Goal: Task Accomplishment & Management: Complete application form

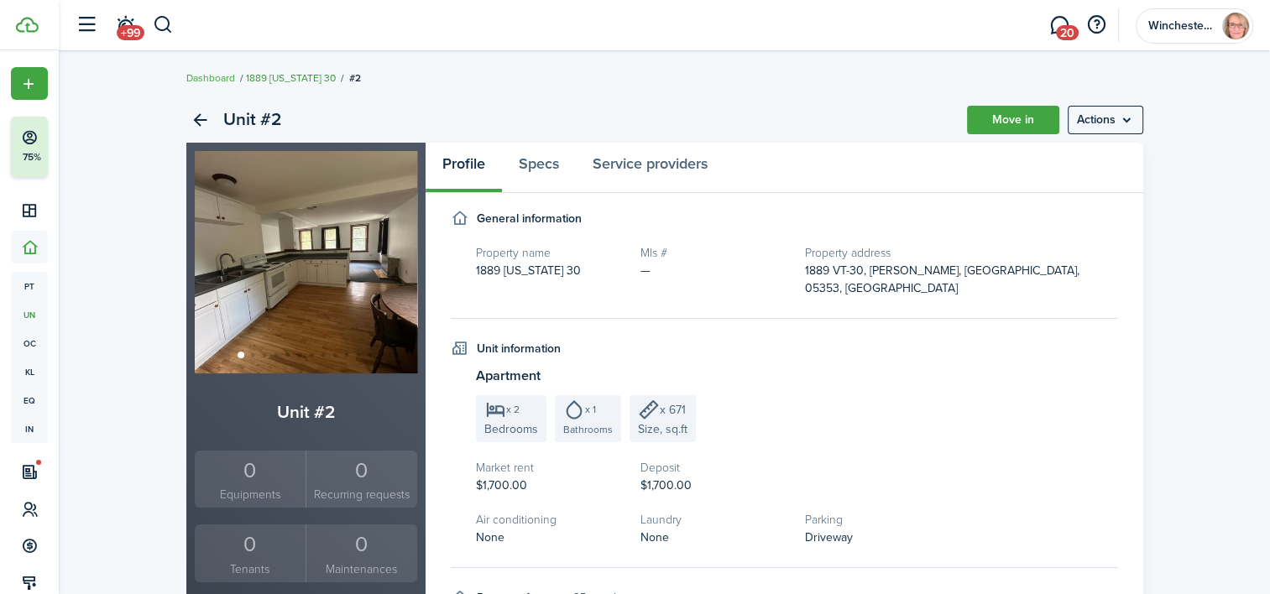
click at [306, 75] on link "1889 [US_STATE] 30" at bounding box center [291, 78] width 90 height 15
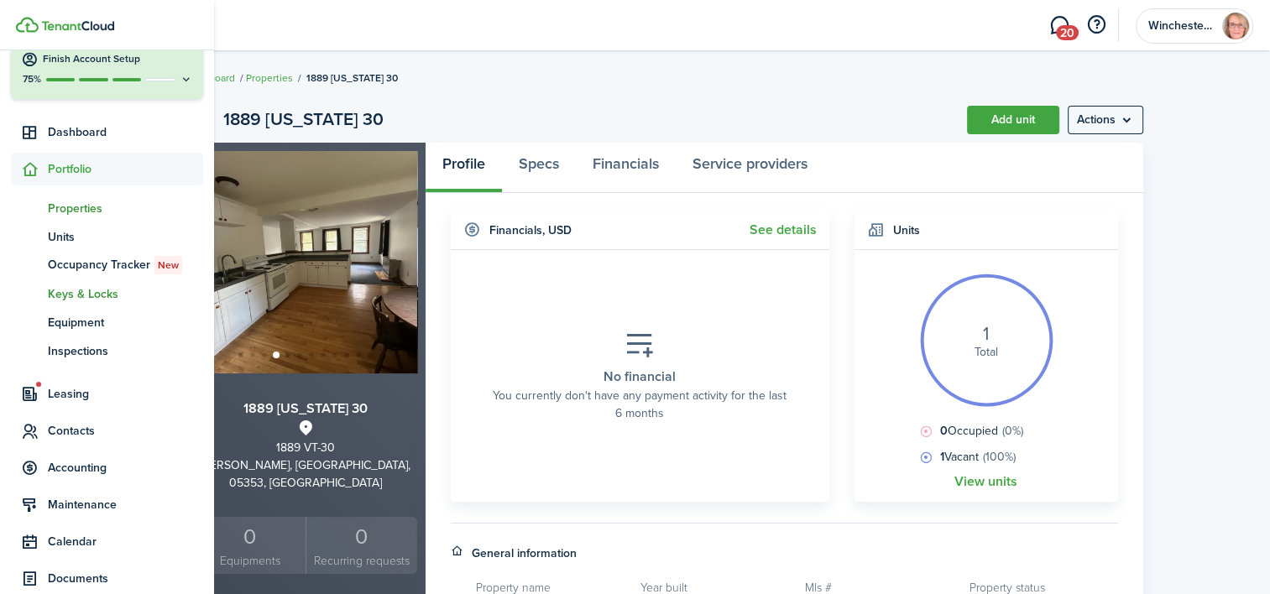
scroll to position [75, 0]
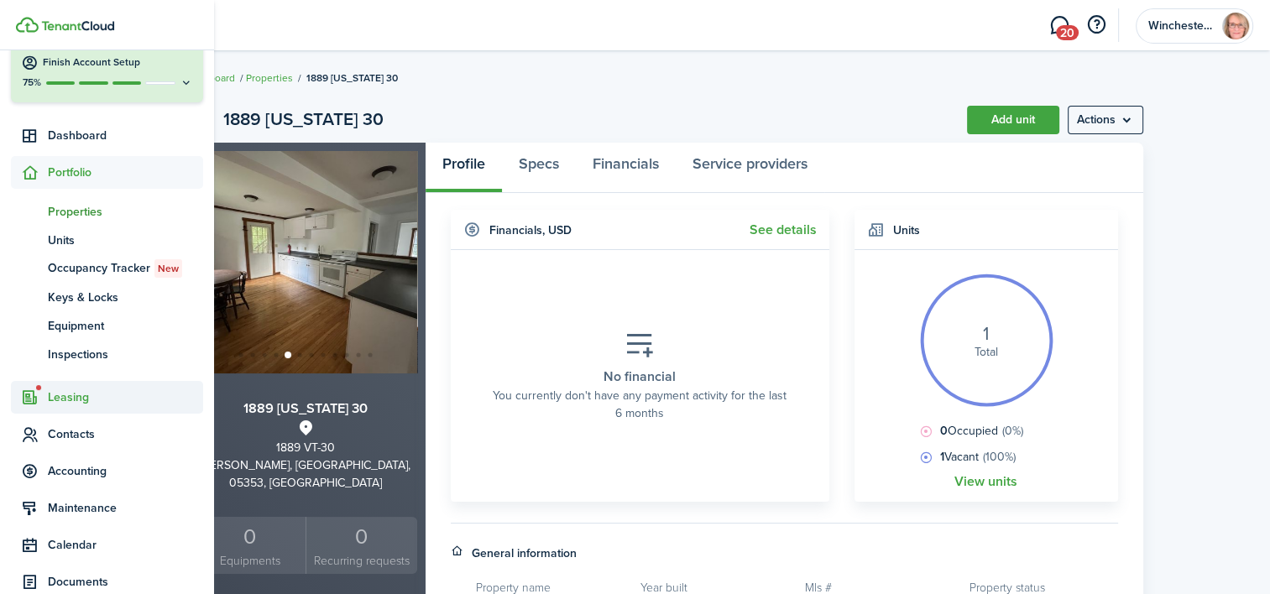
click at [85, 395] on span "Leasing" at bounding box center [125, 398] width 155 height 18
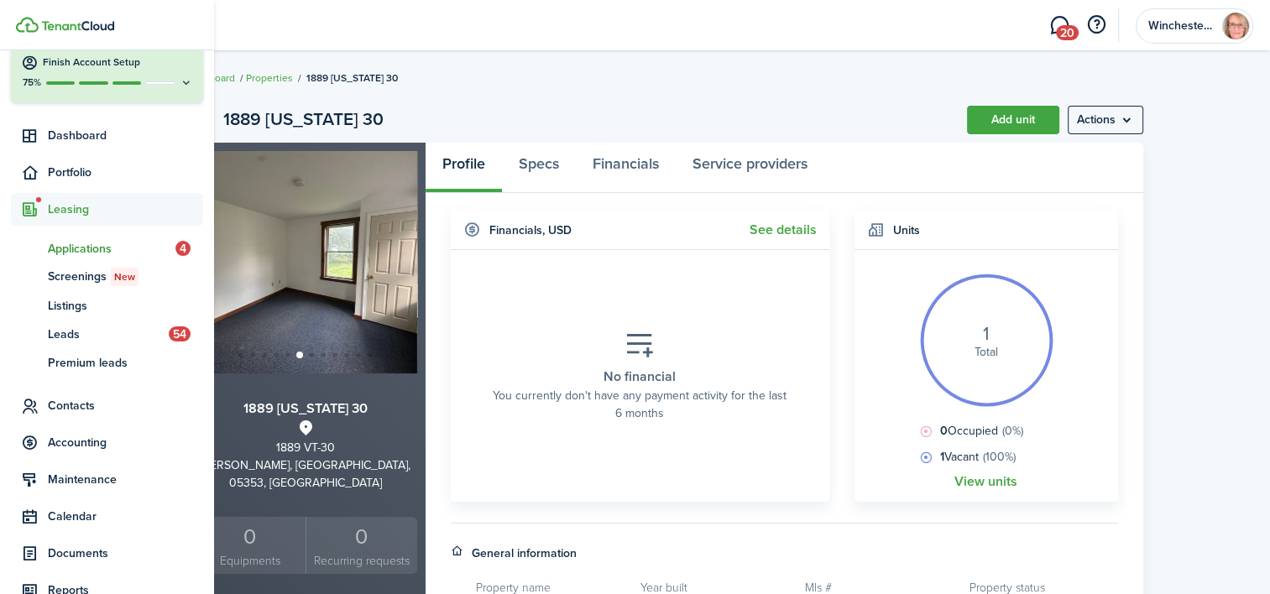
click at [88, 248] on span "Applications" at bounding box center [112, 249] width 128 height 18
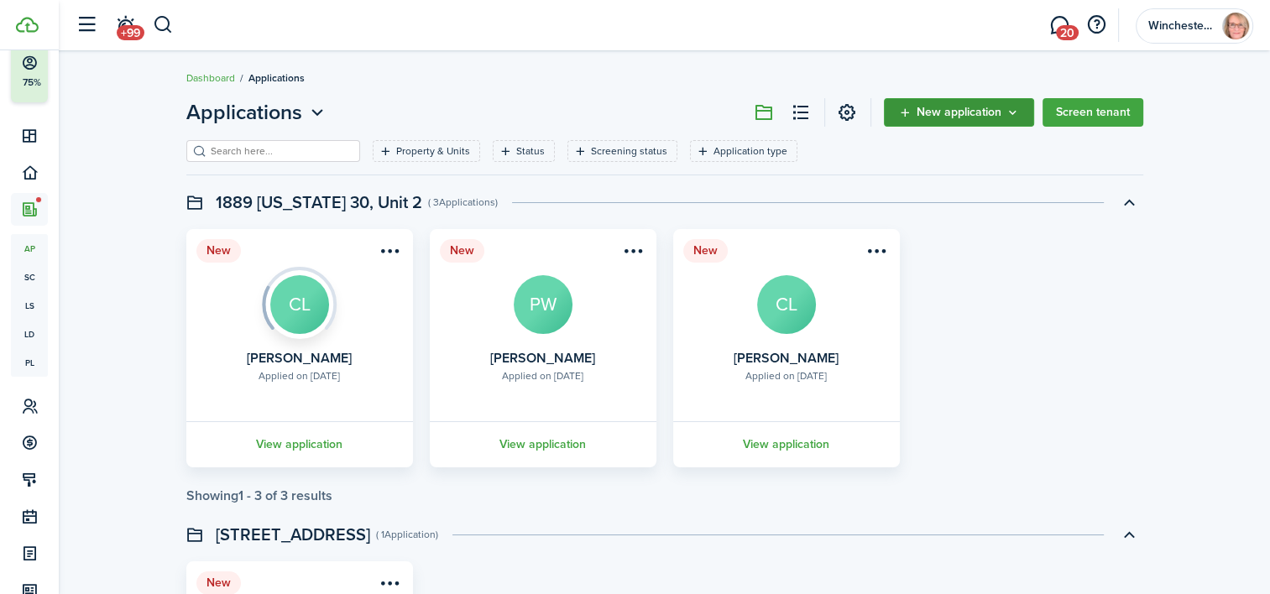
click at [968, 108] on span "New application" at bounding box center [959, 113] width 85 height 12
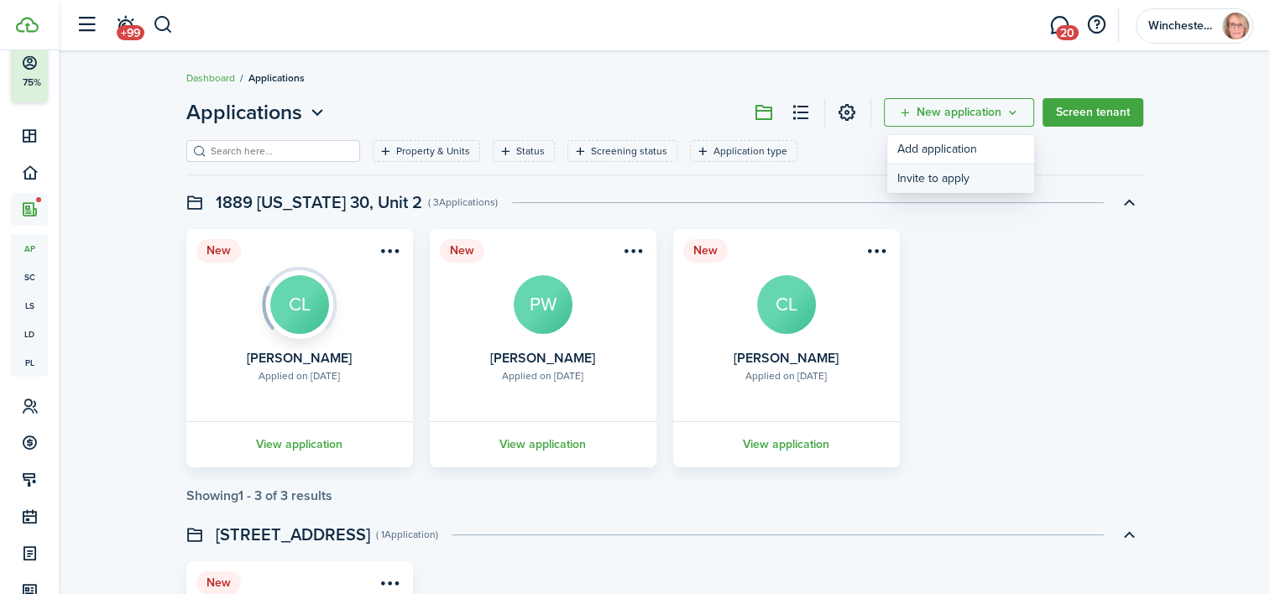
click at [954, 176] on button "Invite to apply" at bounding box center [960, 179] width 147 height 29
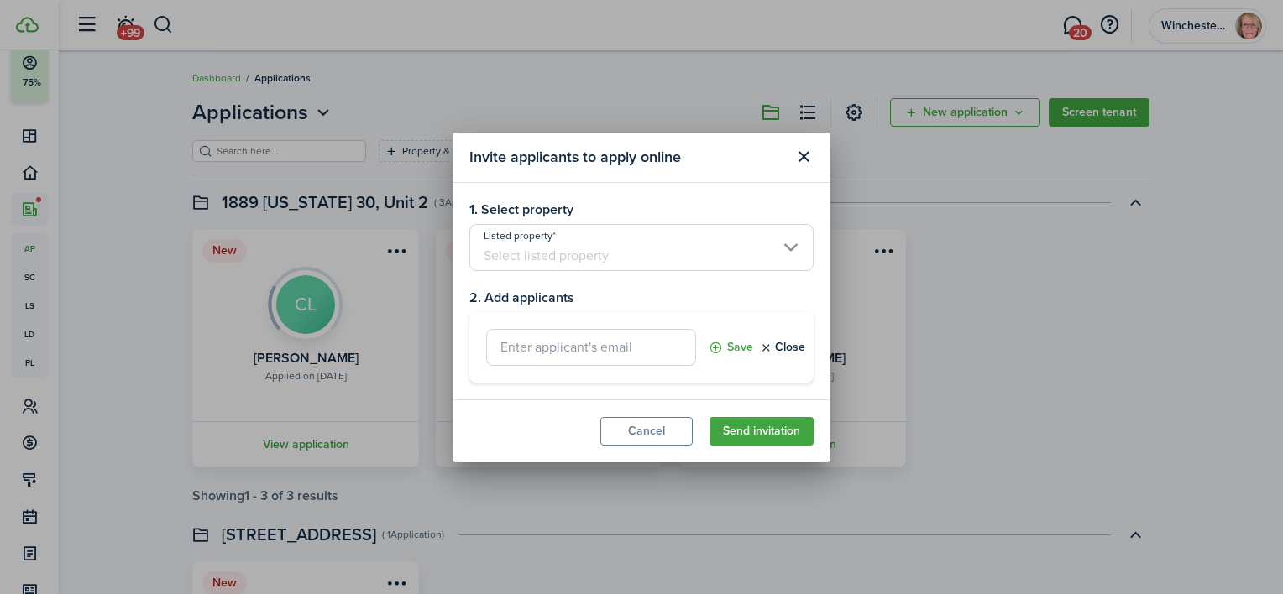
click at [570, 249] on input "Listed property" at bounding box center [641, 247] width 344 height 47
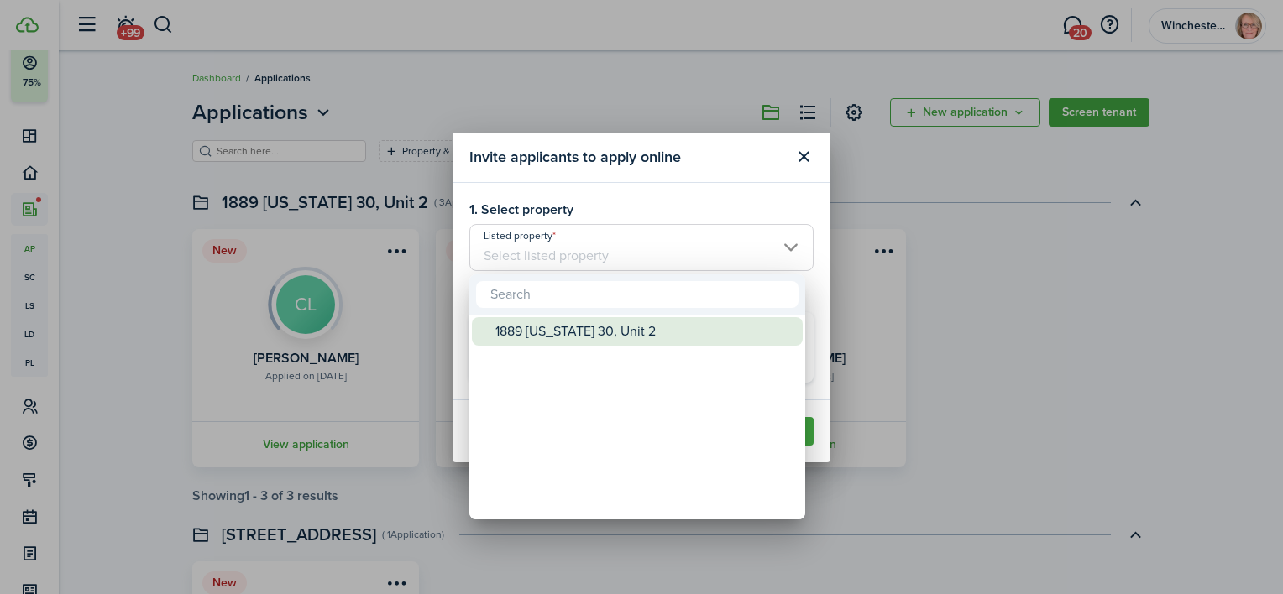
click at [577, 332] on div "1889 [US_STATE] 30, Unit 2" at bounding box center [643, 331] width 297 height 29
type input "1889 [US_STATE] 30, Unit 2"
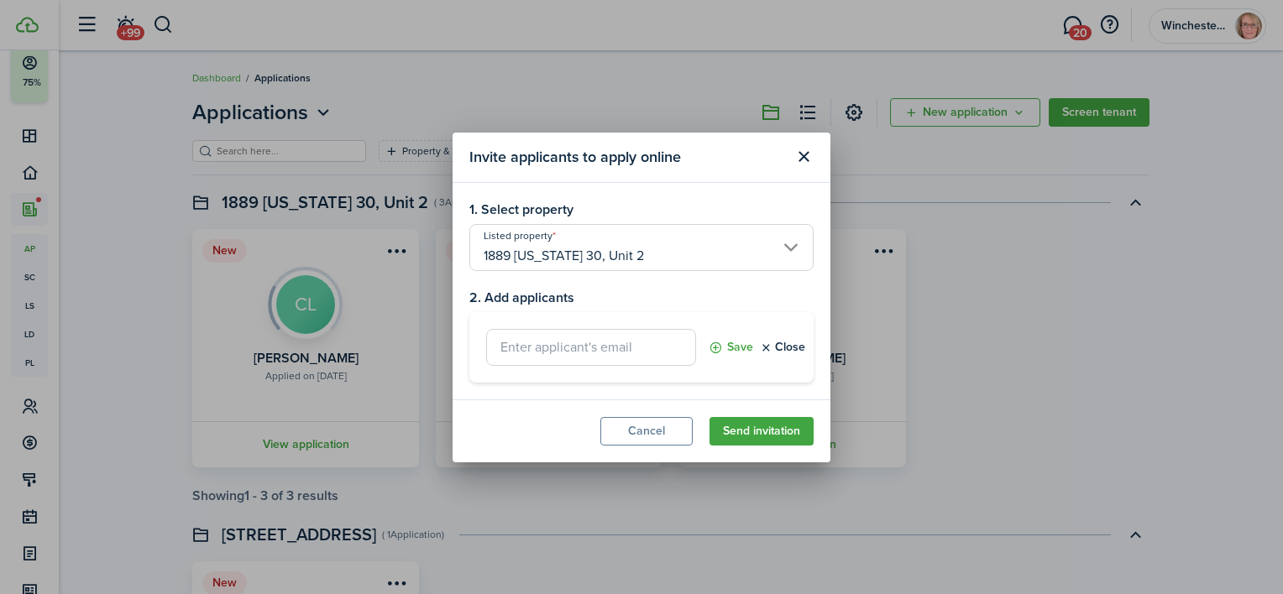
click at [564, 348] on input "text" at bounding box center [591, 347] width 210 height 37
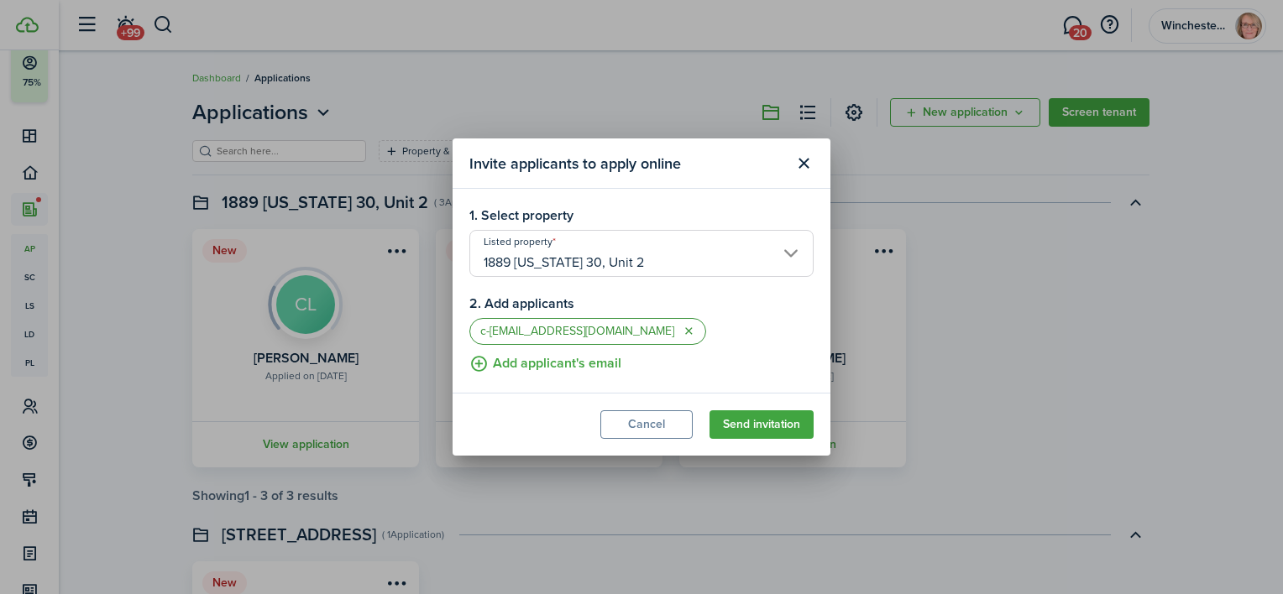
click at [682, 328] on button "button" at bounding box center [688, 331] width 13 height 13
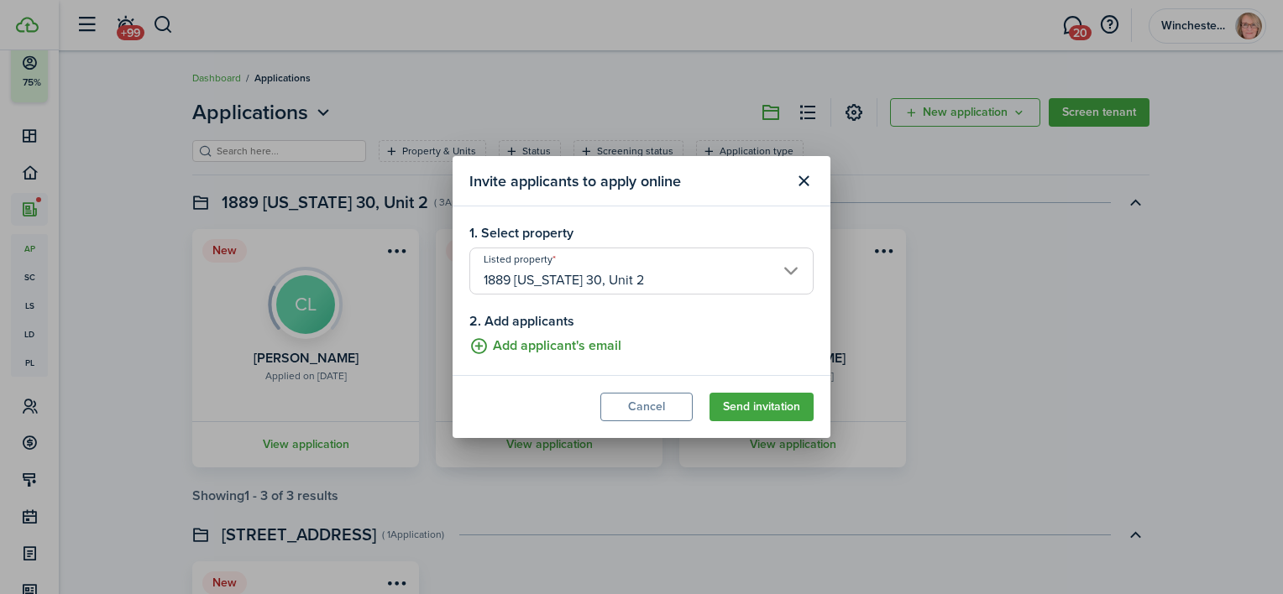
click at [560, 349] on button "Add applicant's email" at bounding box center [545, 346] width 152 height 21
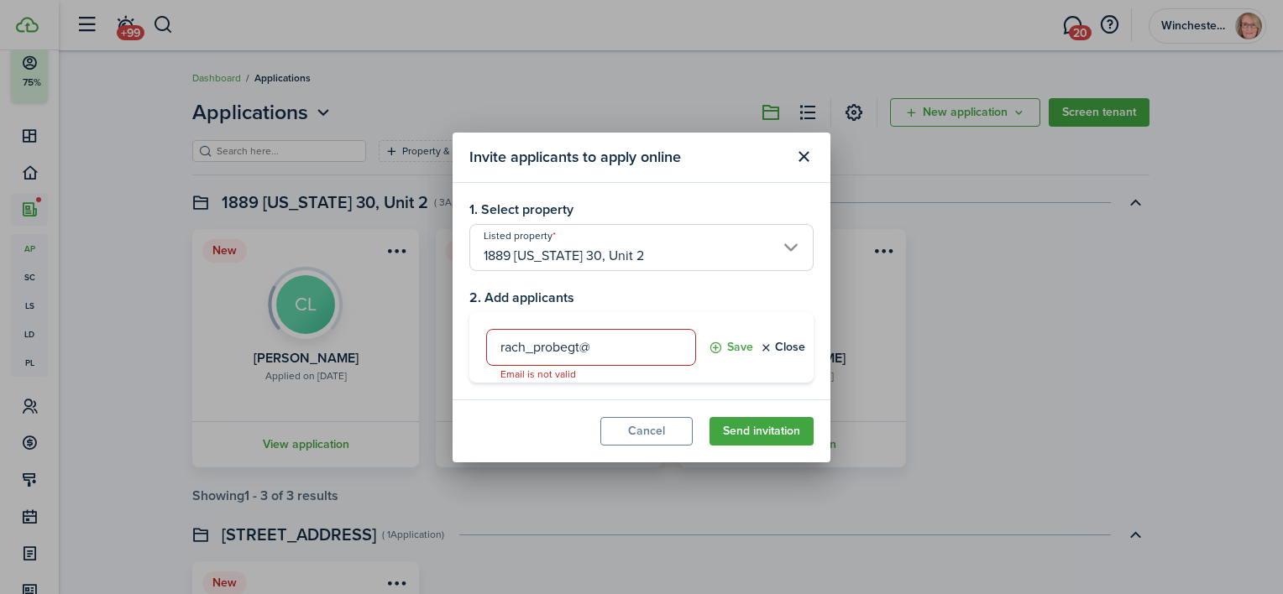
type input "[EMAIL_ADDRESS][DOMAIN_NAME]"
click at [726, 340] on button "Save" at bounding box center [730, 347] width 44 height 37
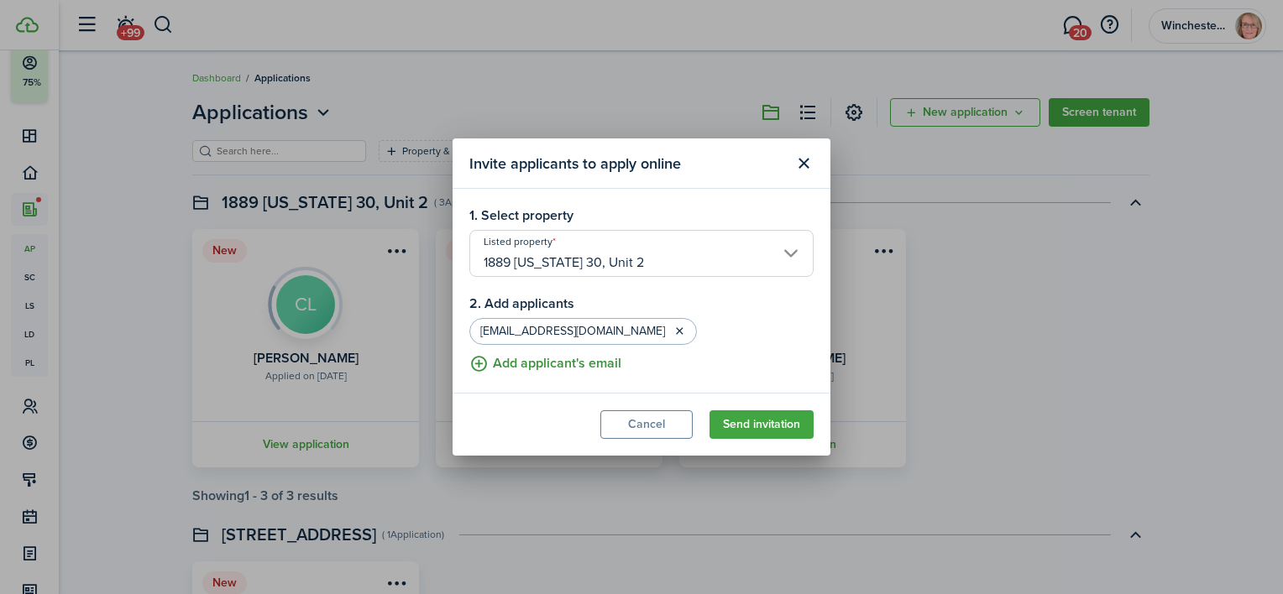
click at [571, 364] on button "Add applicant's email" at bounding box center [545, 363] width 152 height 21
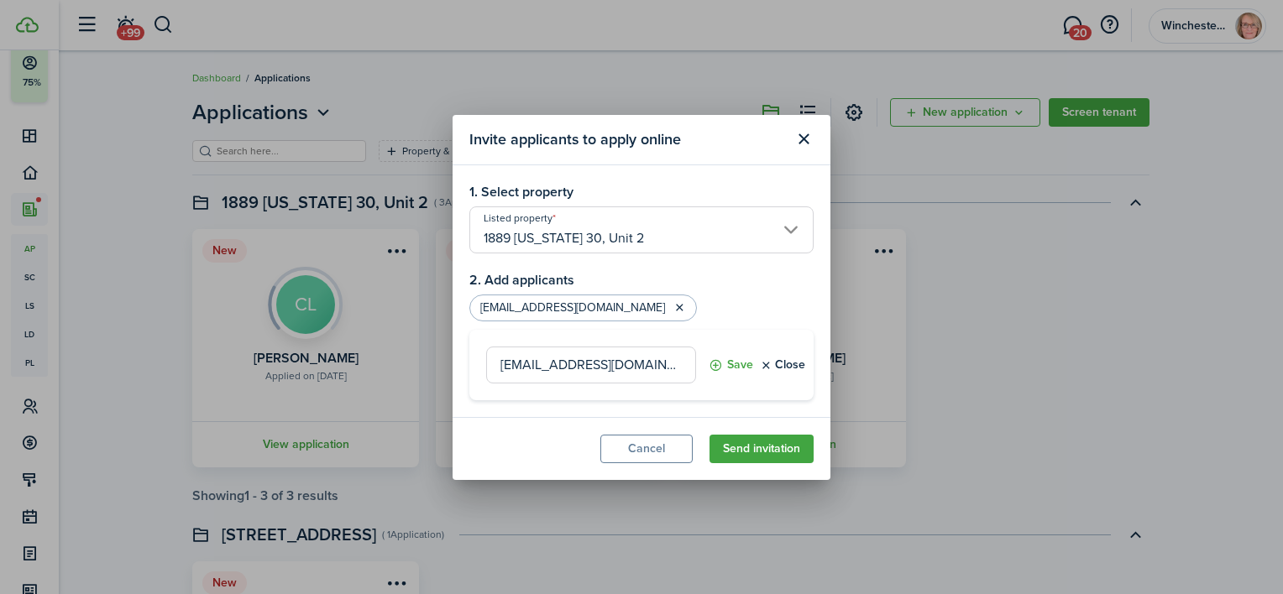
type input "[EMAIL_ADDRESS][DOMAIN_NAME]"
click at [717, 363] on button "Save" at bounding box center [730, 365] width 44 height 37
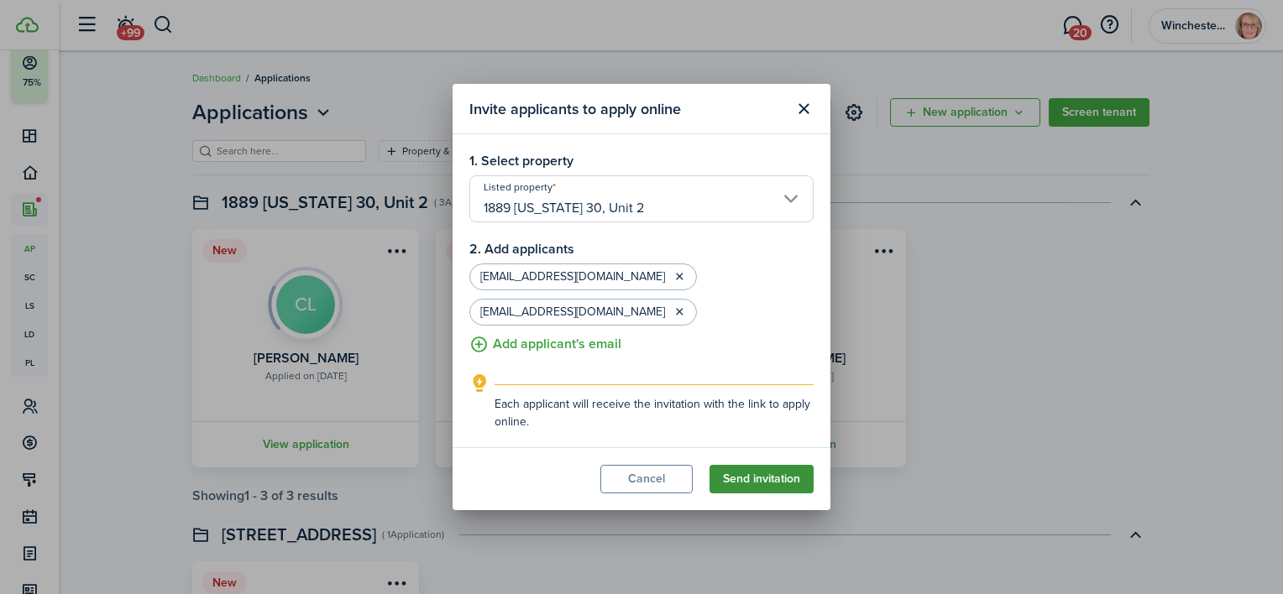
click at [729, 477] on button "Send invitation" at bounding box center [761, 479] width 104 height 29
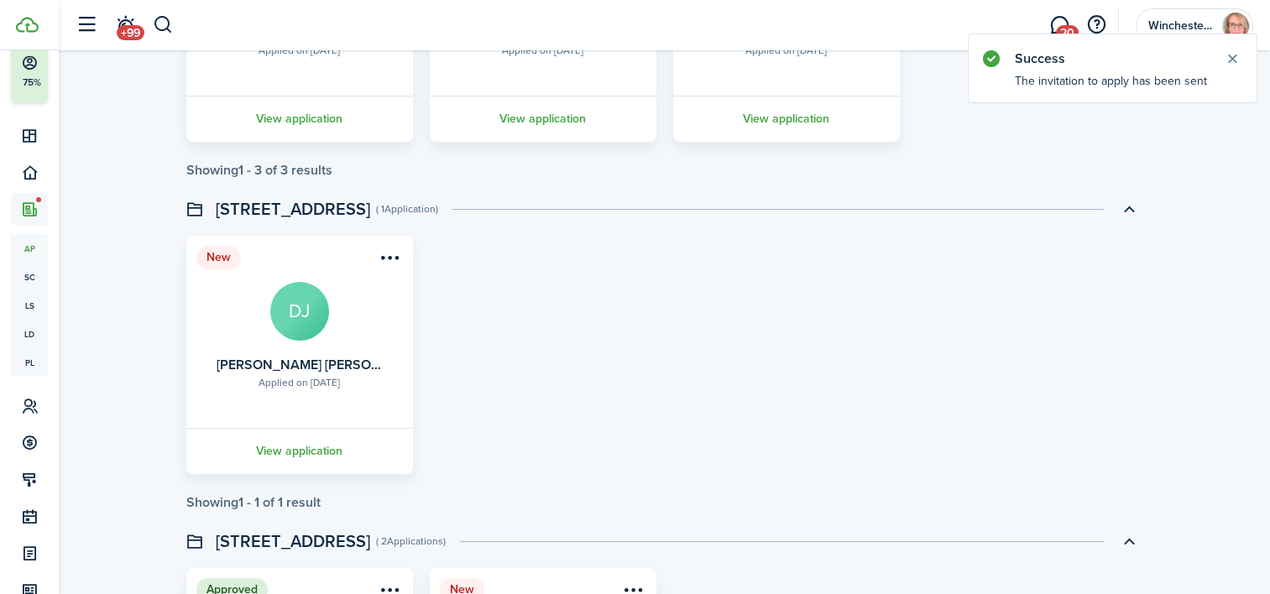
scroll to position [336, 0]
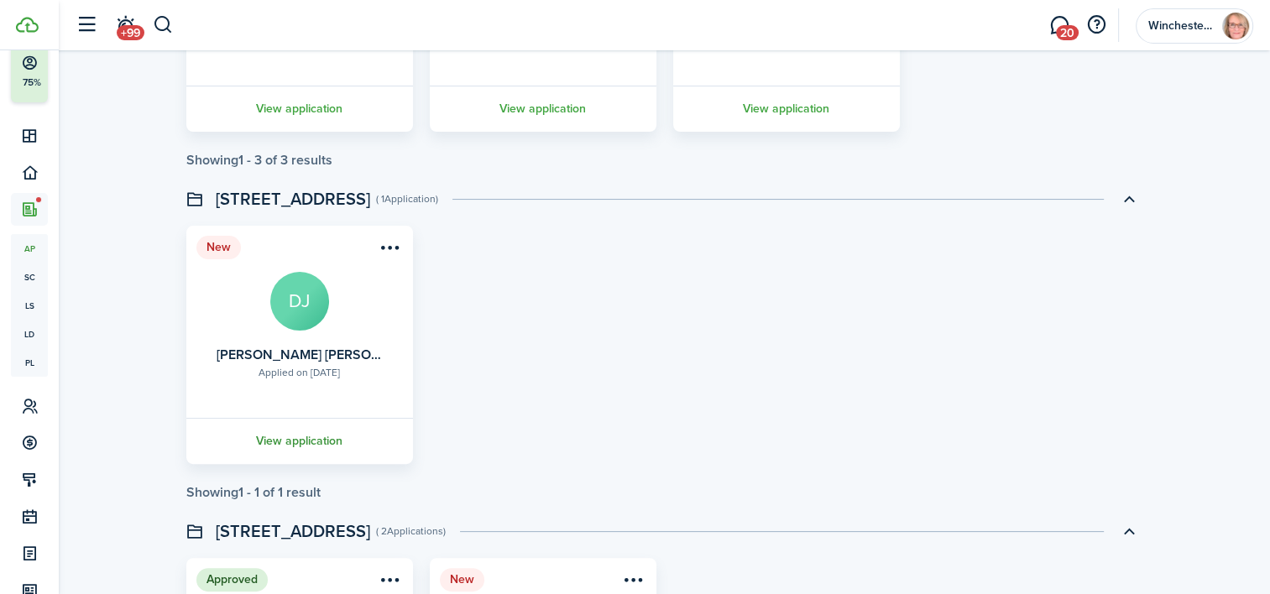
click at [296, 434] on link "View application" at bounding box center [300, 441] width 232 height 46
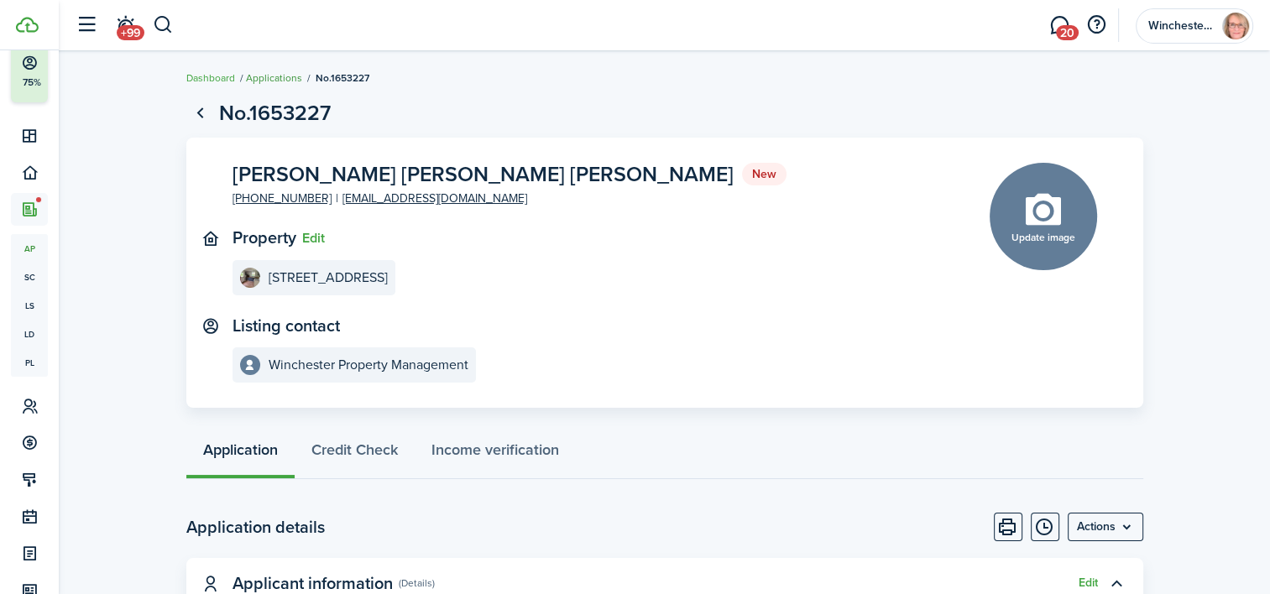
click at [291, 72] on link "Applications" at bounding box center [274, 78] width 56 height 15
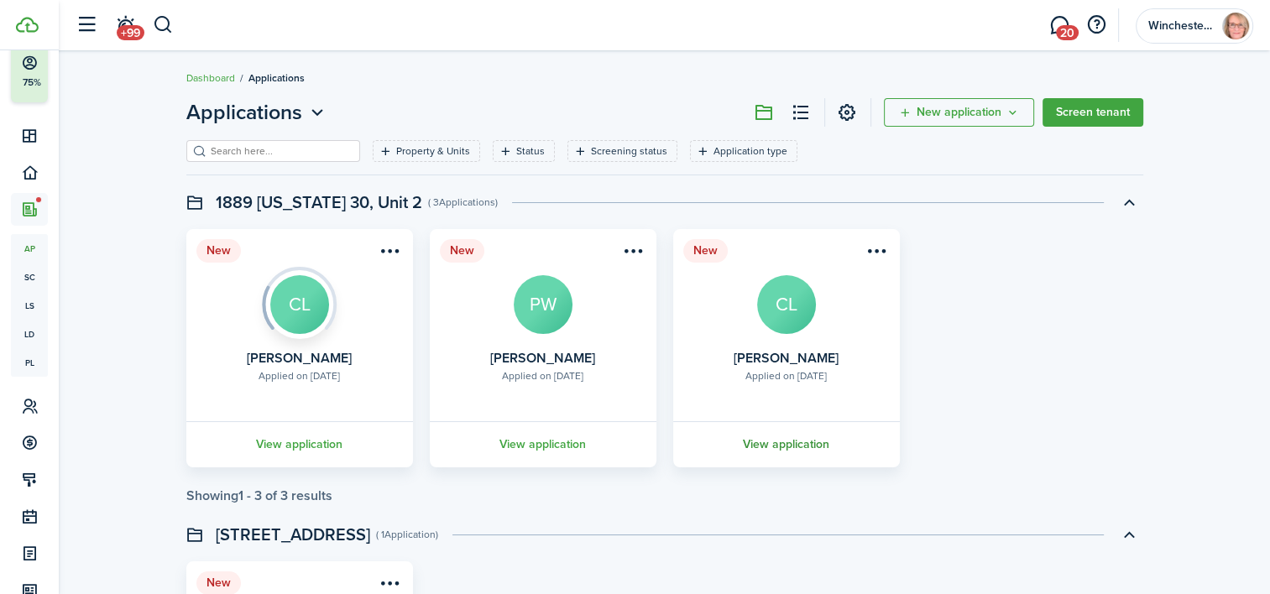
click at [819, 442] on link "View application" at bounding box center [787, 444] width 232 height 46
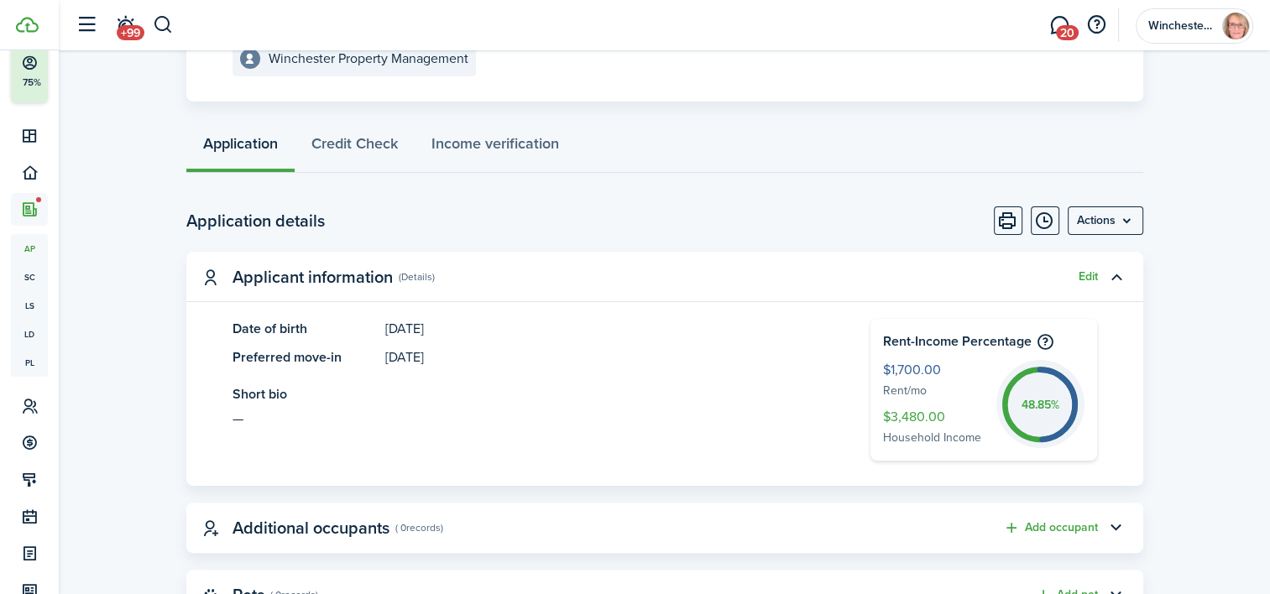
scroll to position [336, 0]
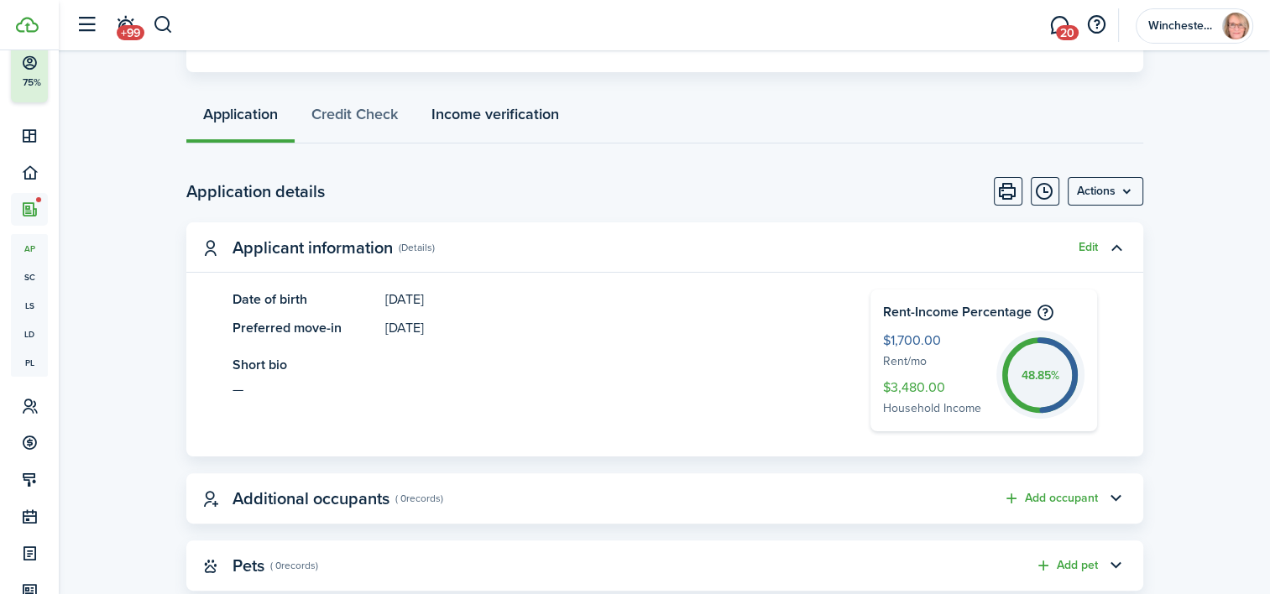
click at [507, 122] on link "Income verification" at bounding box center [495, 118] width 161 height 50
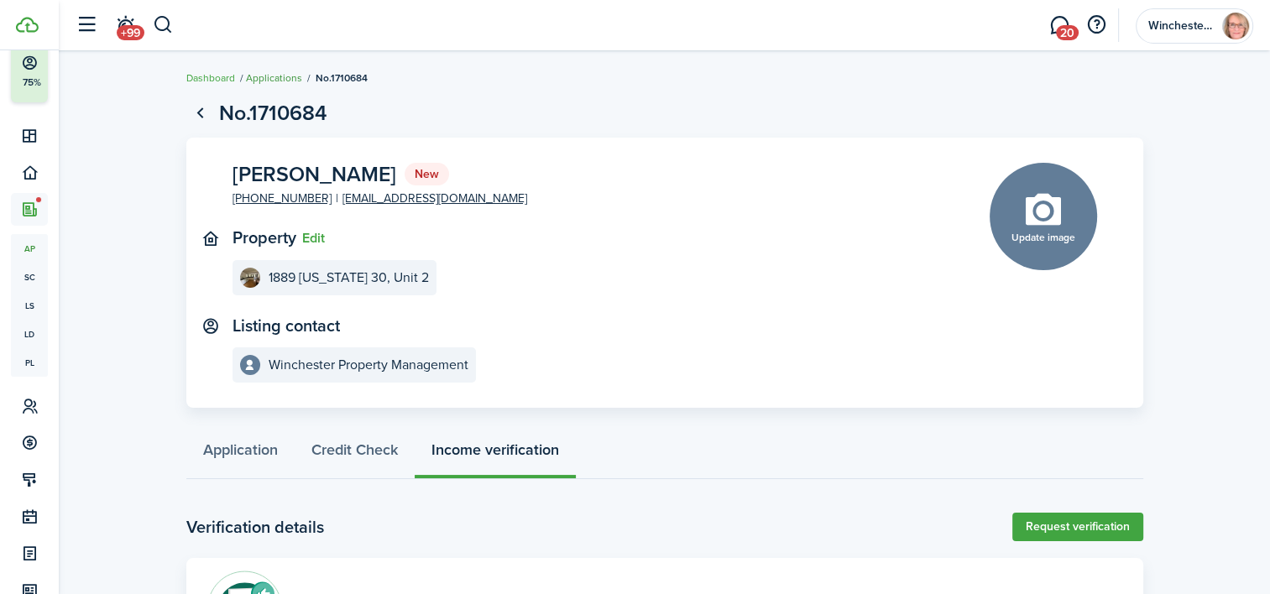
click at [264, 81] on link "Applications" at bounding box center [274, 78] width 56 height 15
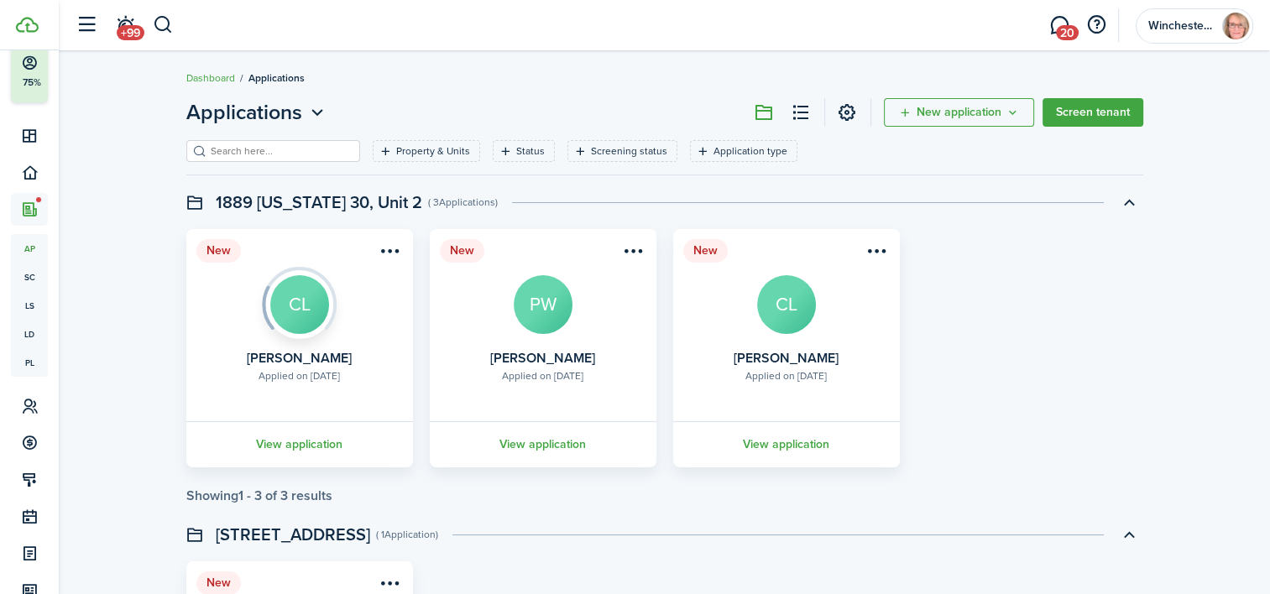
click at [389, 280] on card "New Applied on [DATE] [PERSON_NAME] CL View application" at bounding box center [299, 348] width 227 height 238
click at [327, 436] on link "View application" at bounding box center [300, 444] width 232 height 46
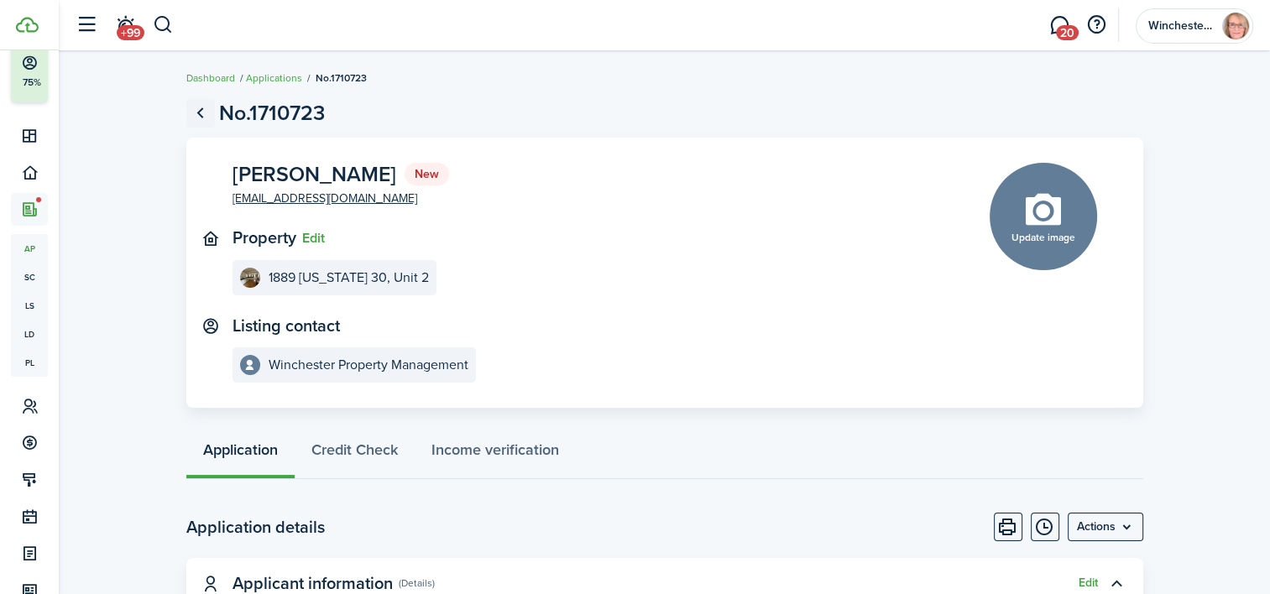
click at [205, 115] on link "Go back" at bounding box center [200, 113] width 29 height 29
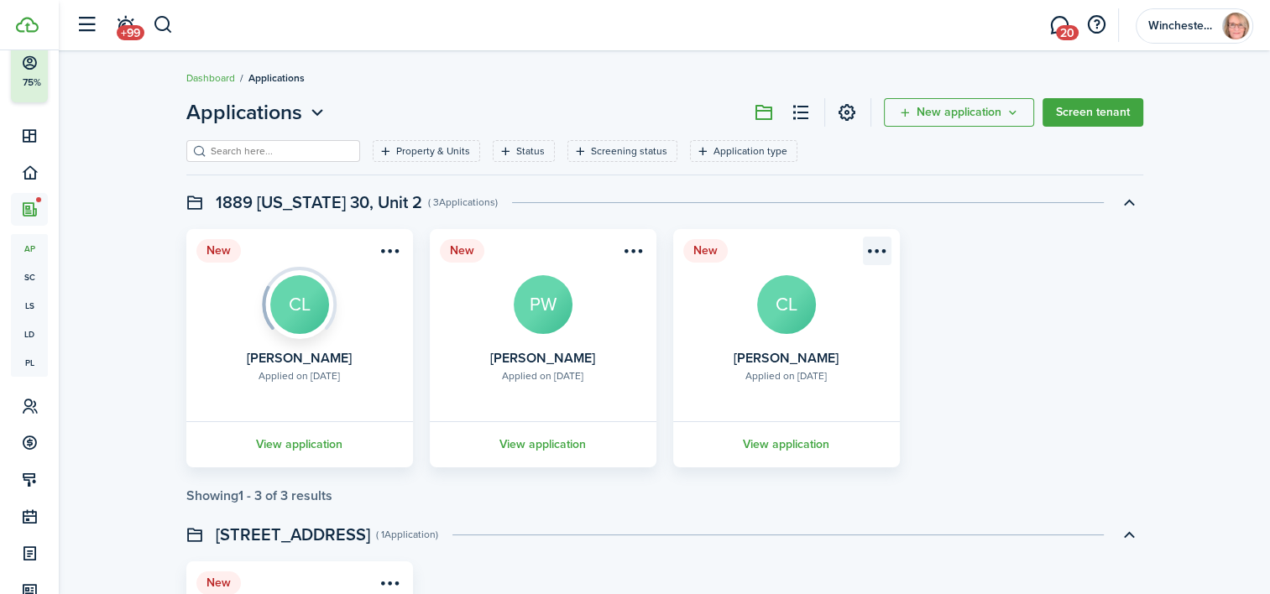
click at [879, 253] on menu-btn-icon "Open menu" at bounding box center [877, 251] width 29 height 29
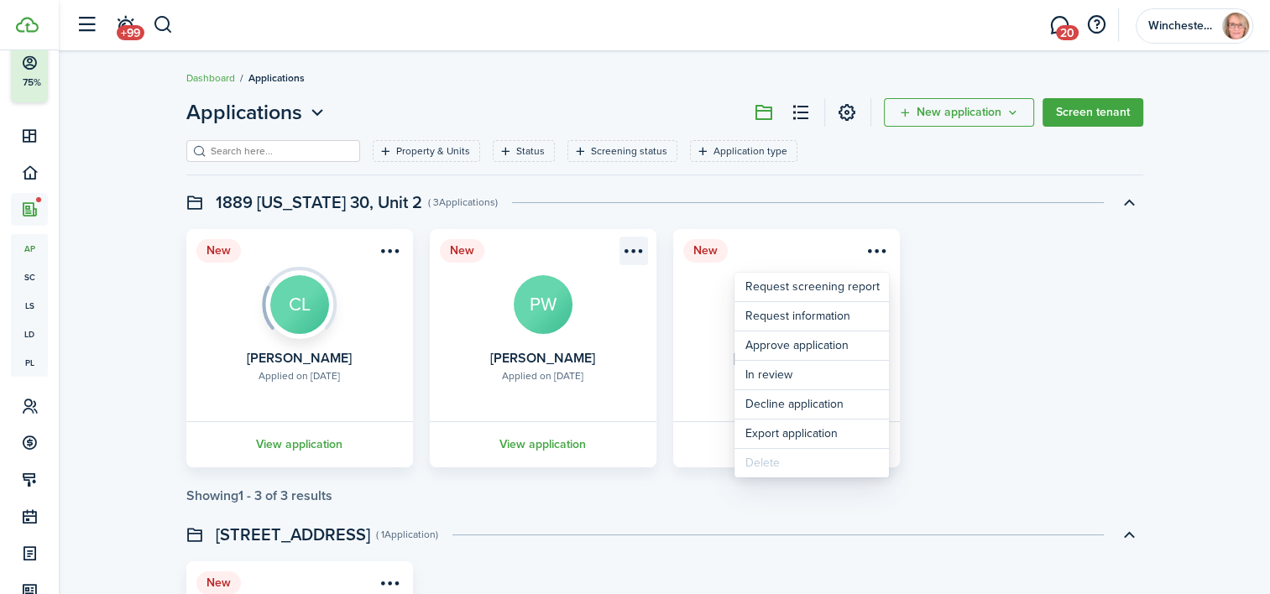
click at [625, 251] on menu-btn-icon "Open menu" at bounding box center [633, 251] width 29 height 29
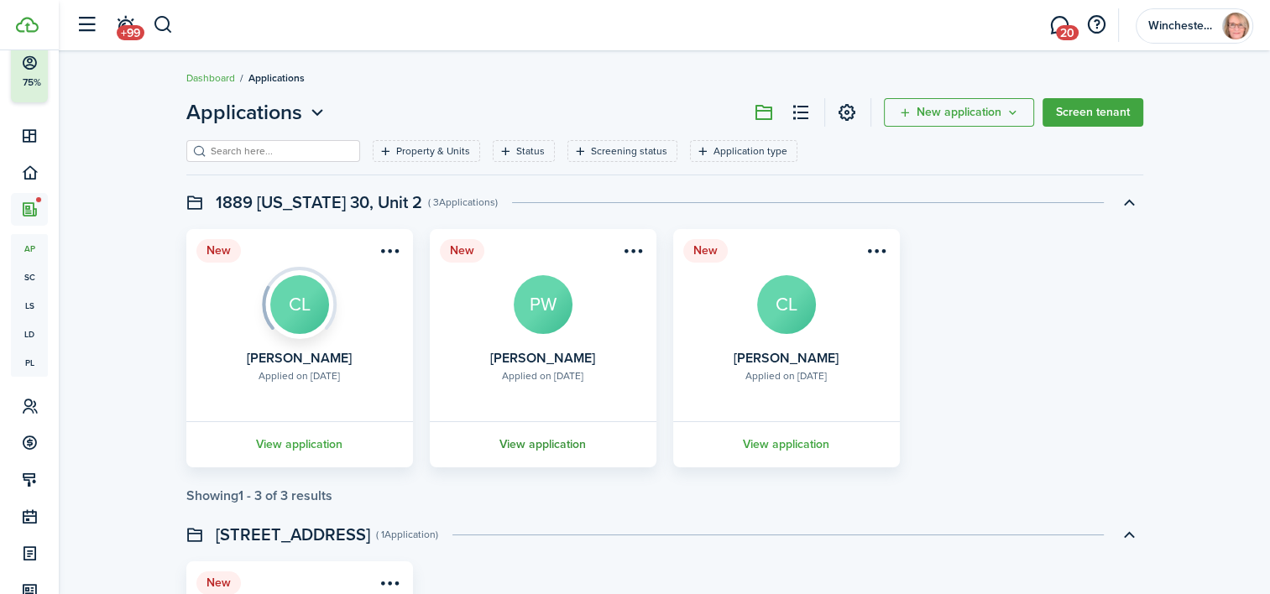
click at [453, 441] on link "View application" at bounding box center [543, 444] width 232 height 46
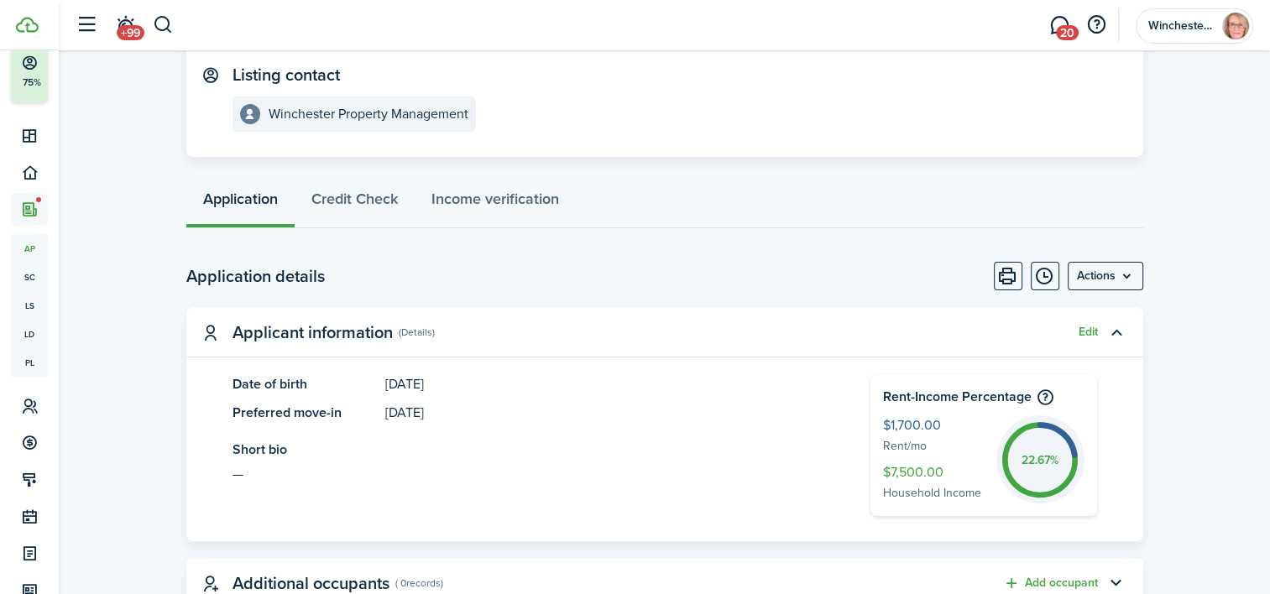
scroll to position [252, 0]
click at [1131, 278] on menu-btn "Actions" at bounding box center [1106, 275] width 76 height 29
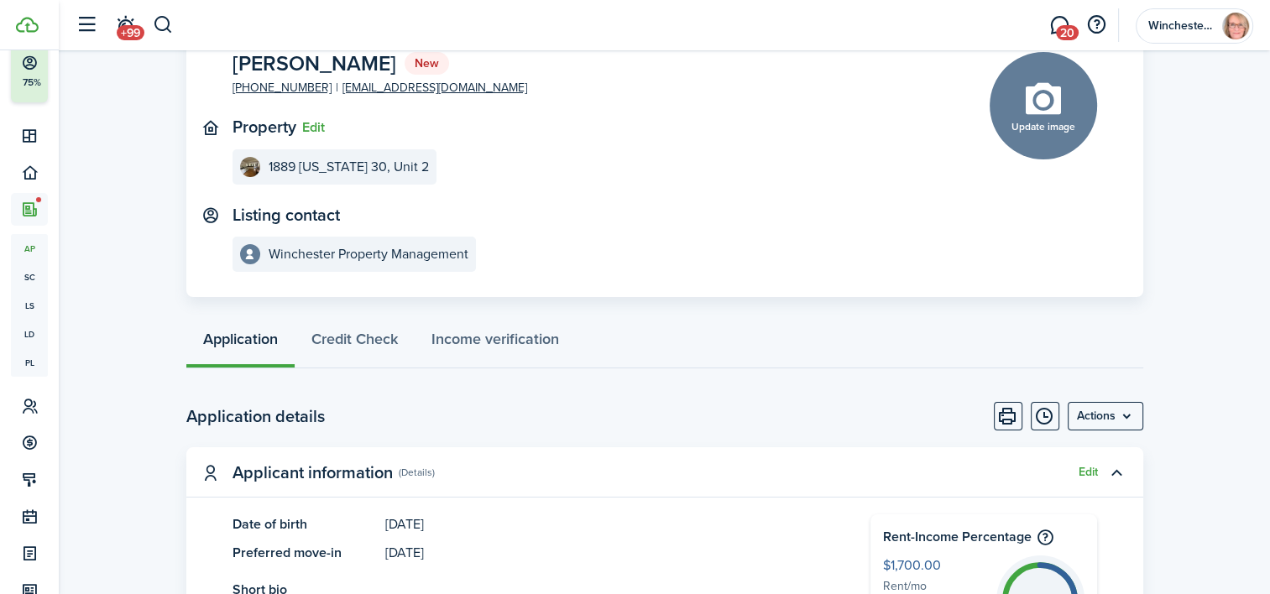
scroll to position [0, 0]
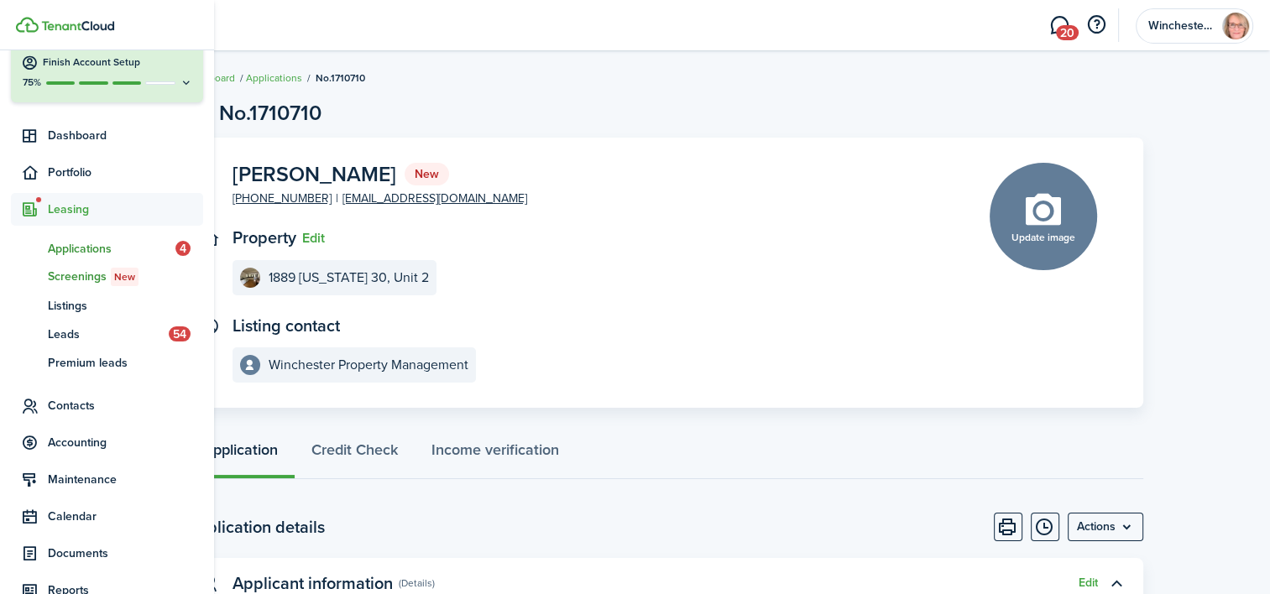
click at [92, 276] on span "Screenings New" at bounding box center [125, 277] width 155 height 18
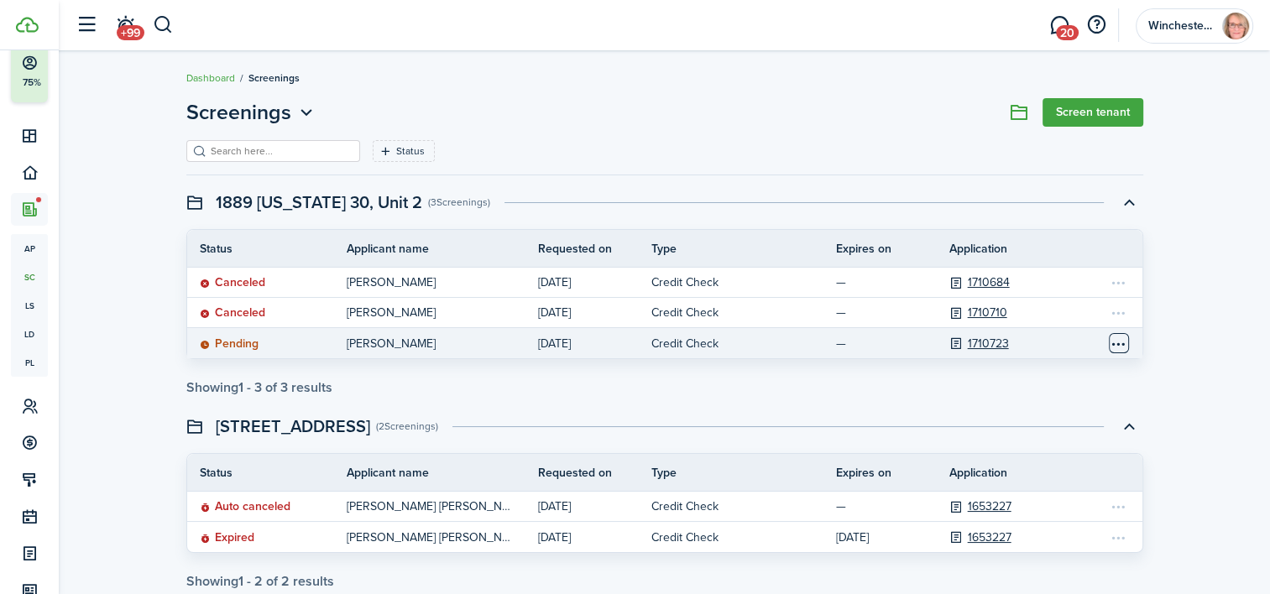
click at [1118, 340] on table-menu-btn-icon "Open menu" at bounding box center [1119, 343] width 20 height 20
click at [996, 339] on link "1710723" at bounding box center [988, 344] width 41 height 18
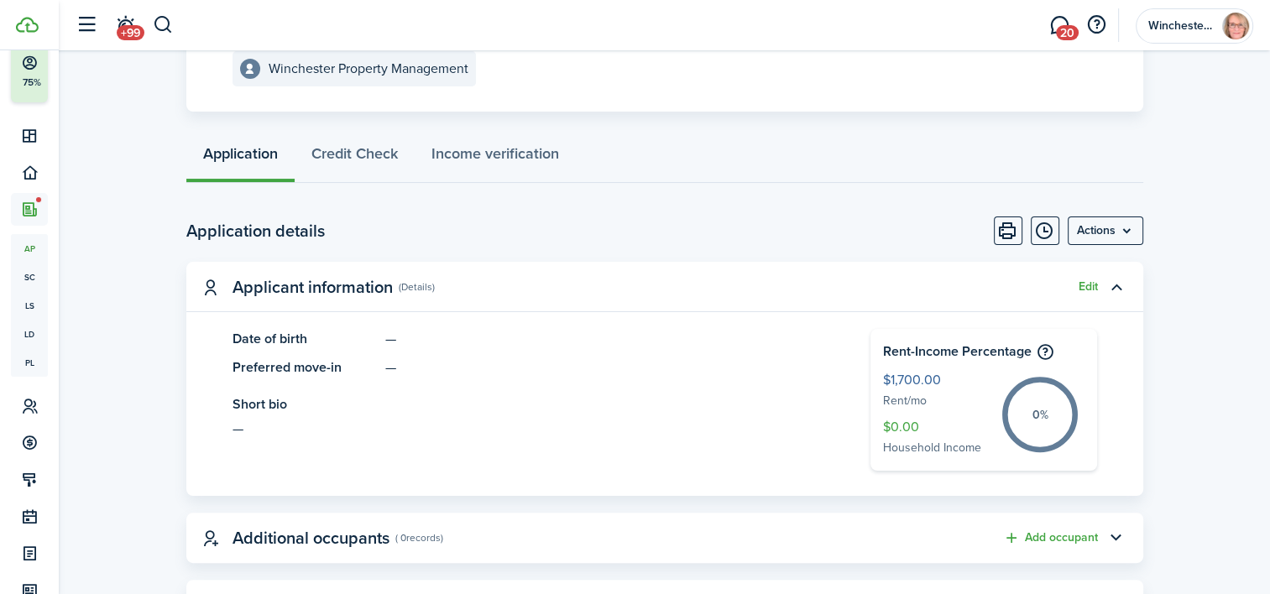
scroll to position [336, 0]
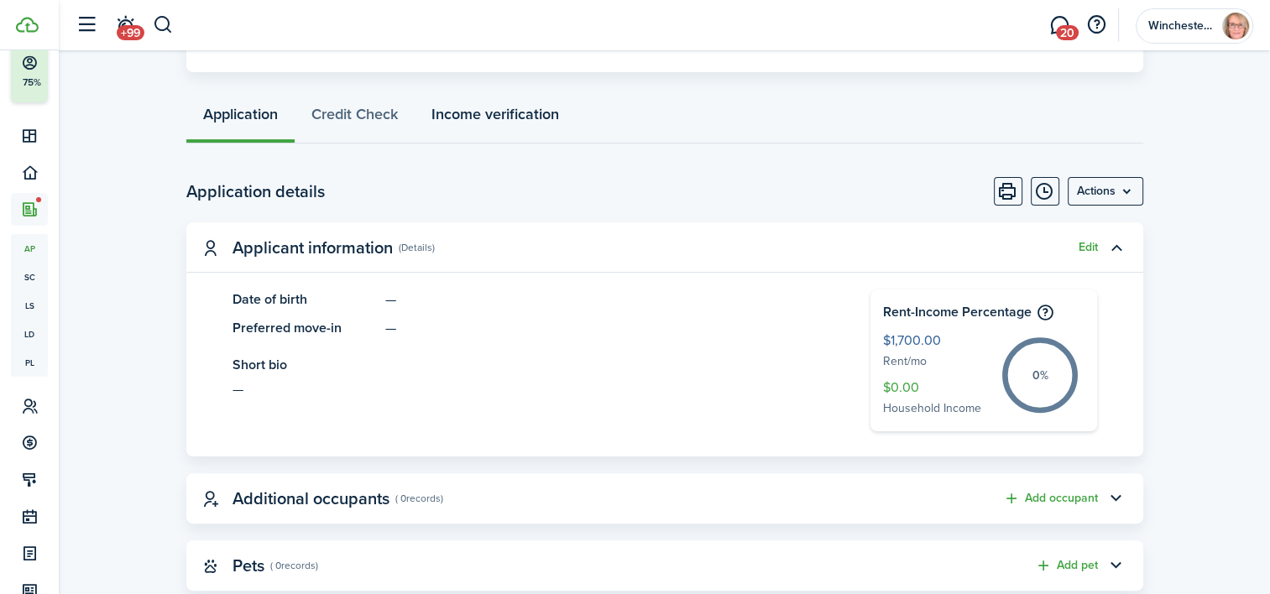
click at [497, 116] on link "Income verification" at bounding box center [495, 118] width 161 height 50
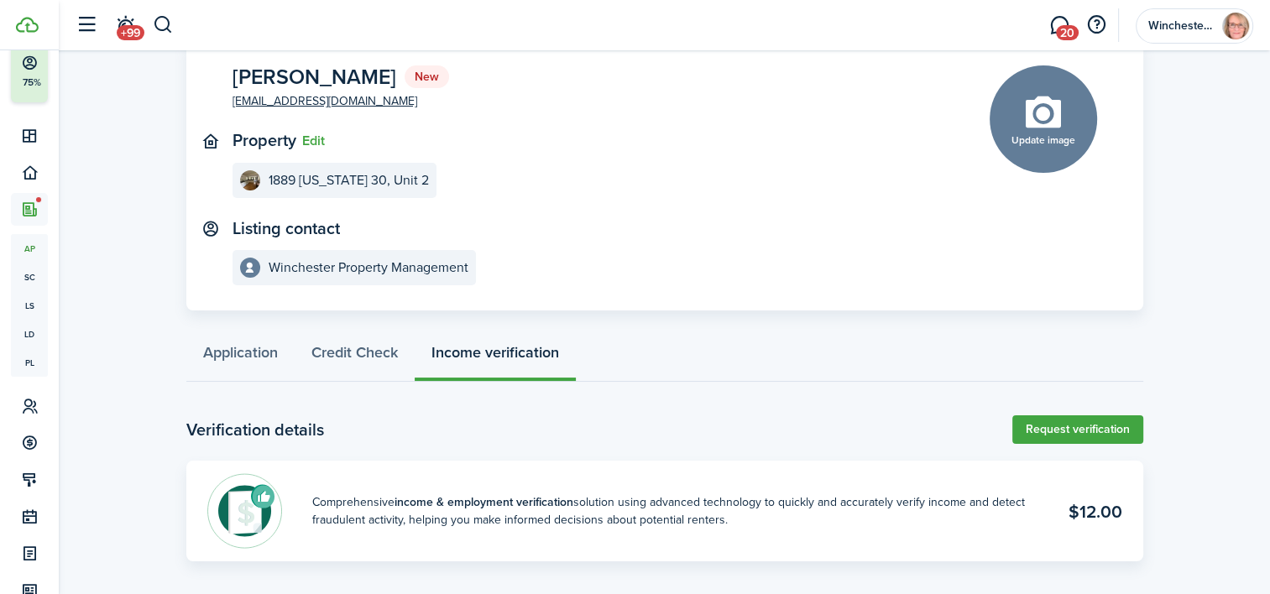
scroll to position [102, 0]
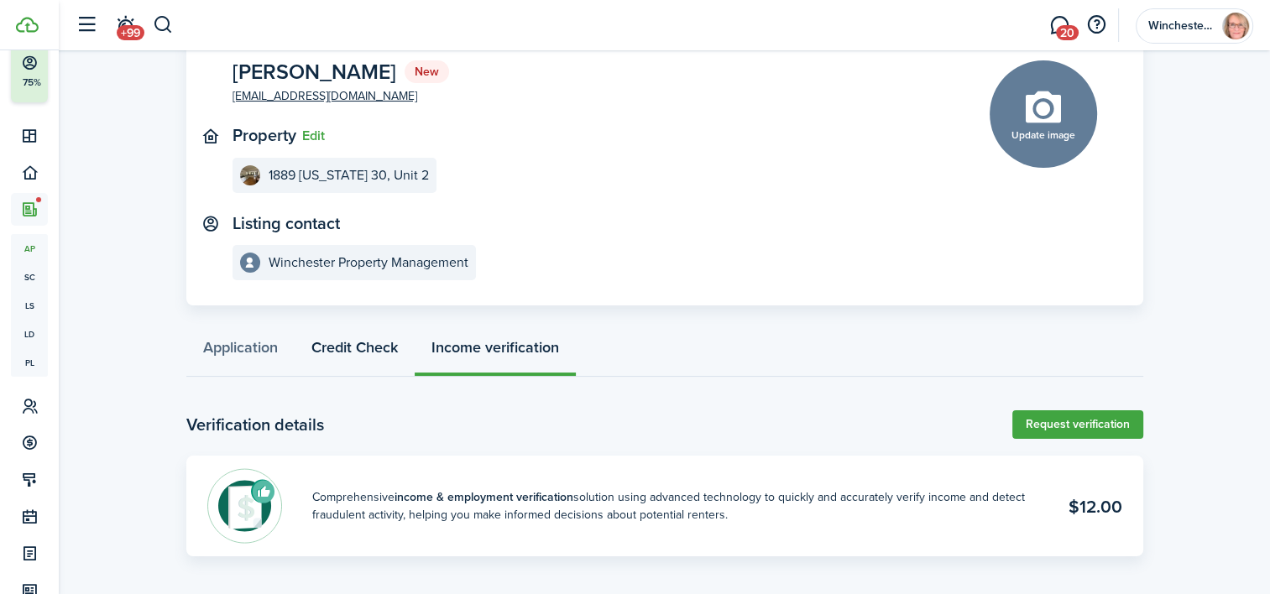
click at [348, 352] on link "Credit Check" at bounding box center [355, 352] width 120 height 50
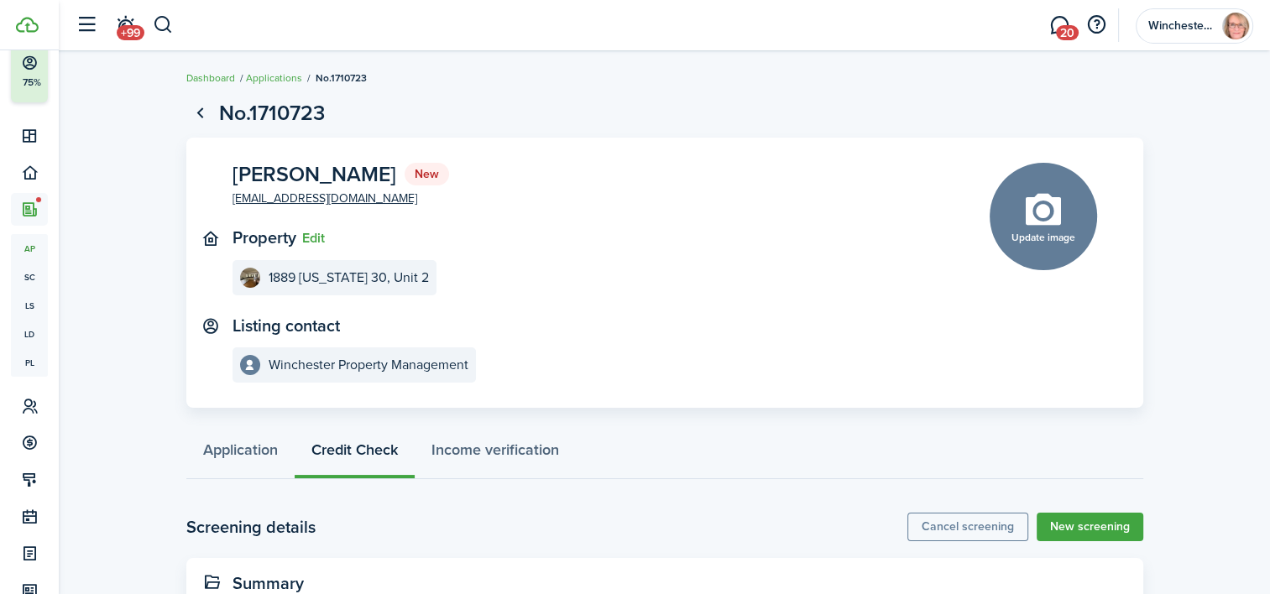
scroll to position [123, 0]
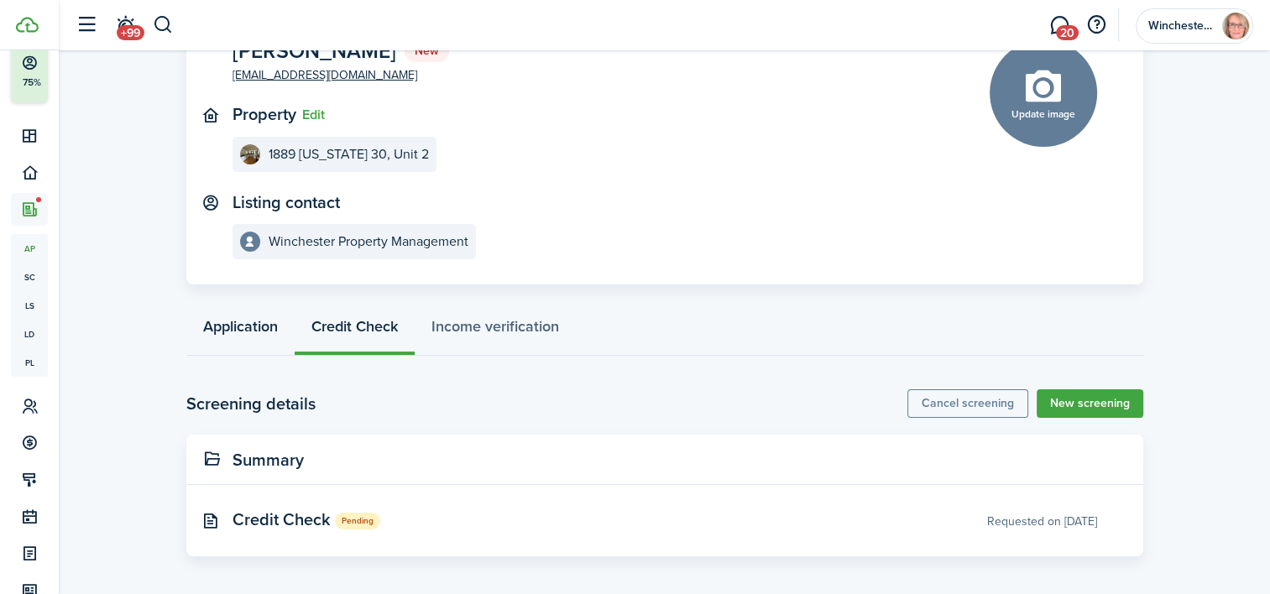
click at [201, 326] on link "Application" at bounding box center [240, 331] width 108 height 50
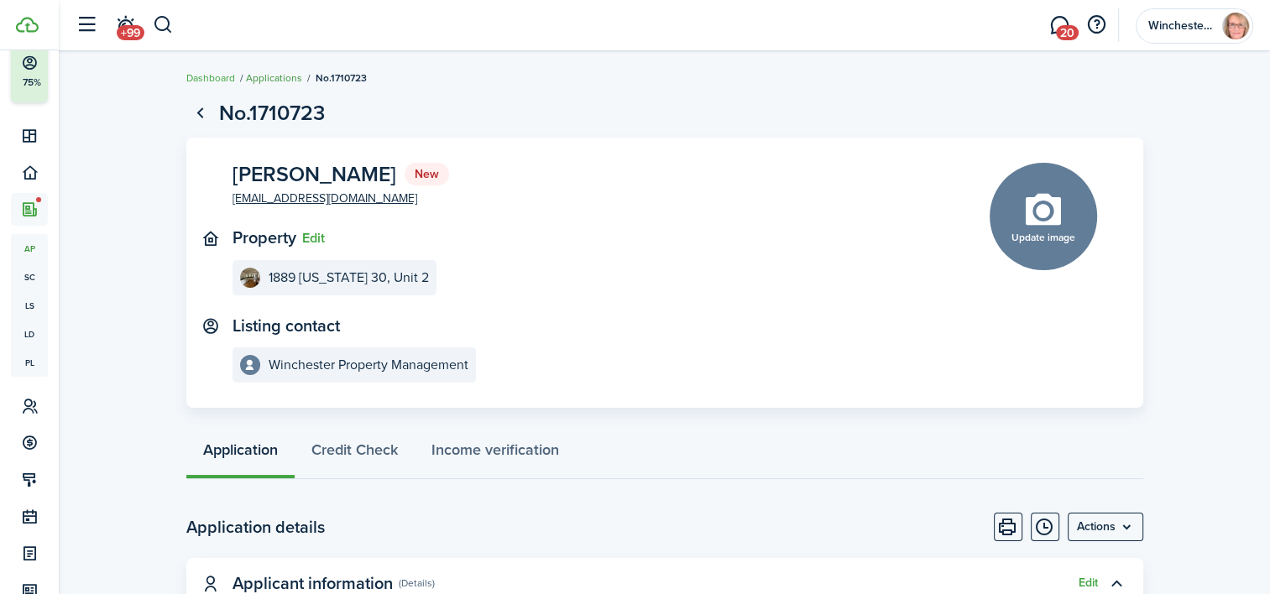
click at [274, 72] on link "Applications" at bounding box center [274, 78] width 56 height 15
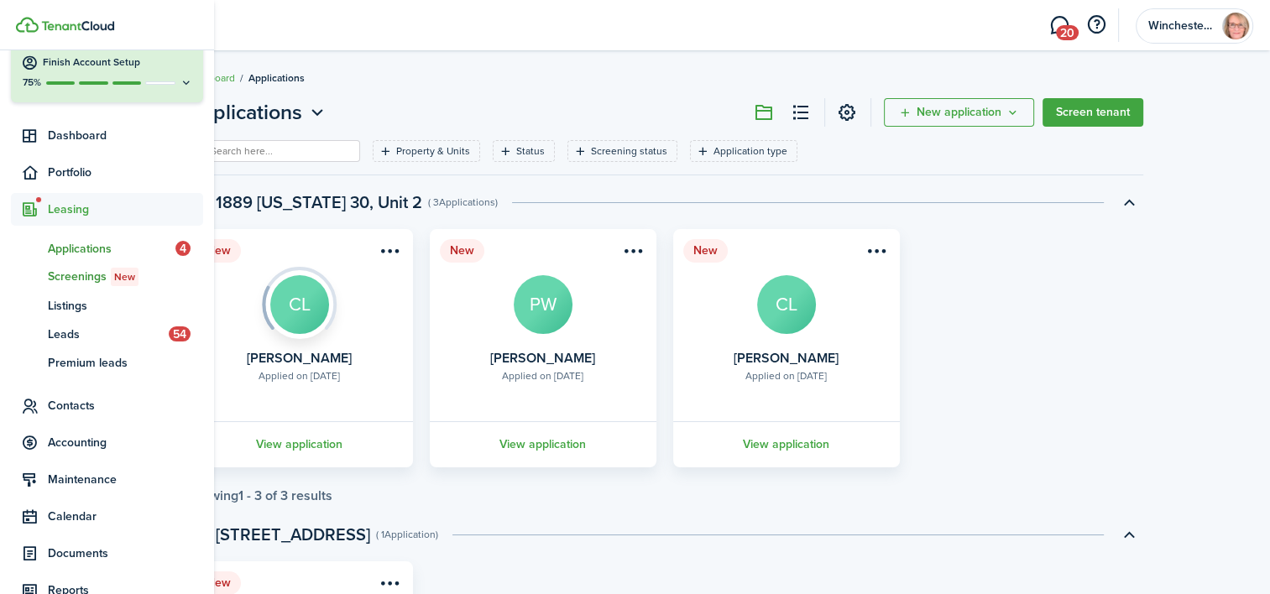
click at [44, 272] on span "sc" at bounding box center [29, 277] width 37 height 29
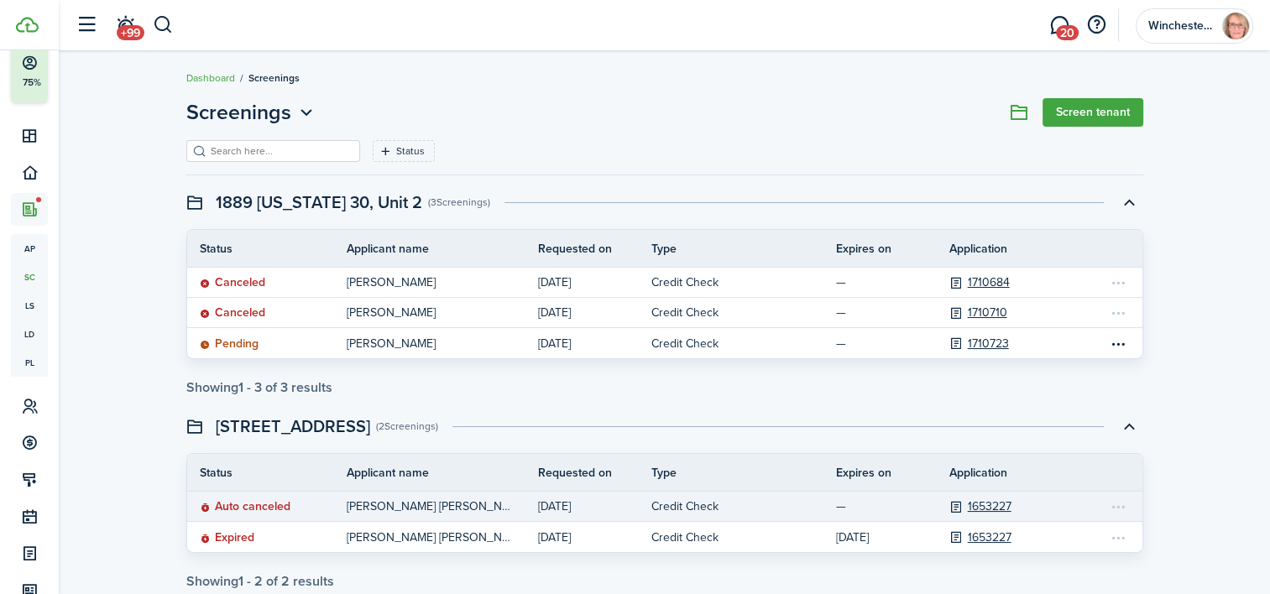
click at [1123, 505] on screening-action-menu at bounding box center [1119, 507] width 21 height 20
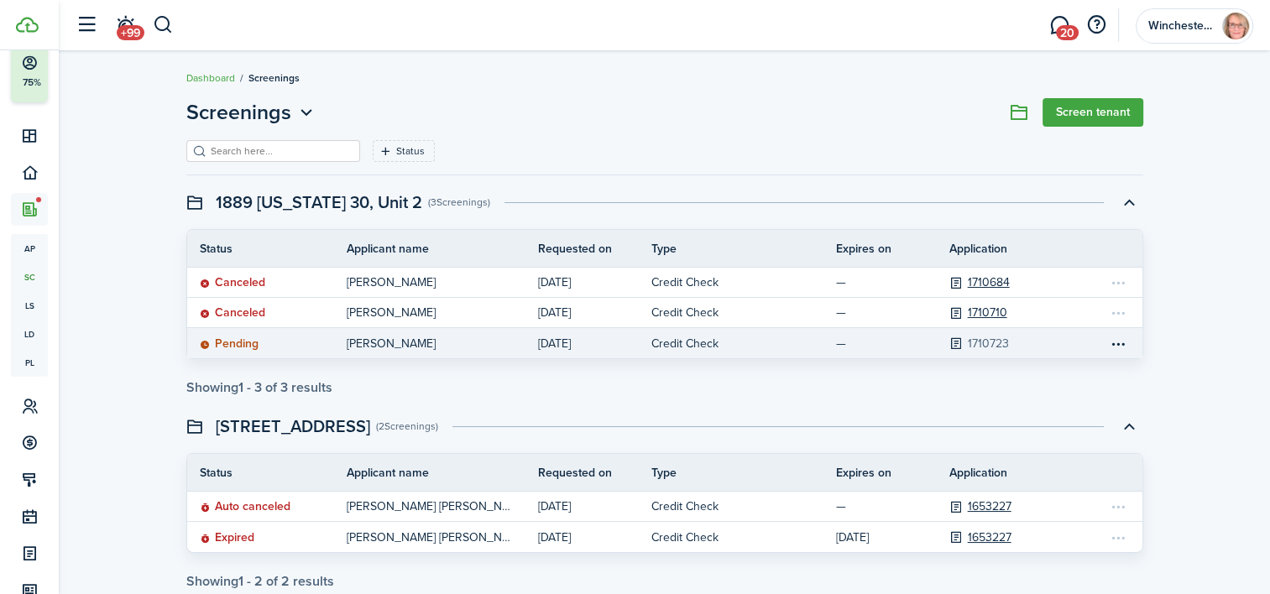
click at [989, 339] on link "1710723" at bounding box center [988, 344] width 41 height 18
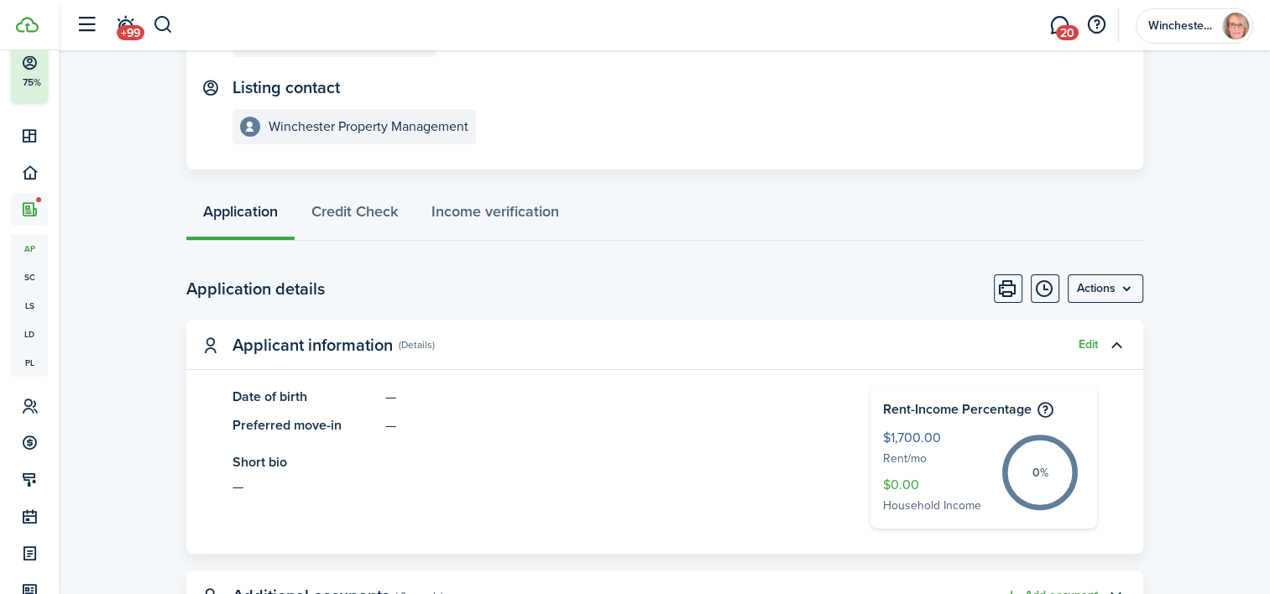
scroll to position [168, 0]
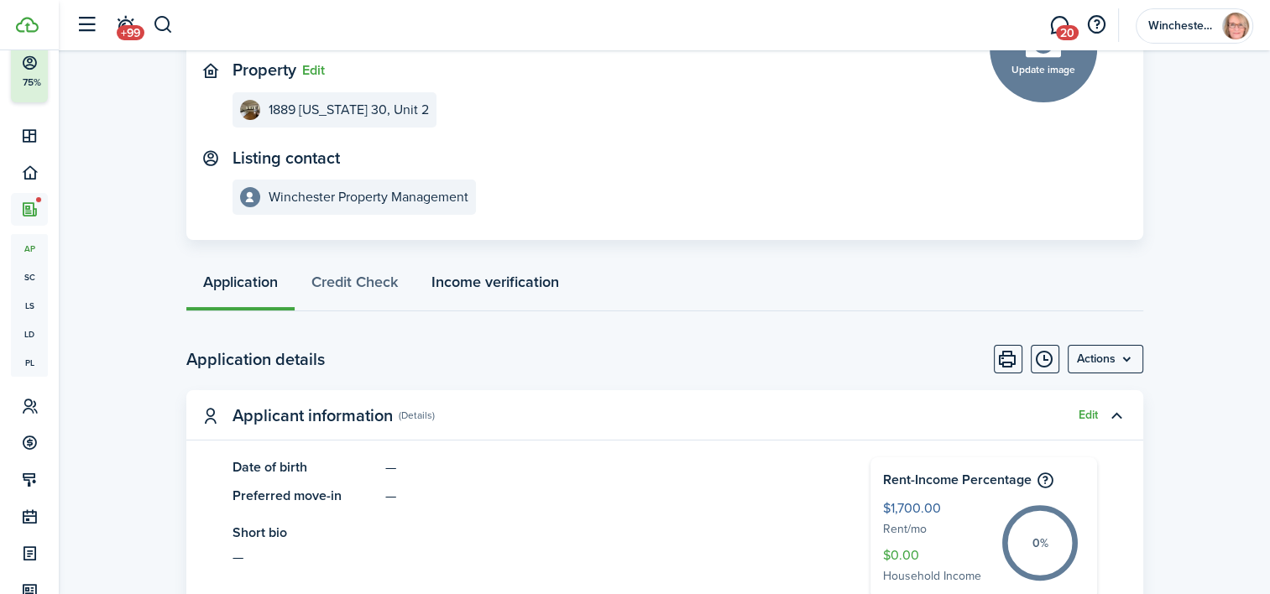
click at [521, 280] on link "Income verification" at bounding box center [495, 286] width 161 height 50
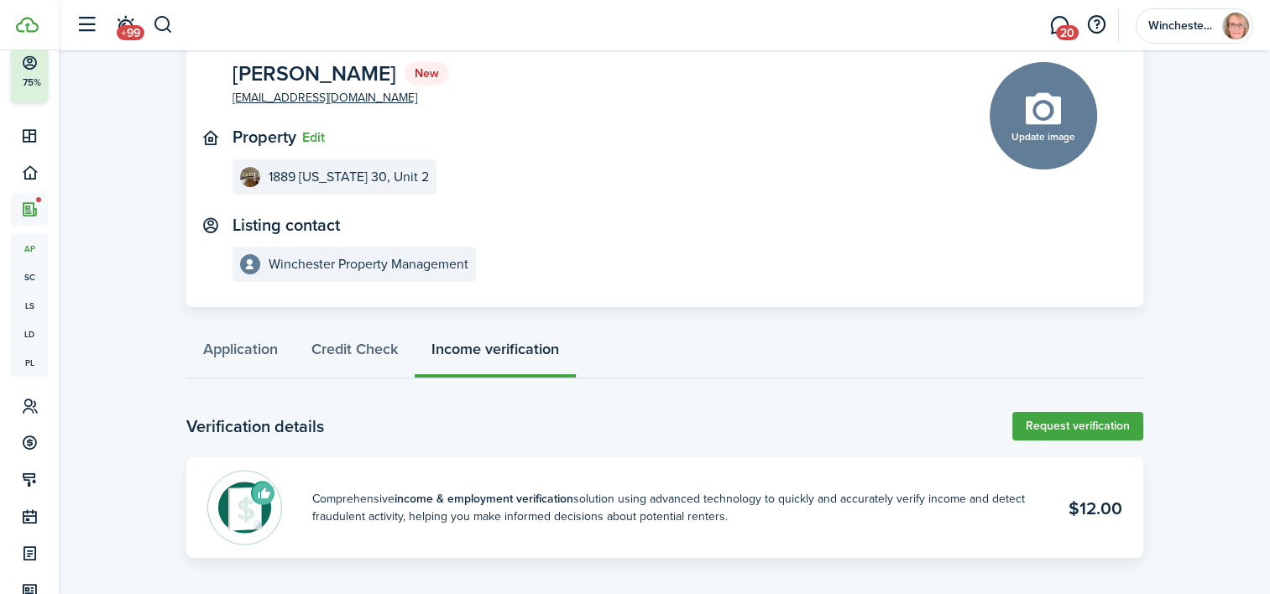
scroll to position [102, 0]
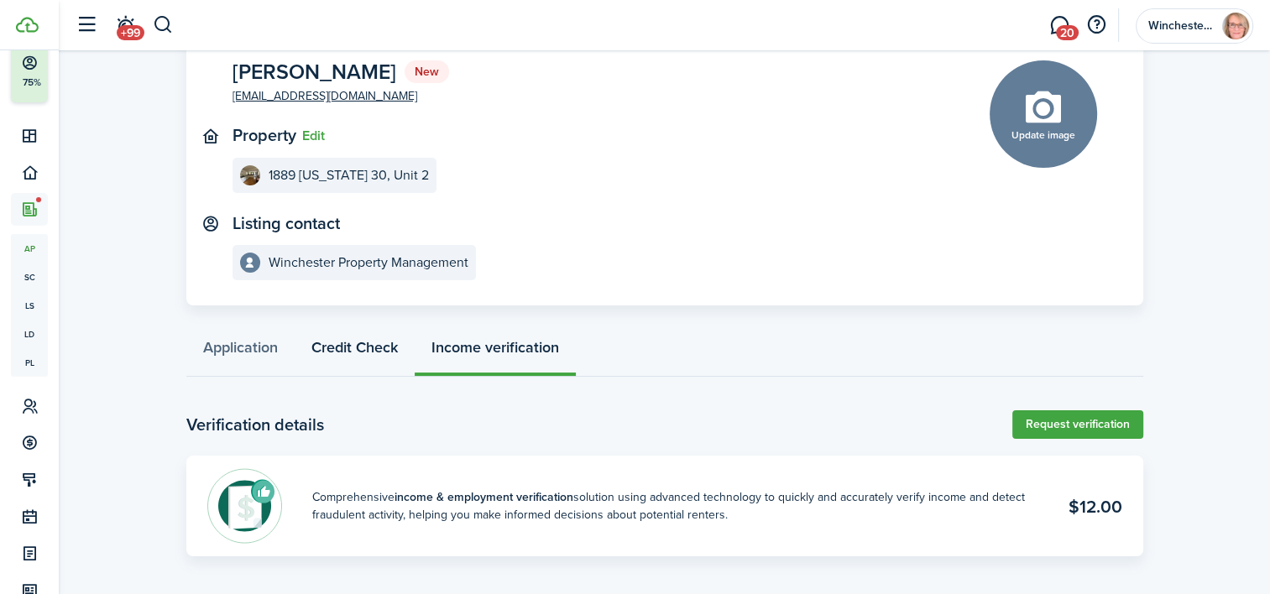
click at [362, 346] on link "Credit Check" at bounding box center [355, 352] width 120 height 50
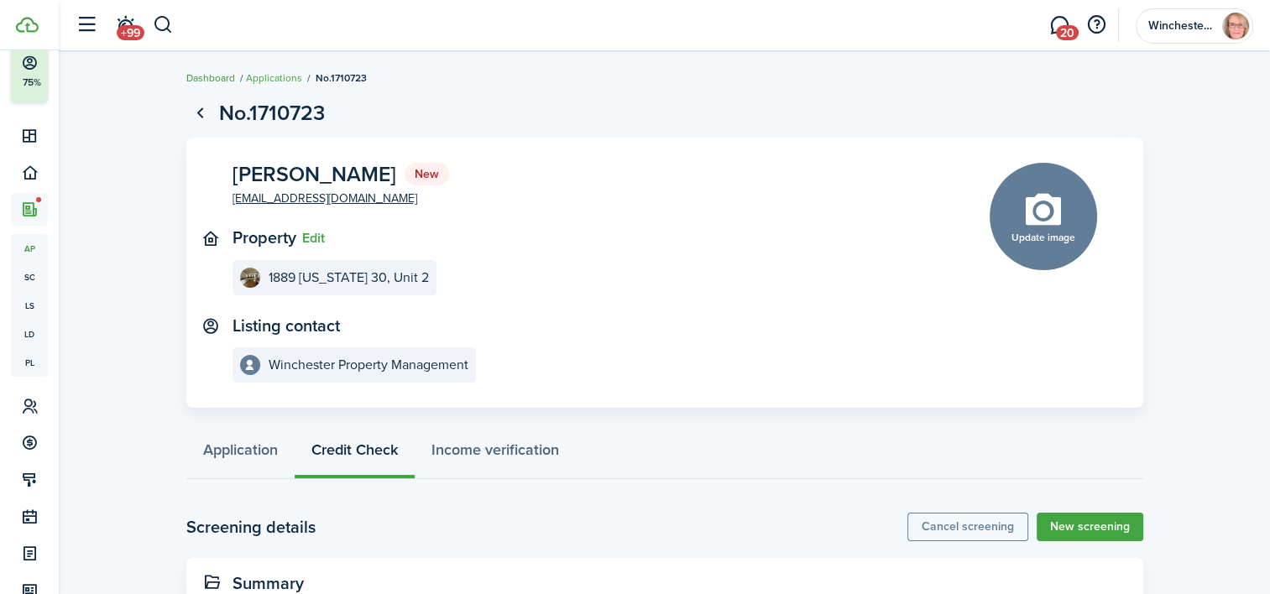
click at [218, 80] on link "Dashboard" at bounding box center [210, 78] width 49 height 15
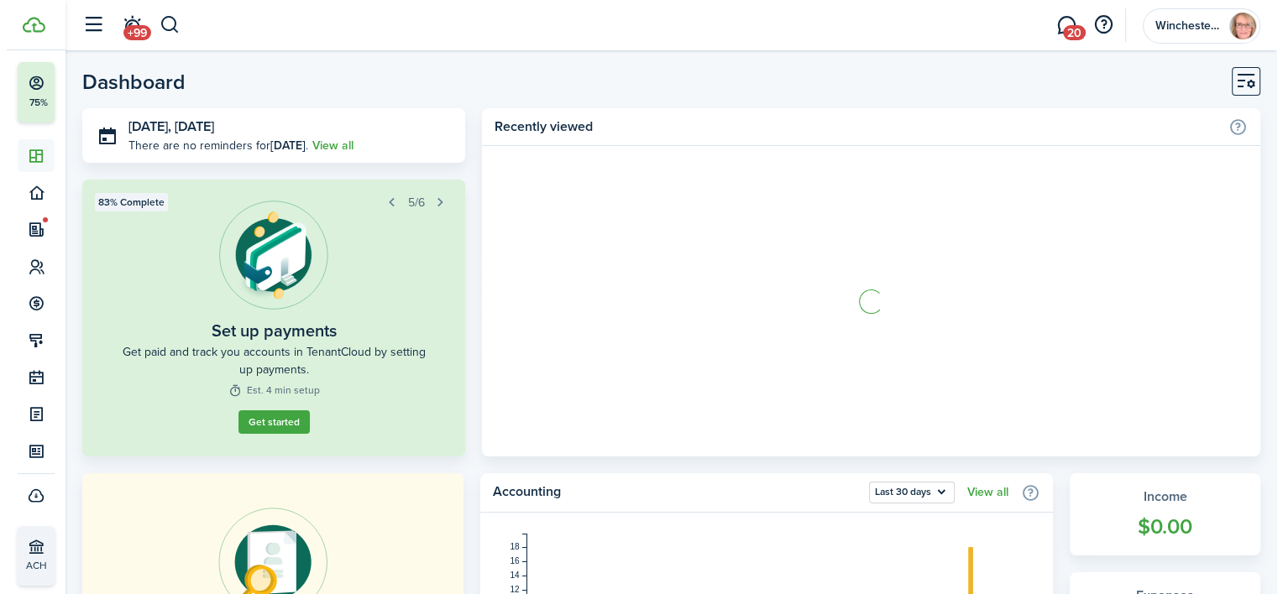
scroll to position [55, 0]
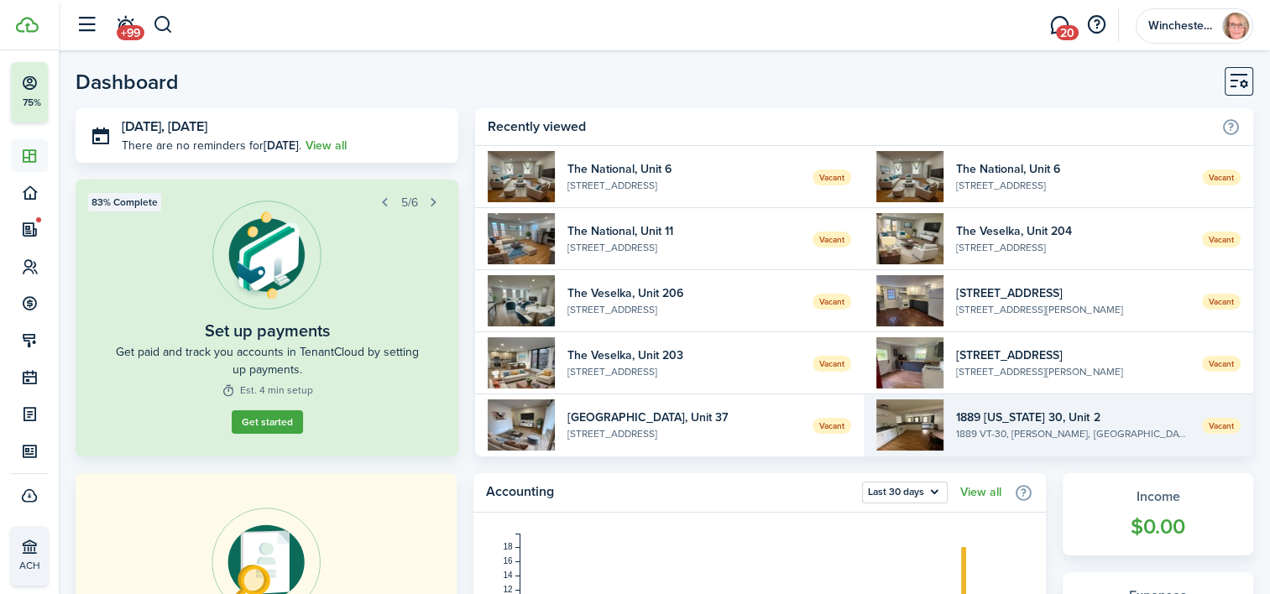
click at [1064, 421] on widget-list-item-title "1889 [US_STATE] 30, Unit 2" at bounding box center [1072, 418] width 233 height 18
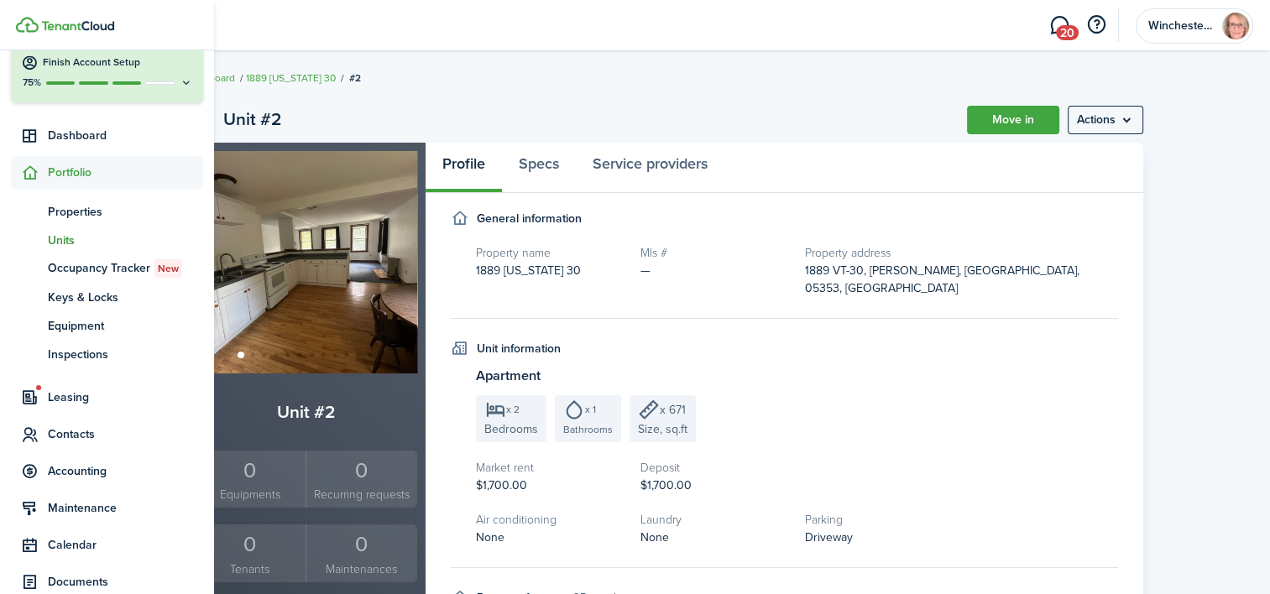
click at [87, 165] on span "Portfolio" at bounding box center [125, 173] width 155 height 18
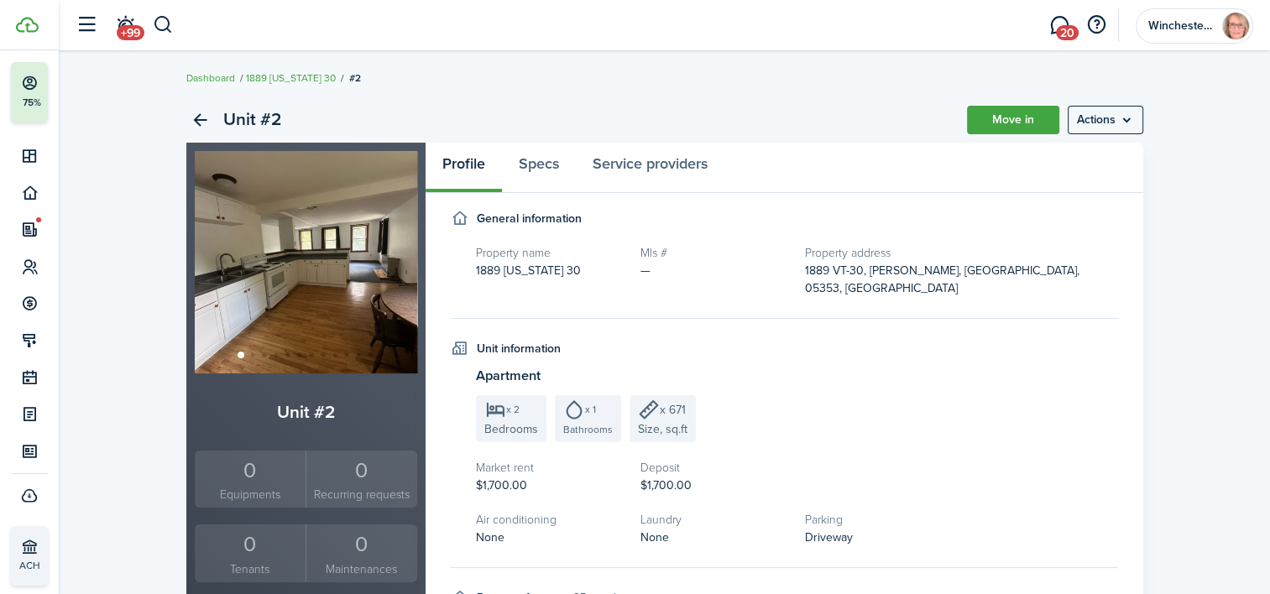
scroll to position [55, 0]
click at [1105, 118] on menu-btn "Actions" at bounding box center [1106, 120] width 76 height 29
click at [825, 112] on div "Unit #2 Move in Actions" at bounding box center [664, 119] width 957 height 45
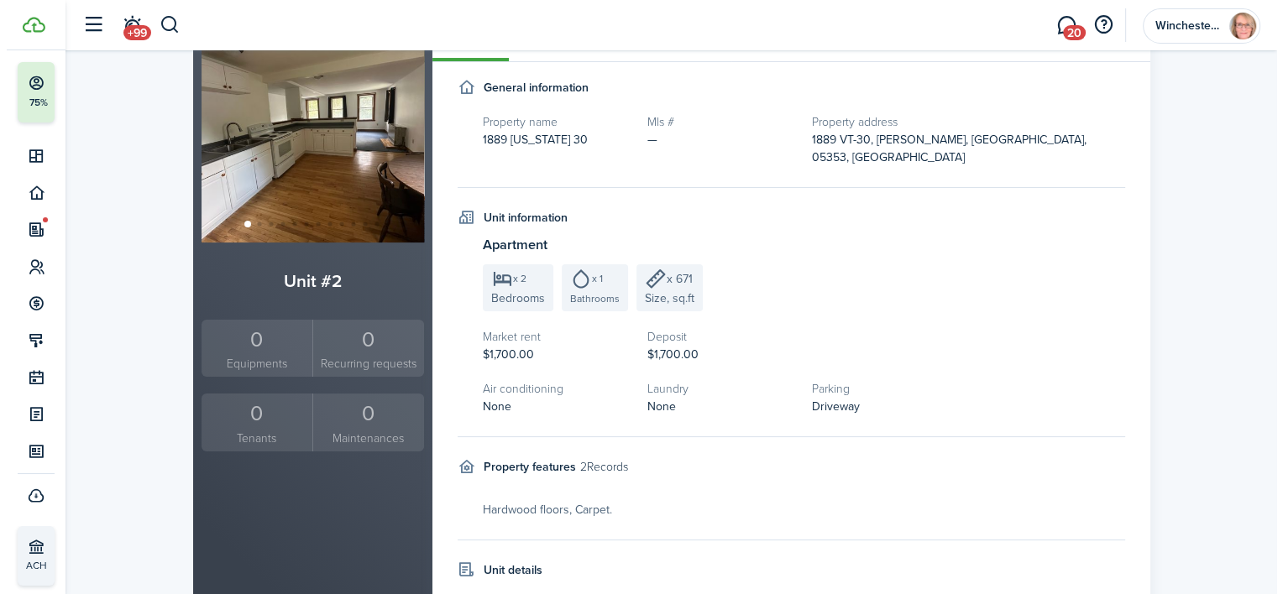
scroll to position [0, 0]
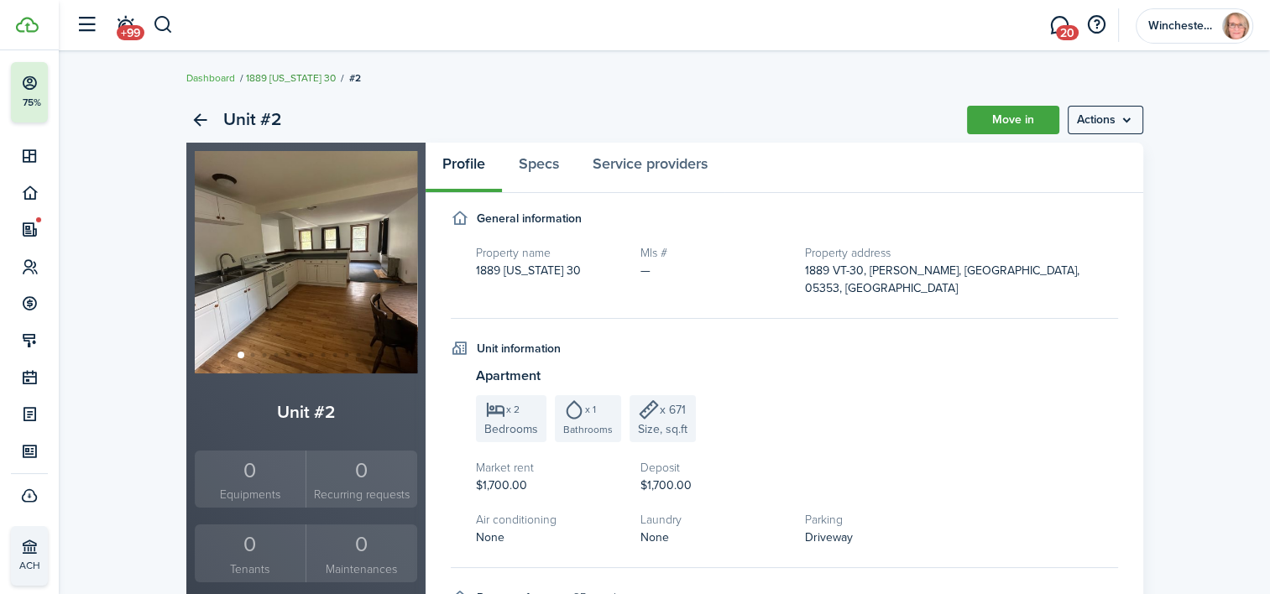
click at [275, 76] on link "1889 [US_STATE] 30" at bounding box center [291, 78] width 90 height 15
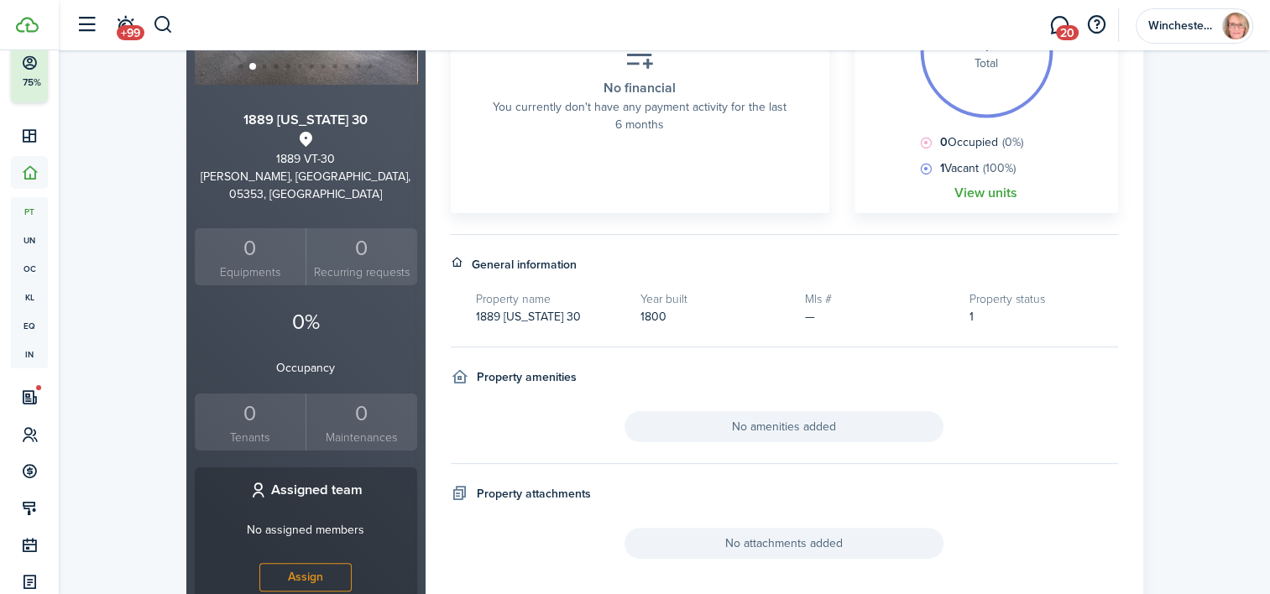
scroll to position [84, 0]
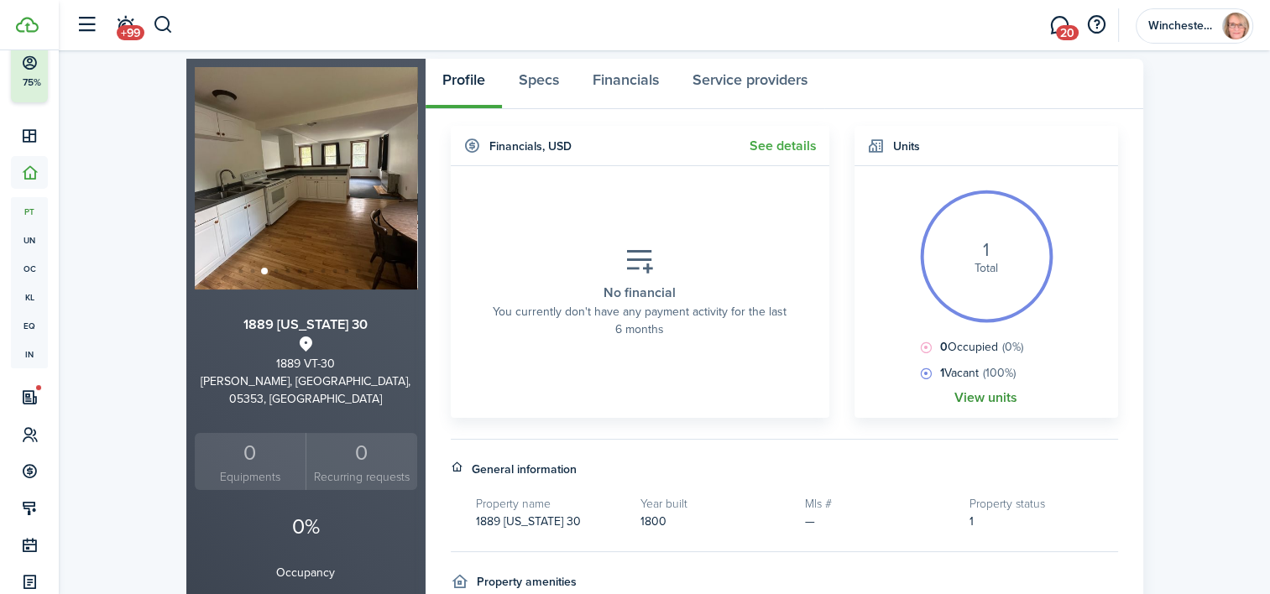
click at [1001, 396] on link "View units" at bounding box center [985, 397] width 63 height 15
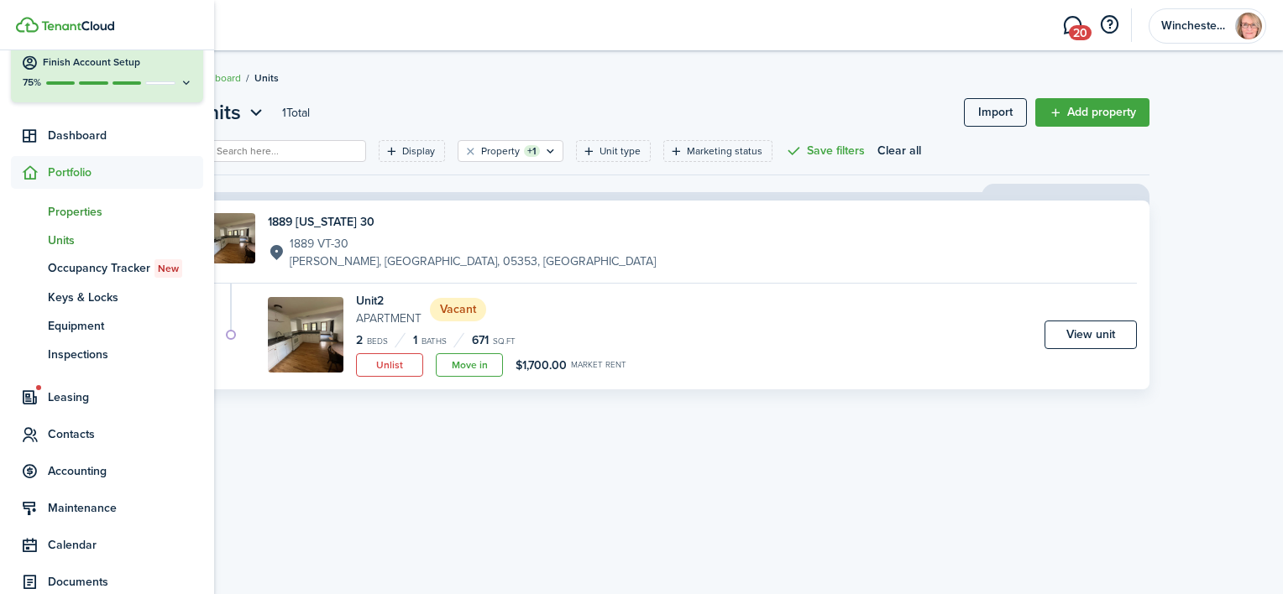
click at [67, 209] on span "Properties" at bounding box center [125, 212] width 155 height 18
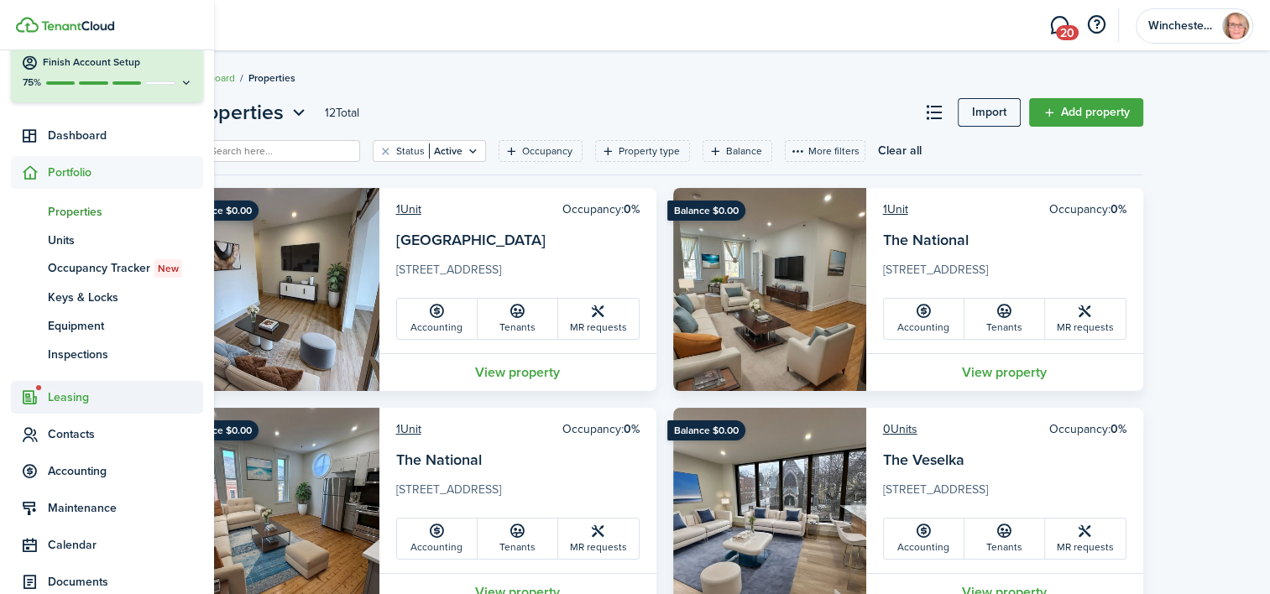
click at [57, 395] on span "Leasing" at bounding box center [125, 398] width 155 height 18
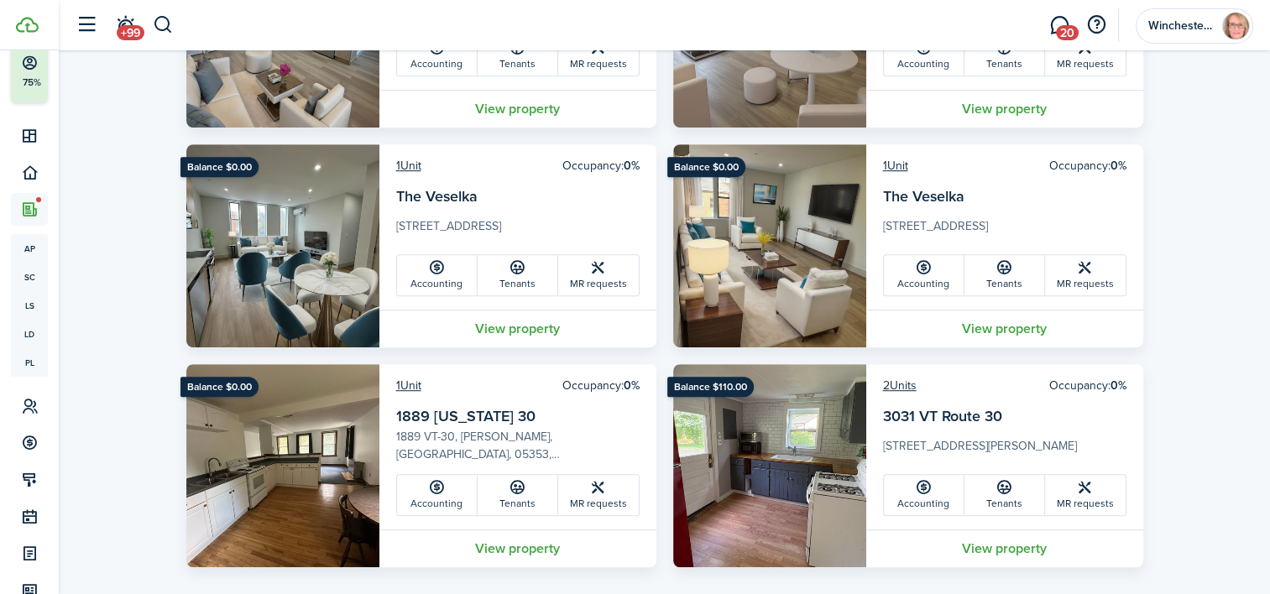
scroll to position [943, 0]
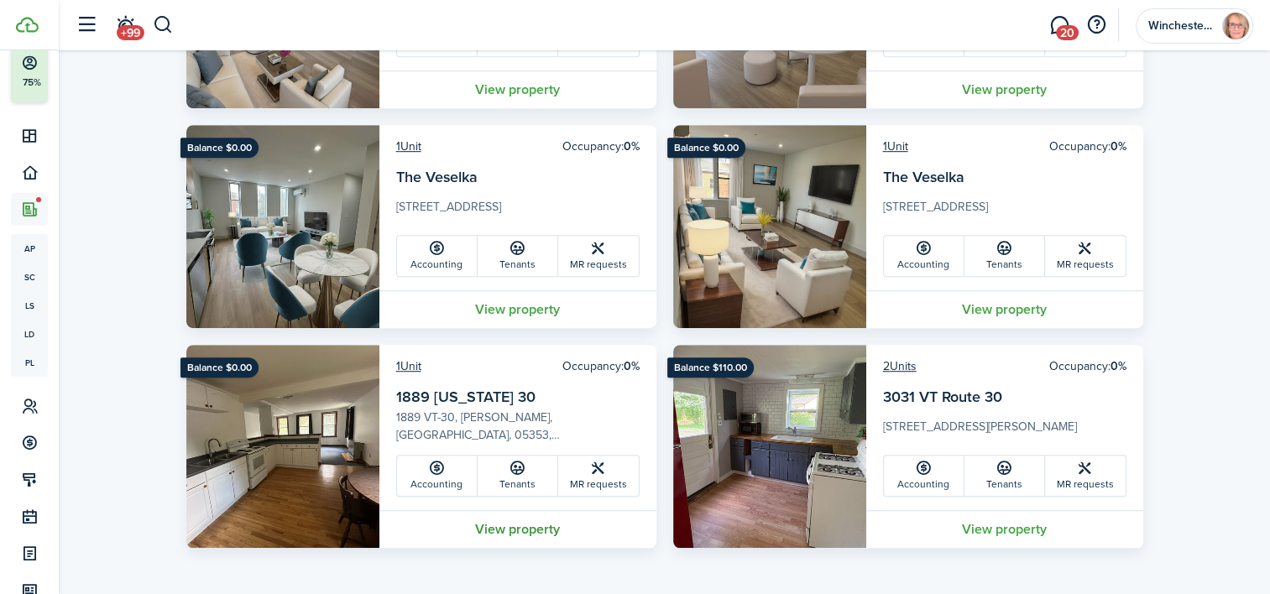
click at [537, 531] on link "View property" at bounding box center [517, 529] width 277 height 38
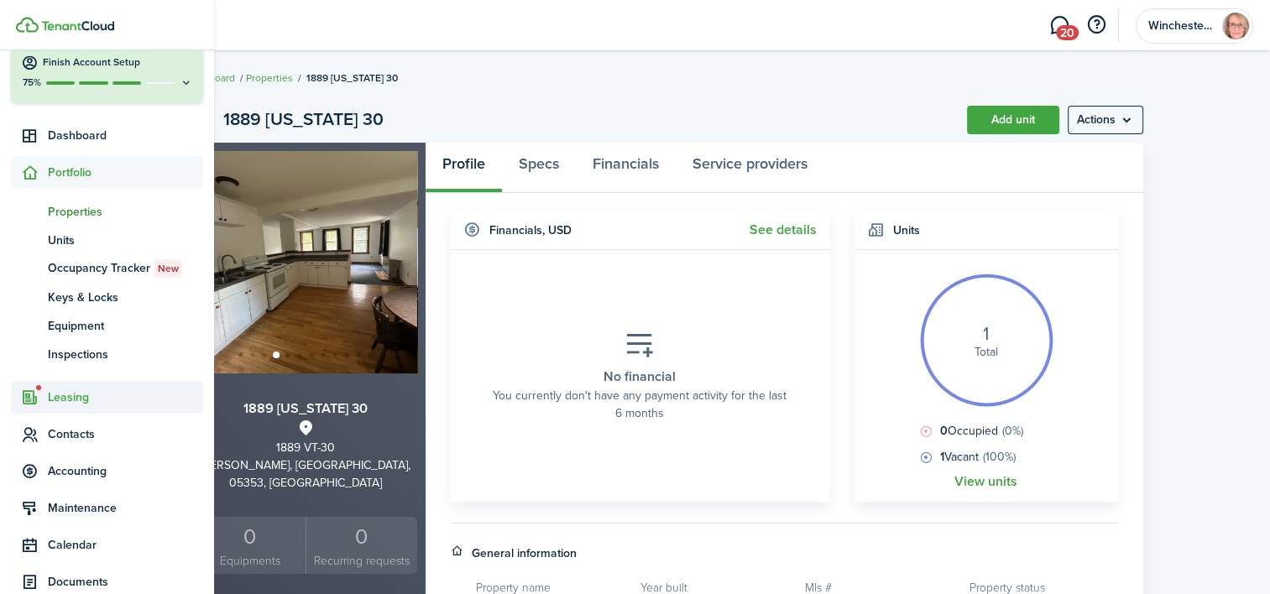
click at [70, 395] on span "Leasing" at bounding box center [125, 398] width 155 height 18
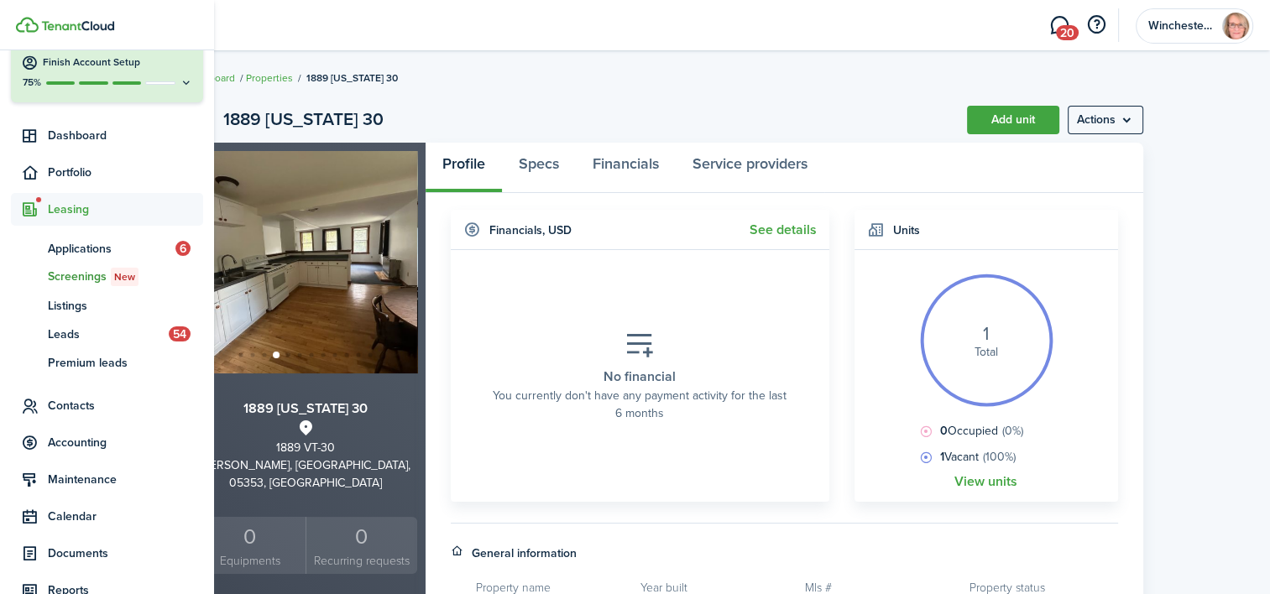
click at [96, 269] on span "Screenings New" at bounding box center [125, 277] width 155 height 18
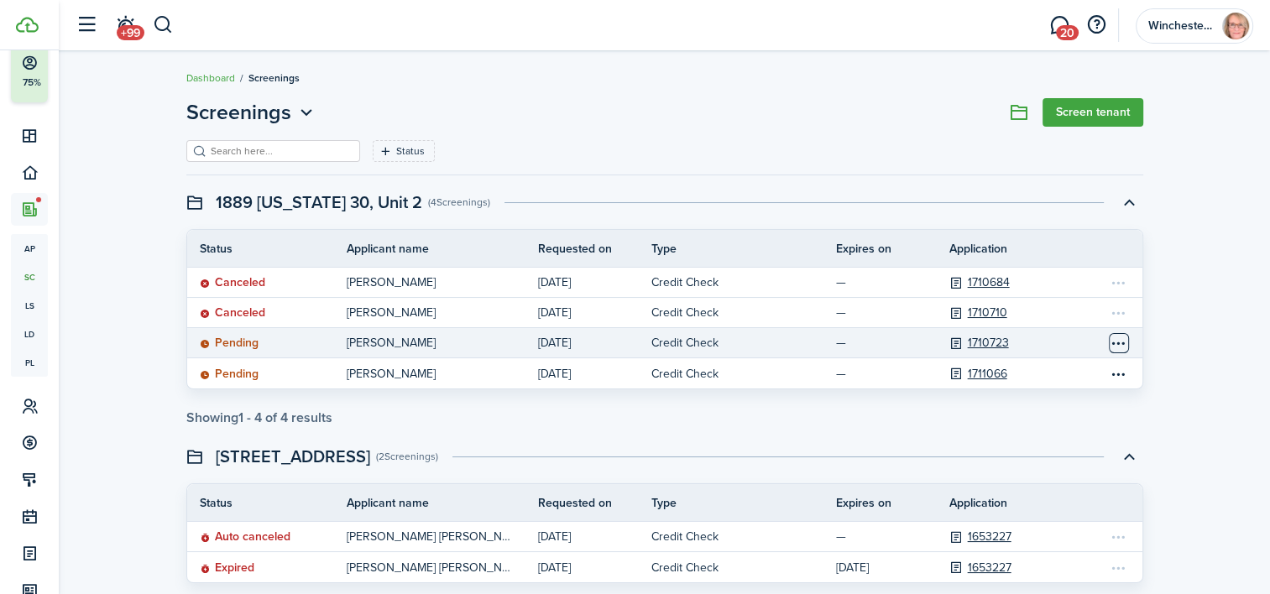
click at [1122, 337] on table-menu-btn-icon "Open menu" at bounding box center [1119, 343] width 20 height 20
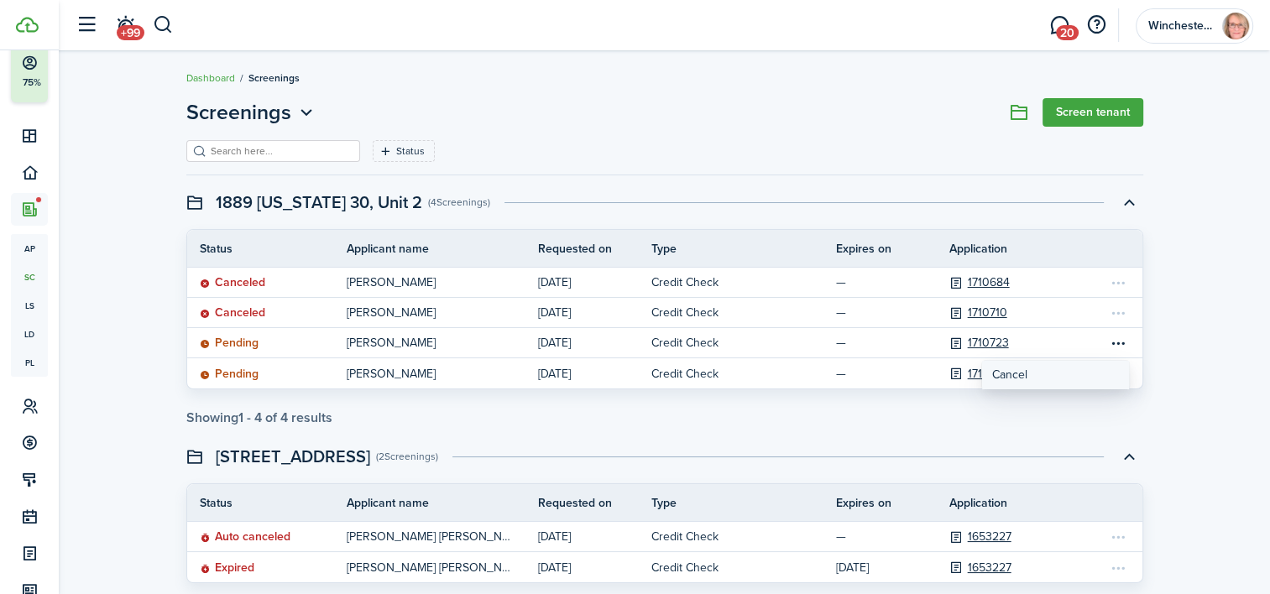
click at [1007, 381] on button "Cancel" at bounding box center [1055, 375] width 147 height 29
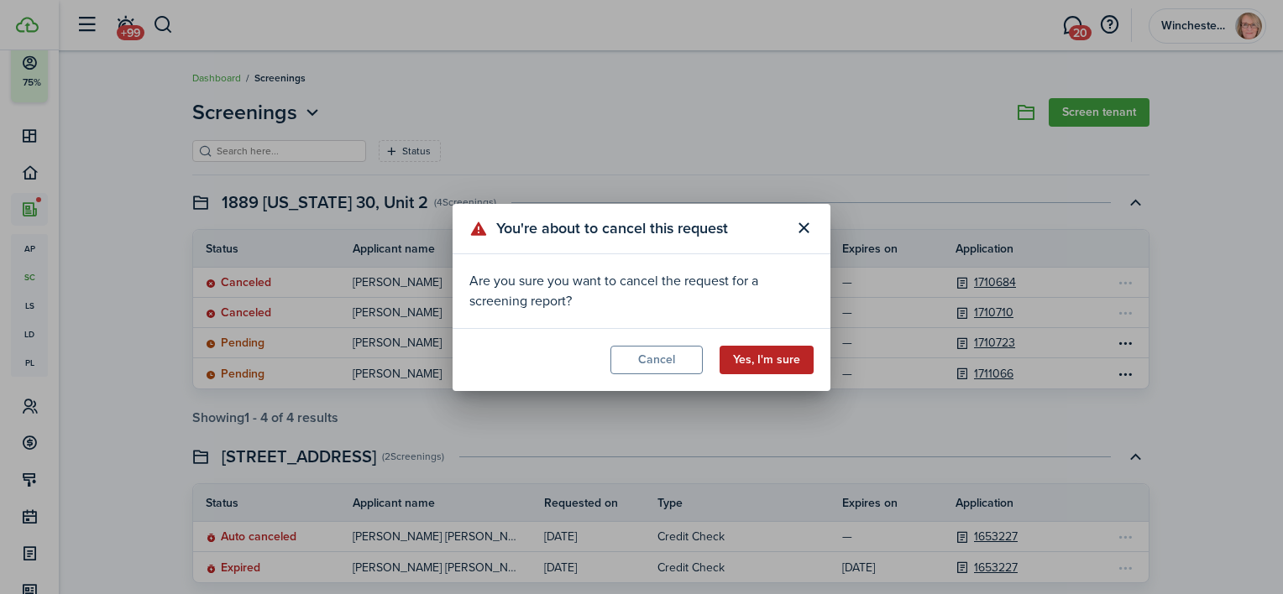
click at [788, 359] on button "Yes, I'm sure" at bounding box center [766, 360] width 94 height 29
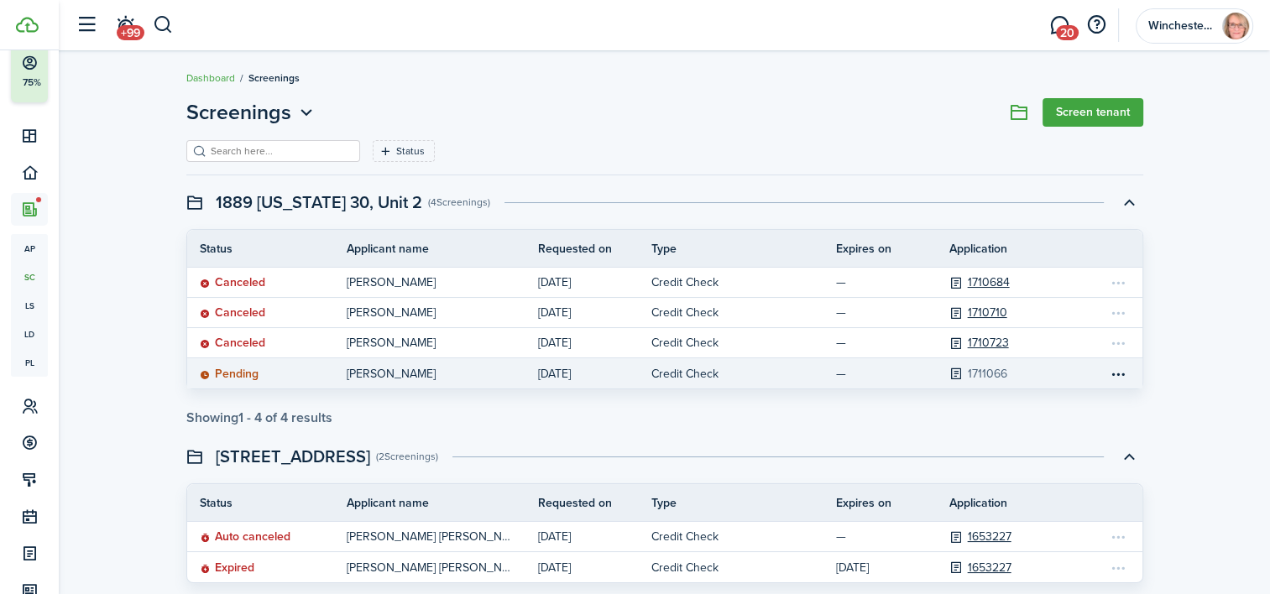
click at [990, 366] on link "1711066" at bounding box center [987, 374] width 39 height 18
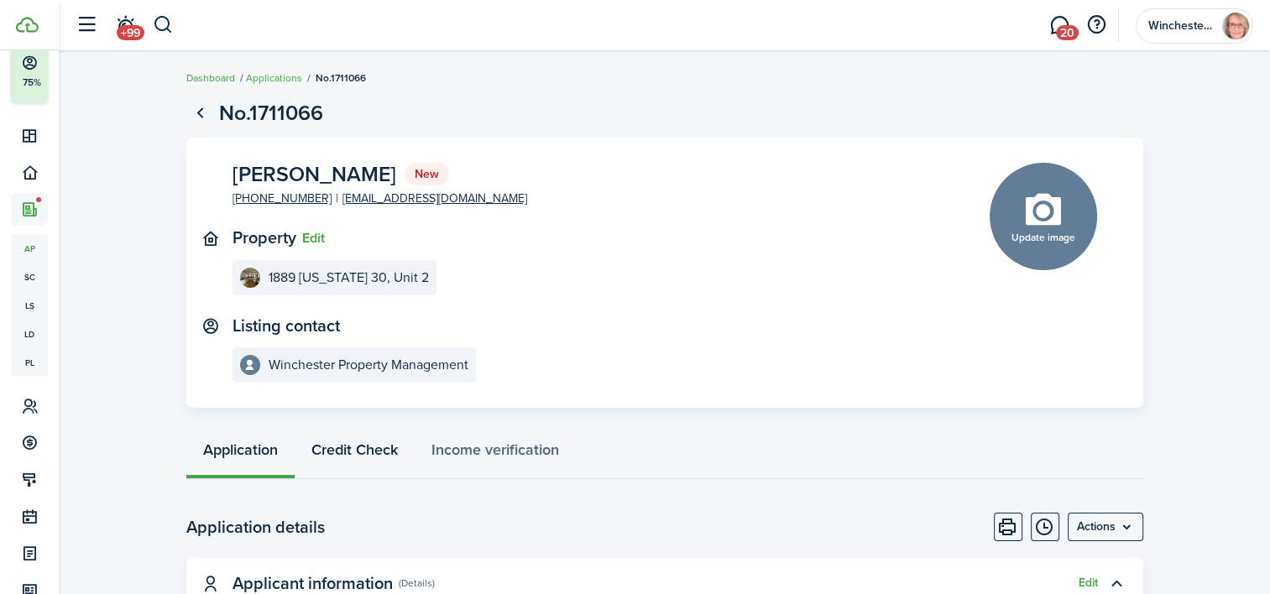
click at [373, 447] on link "Credit Check" at bounding box center [355, 454] width 120 height 50
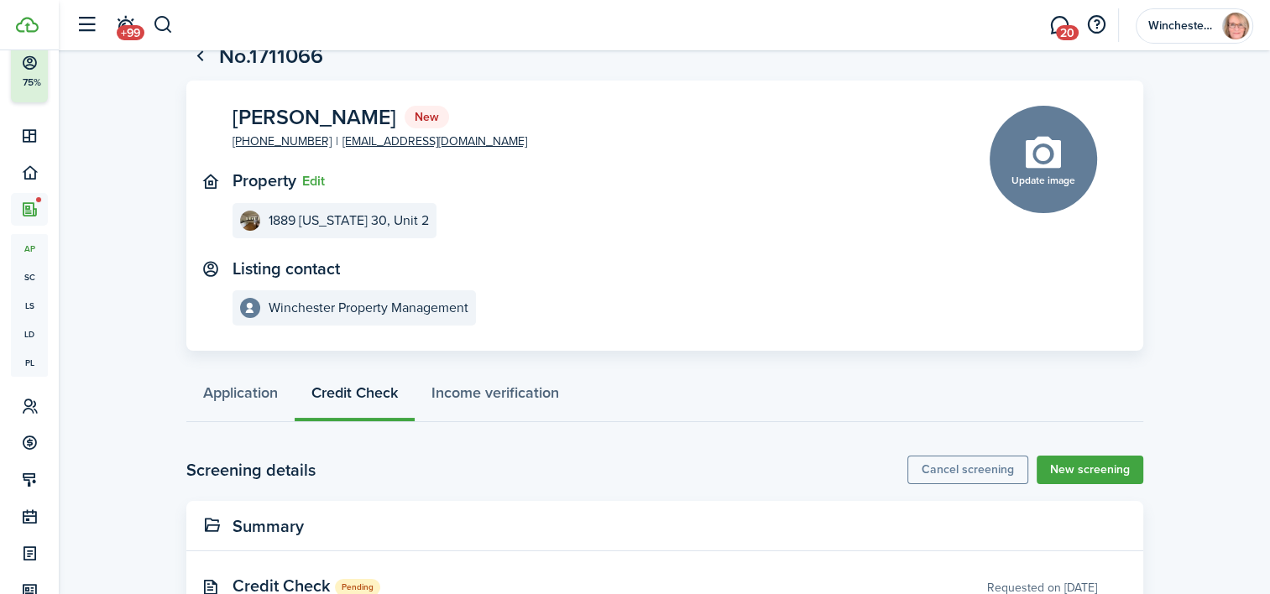
scroll to position [123, 0]
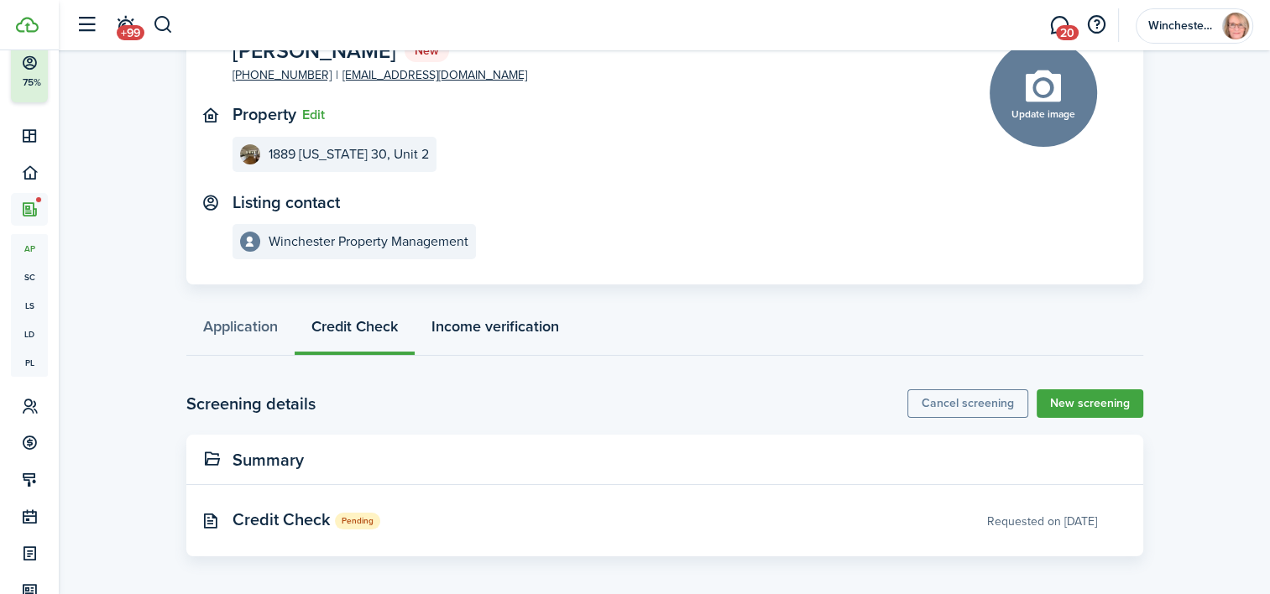
click at [495, 314] on link "Income verification" at bounding box center [495, 331] width 161 height 50
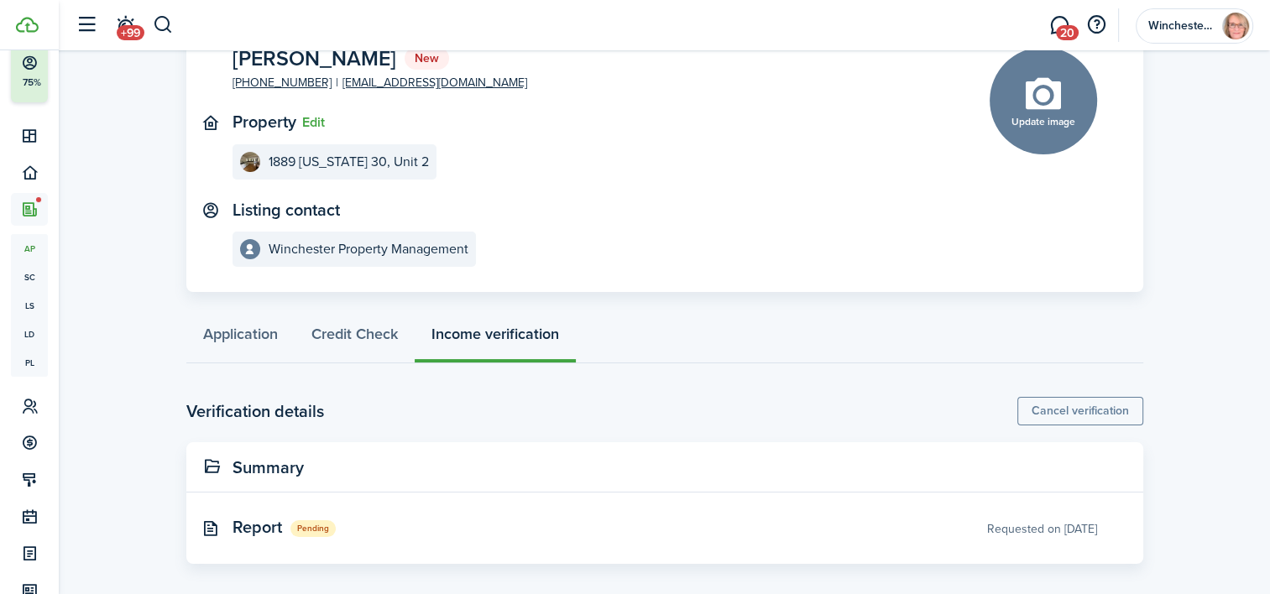
scroll to position [123, 0]
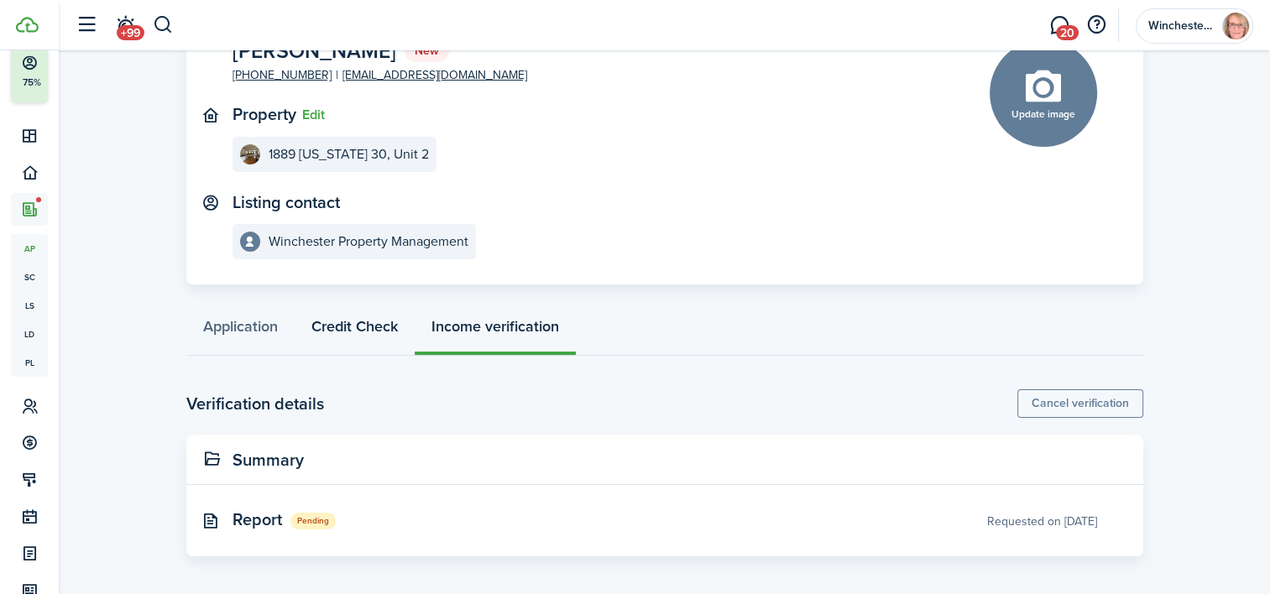
click at [362, 321] on link "Credit Check" at bounding box center [355, 331] width 120 height 50
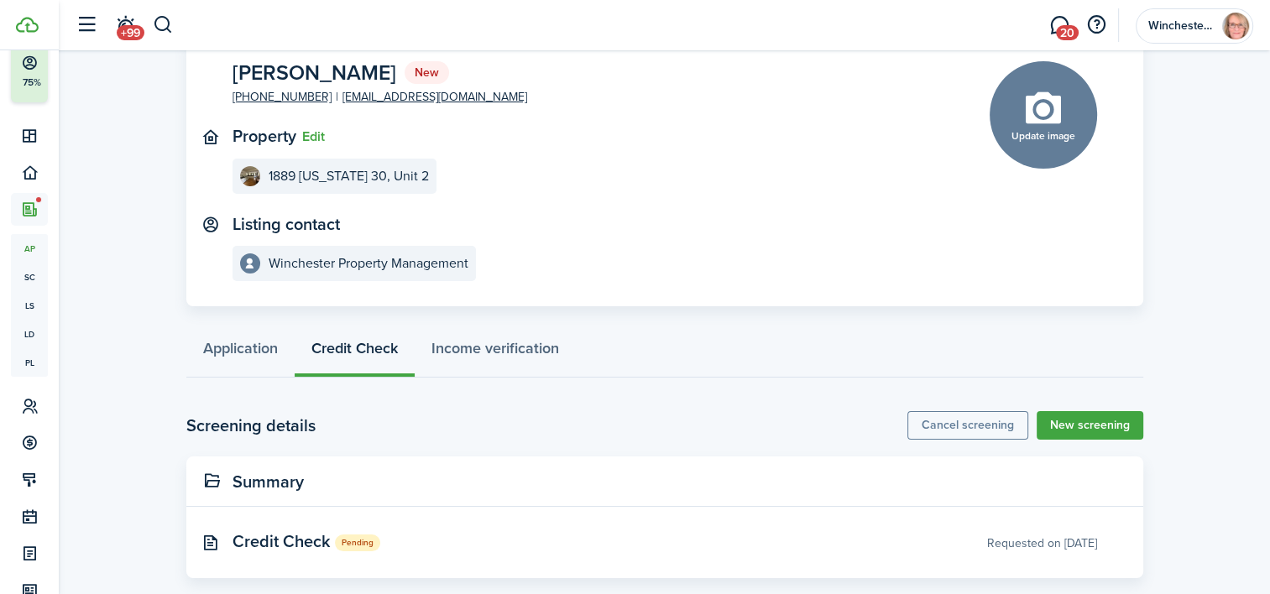
scroll to position [123, 0]
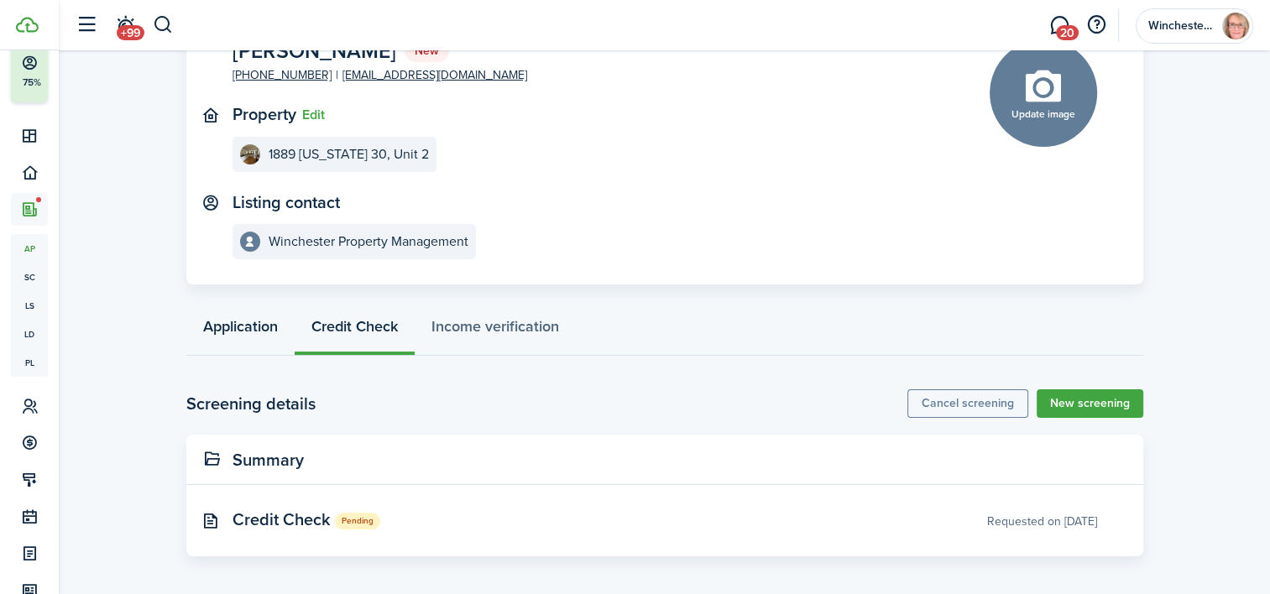
click at [223, 320] on link "Application" at bounding box center [240, 331] width 108 height 50
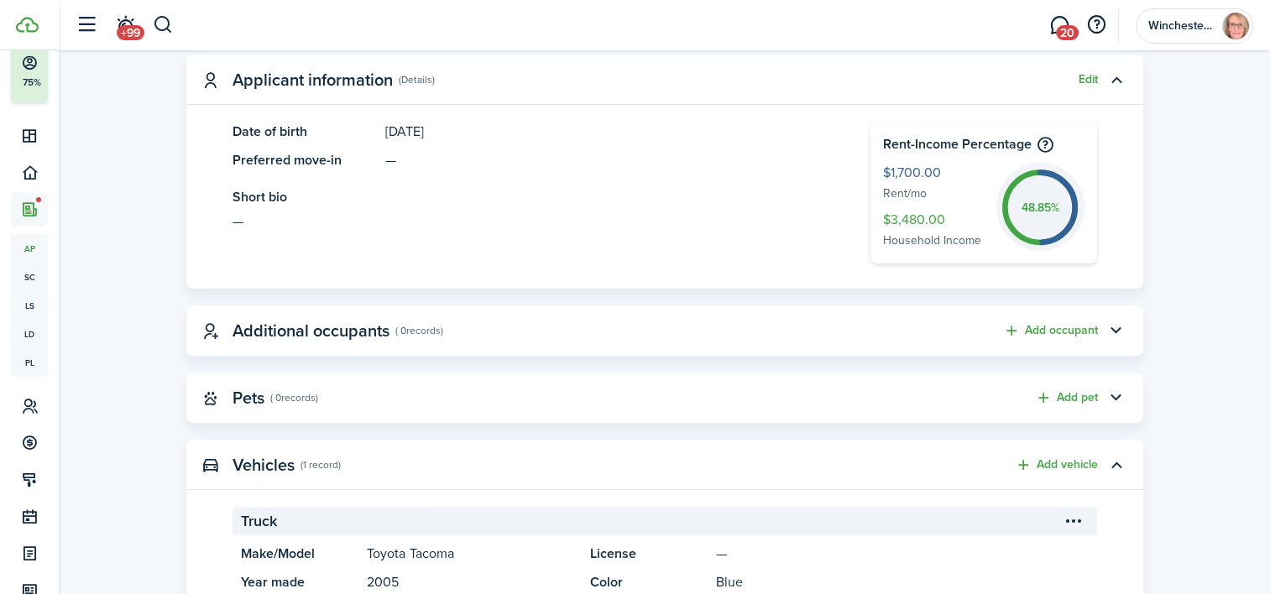
scroll to position [168, 0]
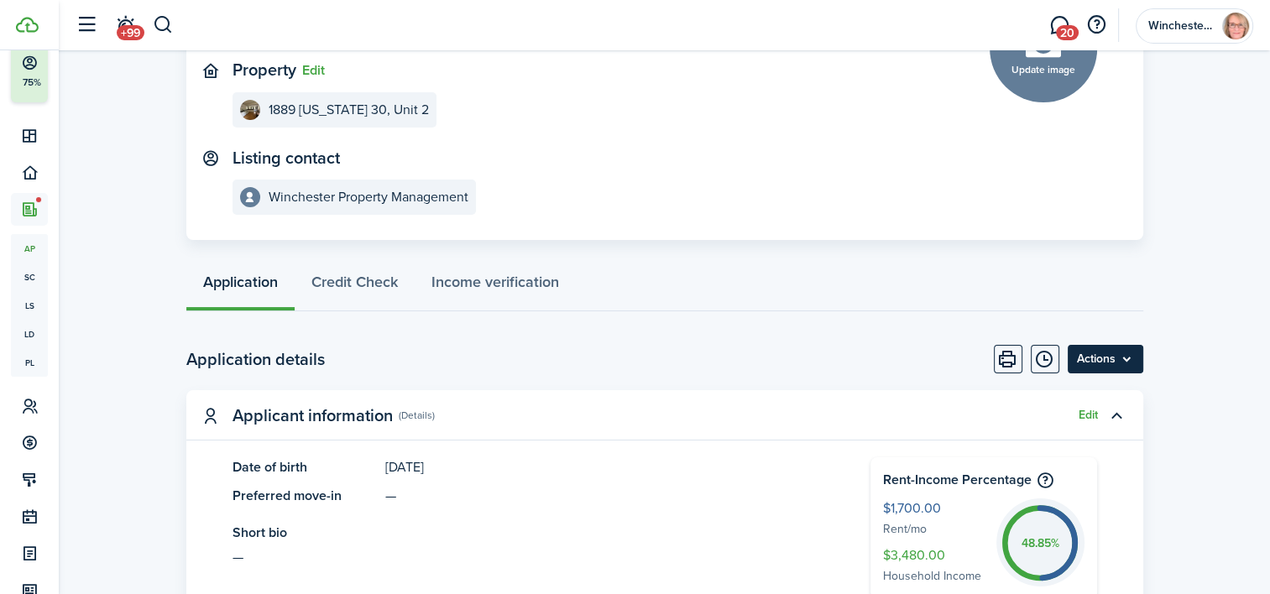
click at [1097, 366] on menu-btn "Actions" at bounding box center [1106, 359] width 76 height 29
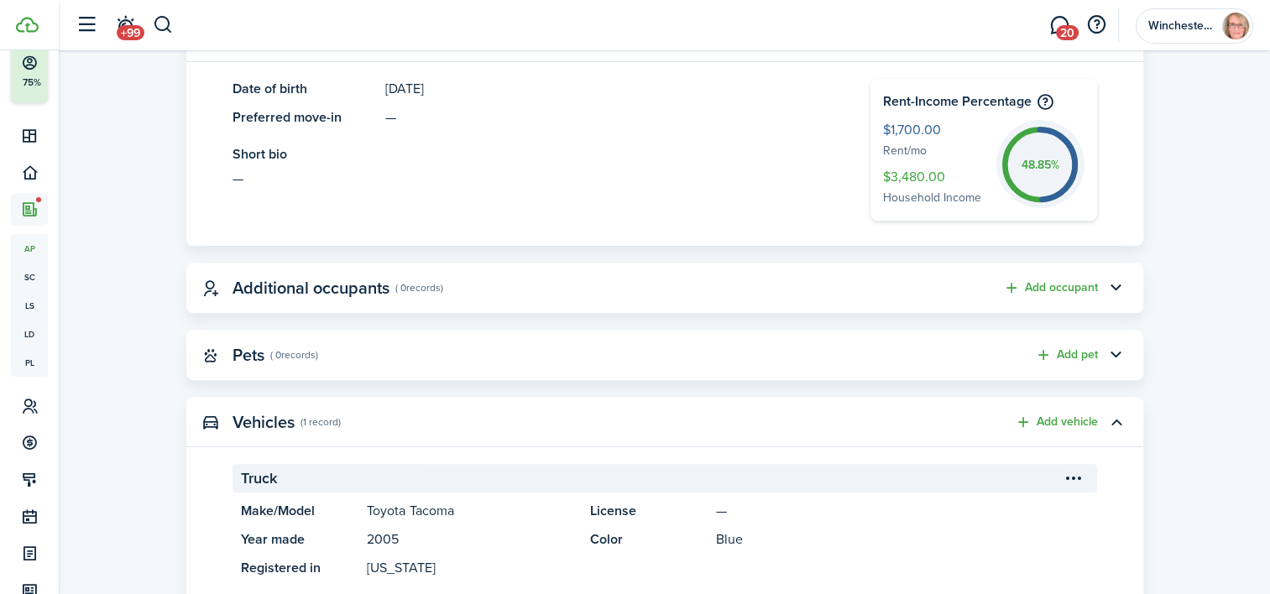
scroll to position [211, 0]
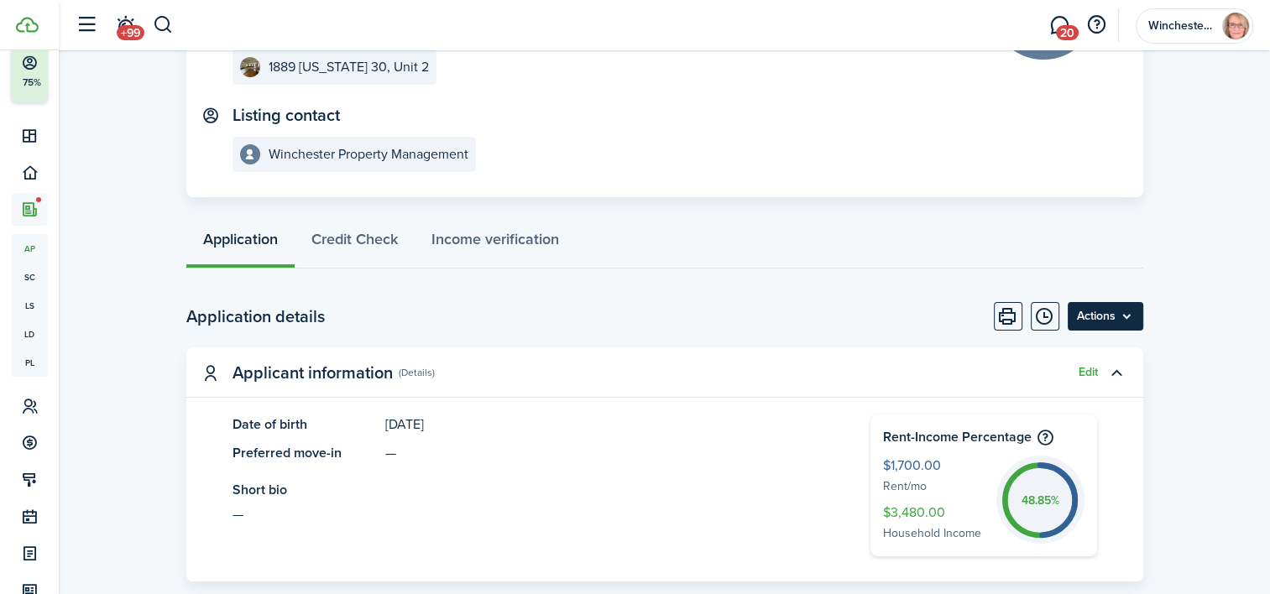
click at [1120, 322] on menu-btn "Actions" at bounding box center [1106, 316] width 76 height 29
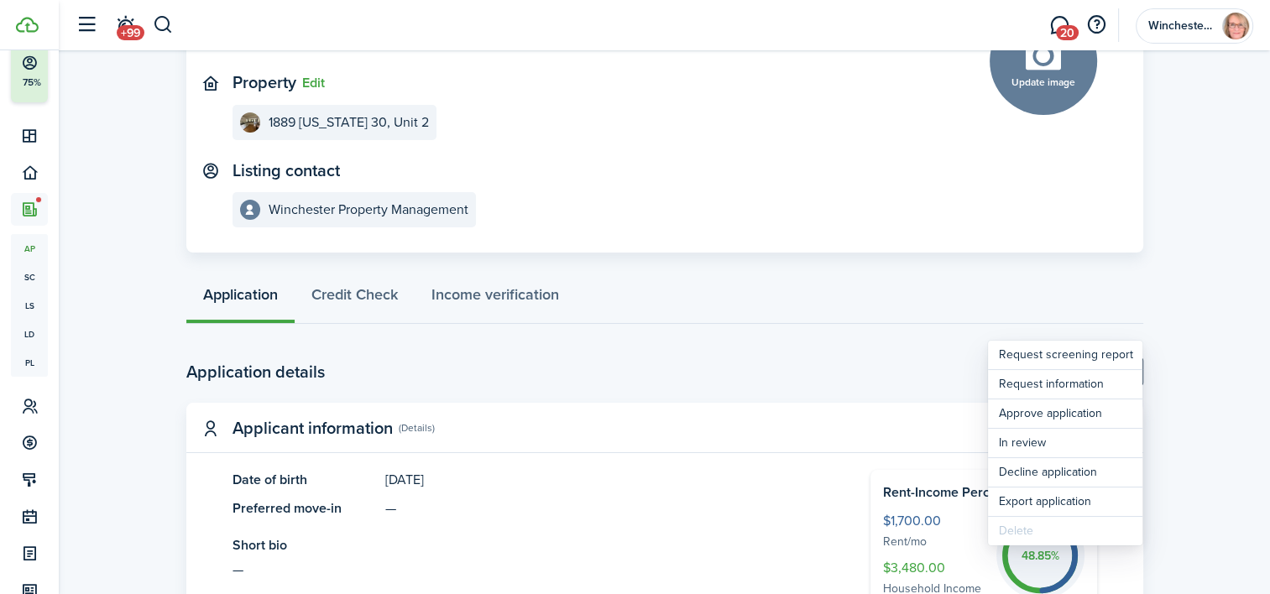
scroll to position [127, 0]
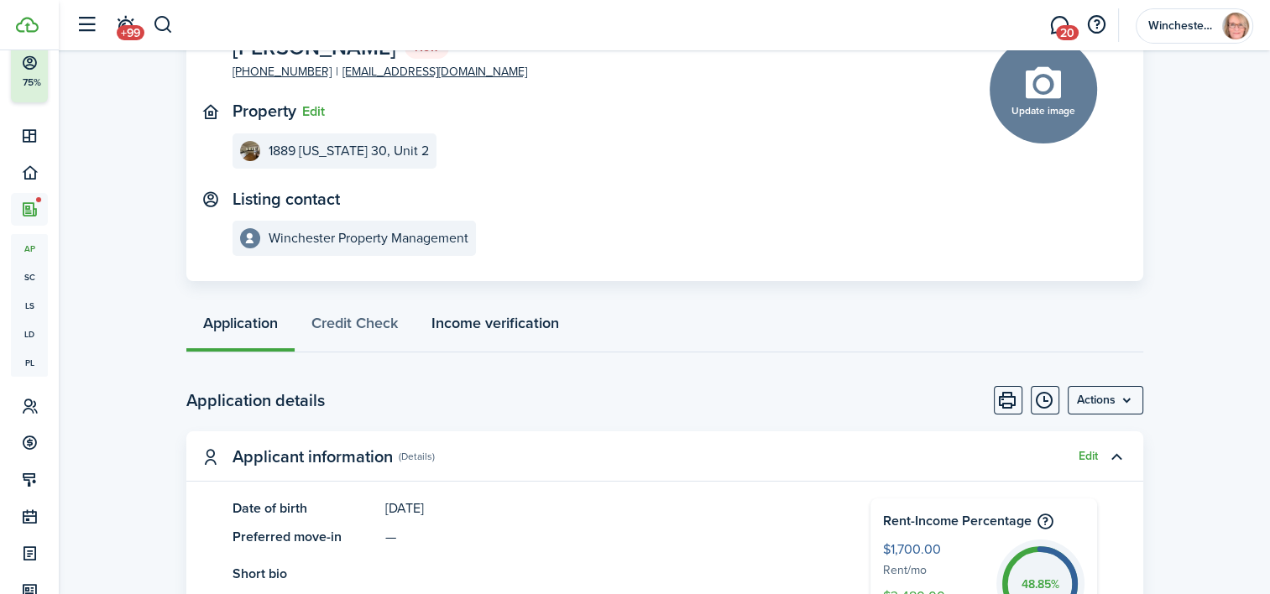
click at [509, 323] on link "Income verification" at bounding box center [495, 327] width 161 height 50
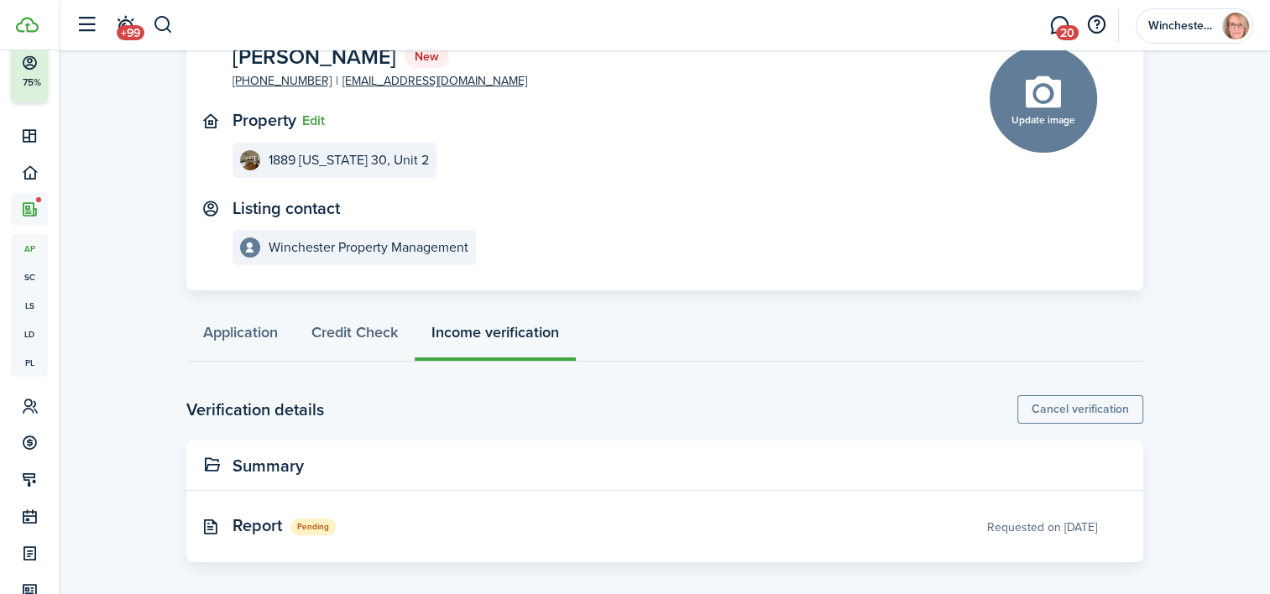
scroll to position [123, 0]
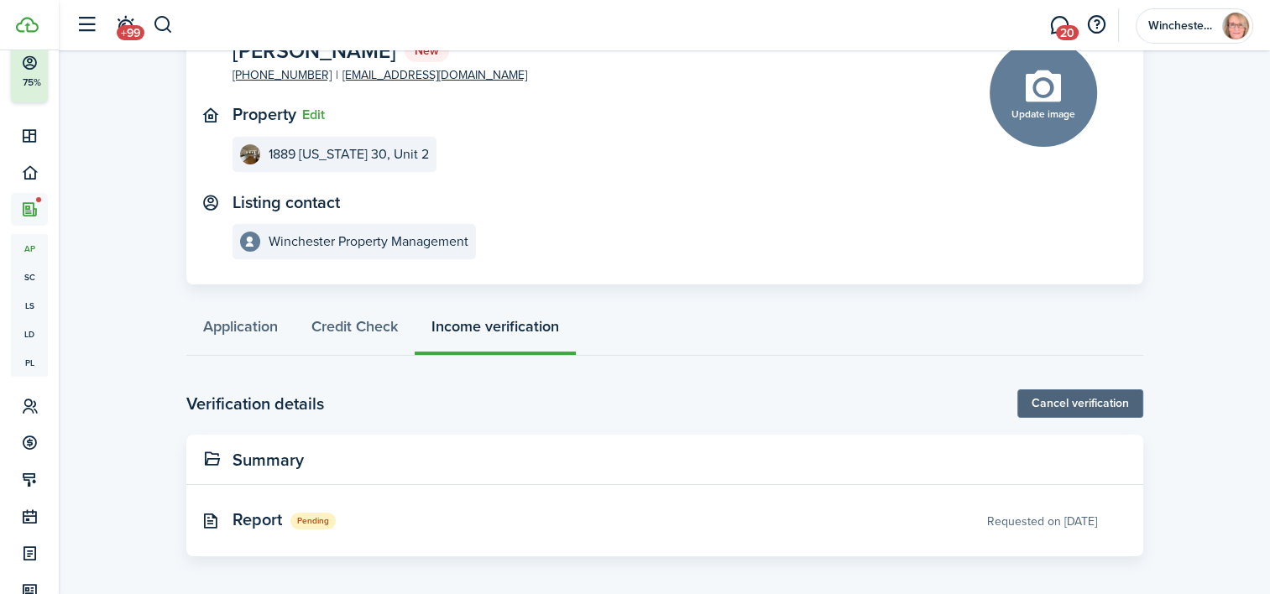
click at [1104, 397] on link "Cancel verification" at bounding box center [1080, 403] width 126 height 29
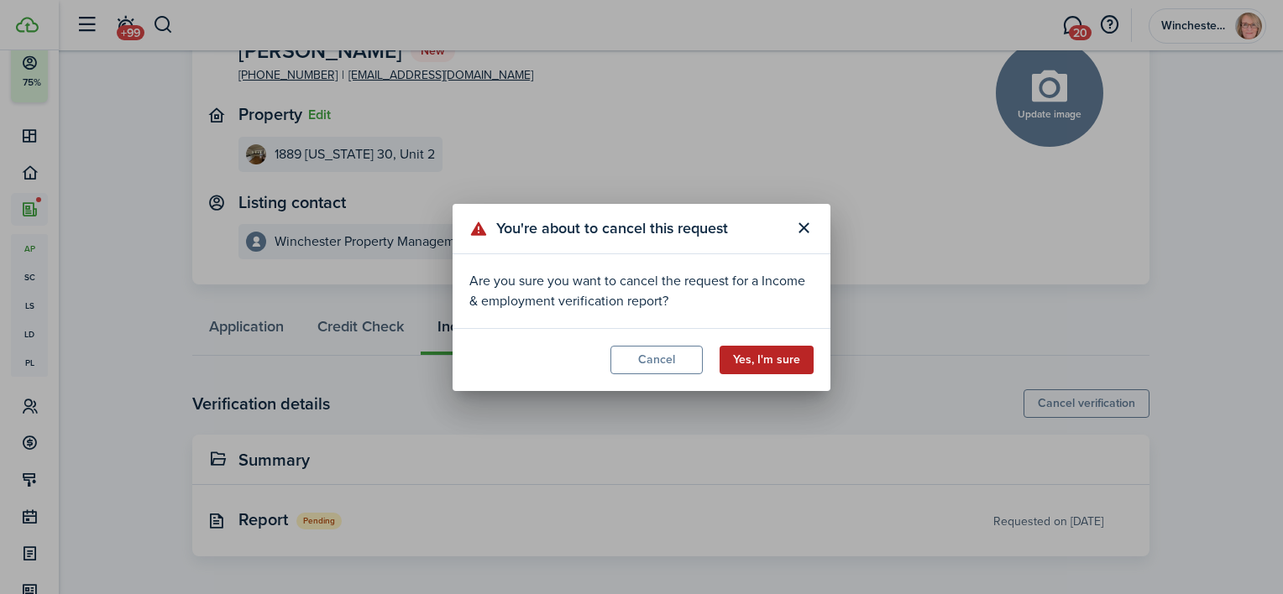
click at [779, 358] on button "Yes, I'm sure" at bounding box center [766, 360] width 94 height 29
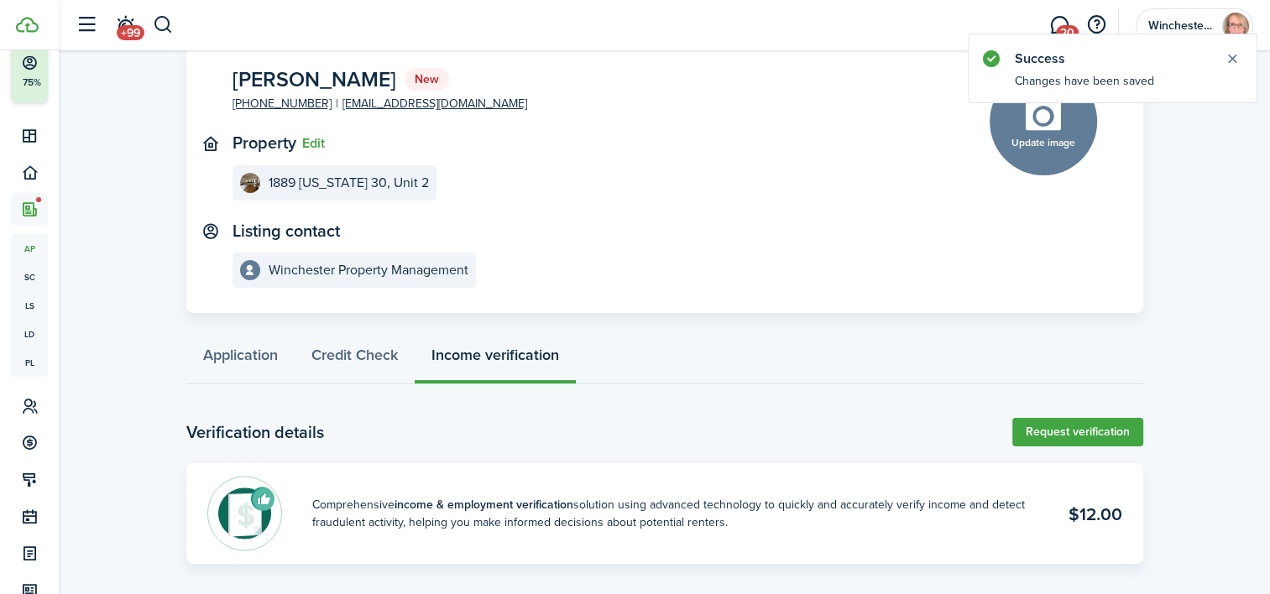
scroll to position [102, 0]
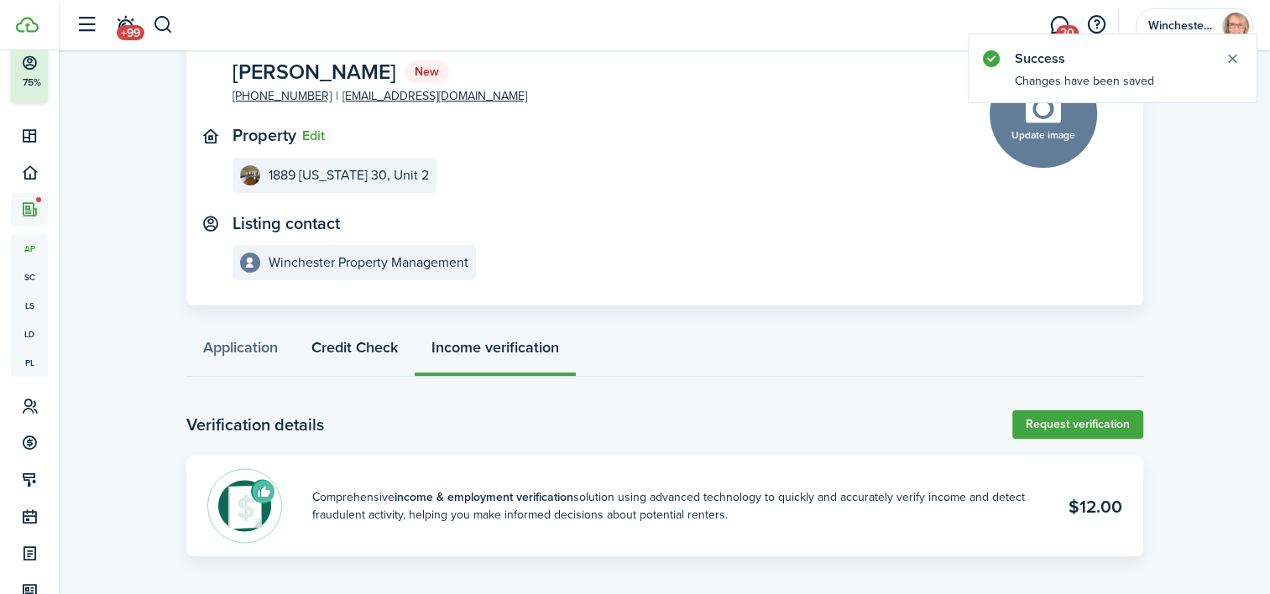
click at [357, 346] on link "Credit Check" at bounding box center [355, 352] width 120 height 50
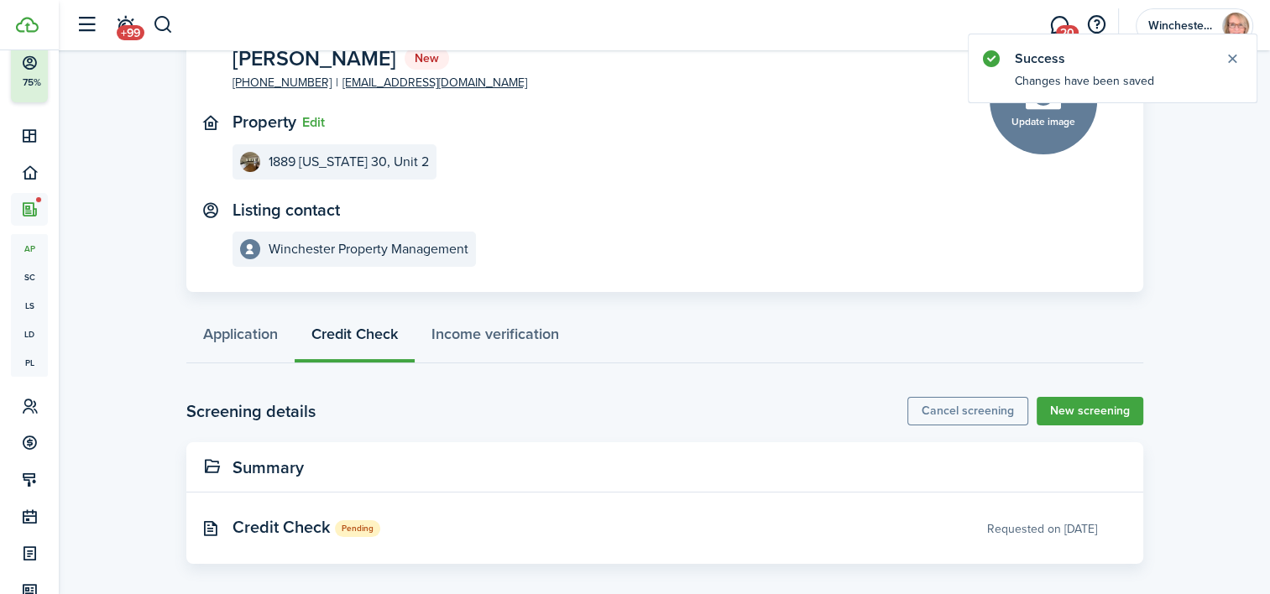
scroll to position [123, 0]
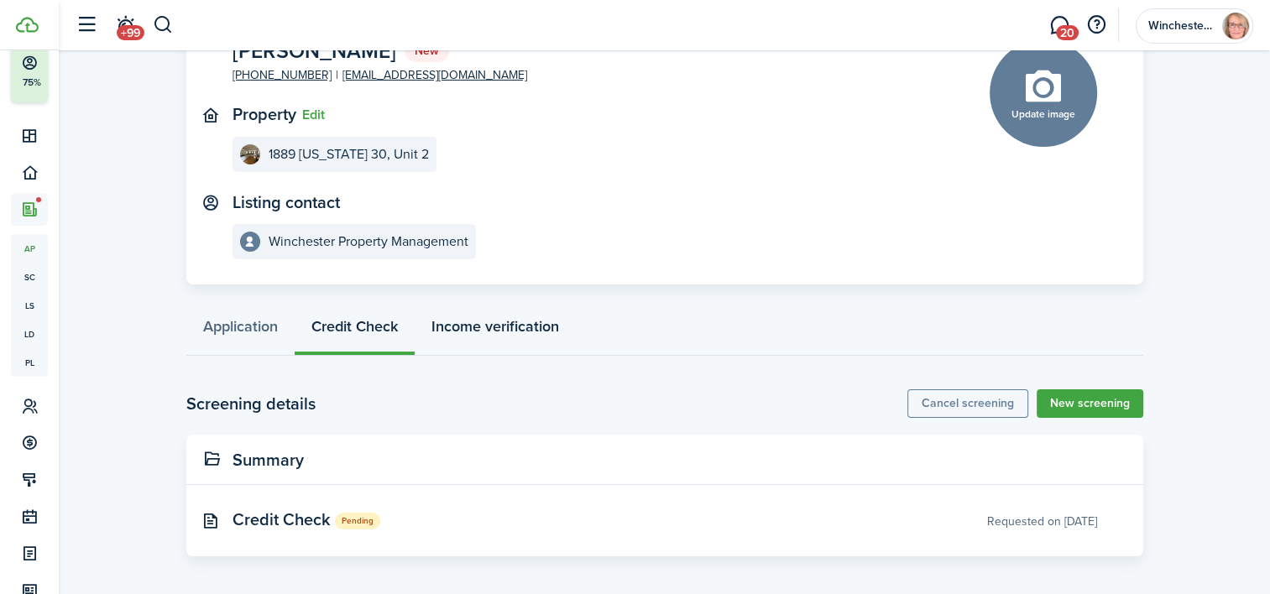
click at [527, 327] on link "Income verification" at bounding box center [495, 331] width 161 height 50
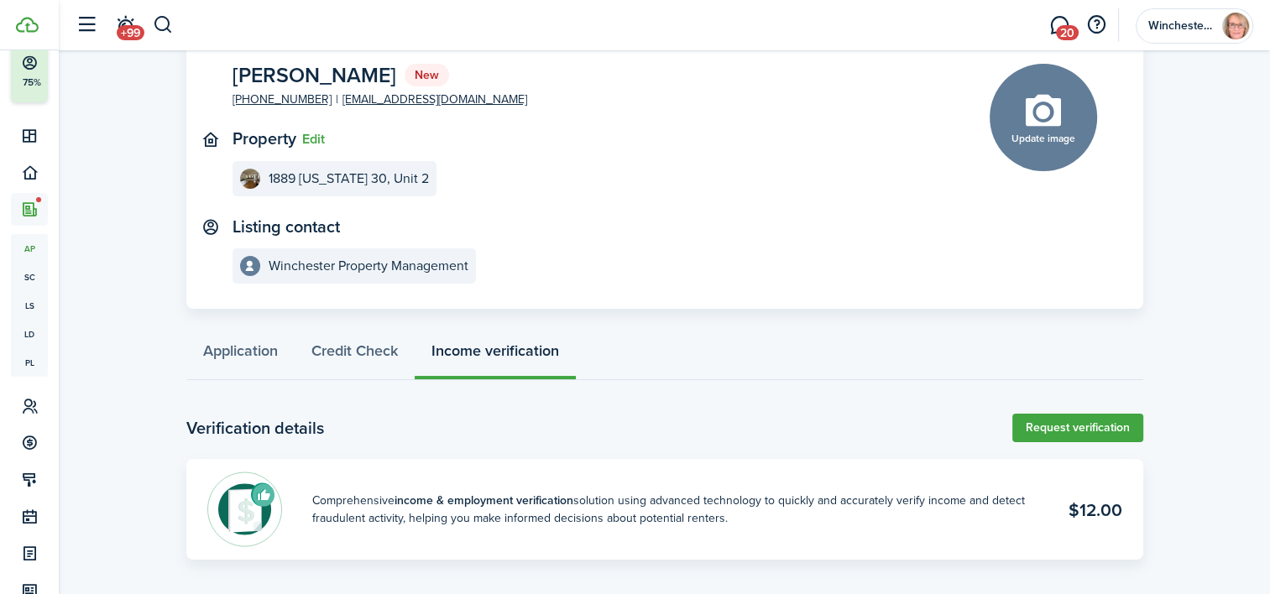
scroll to position [102, 0]
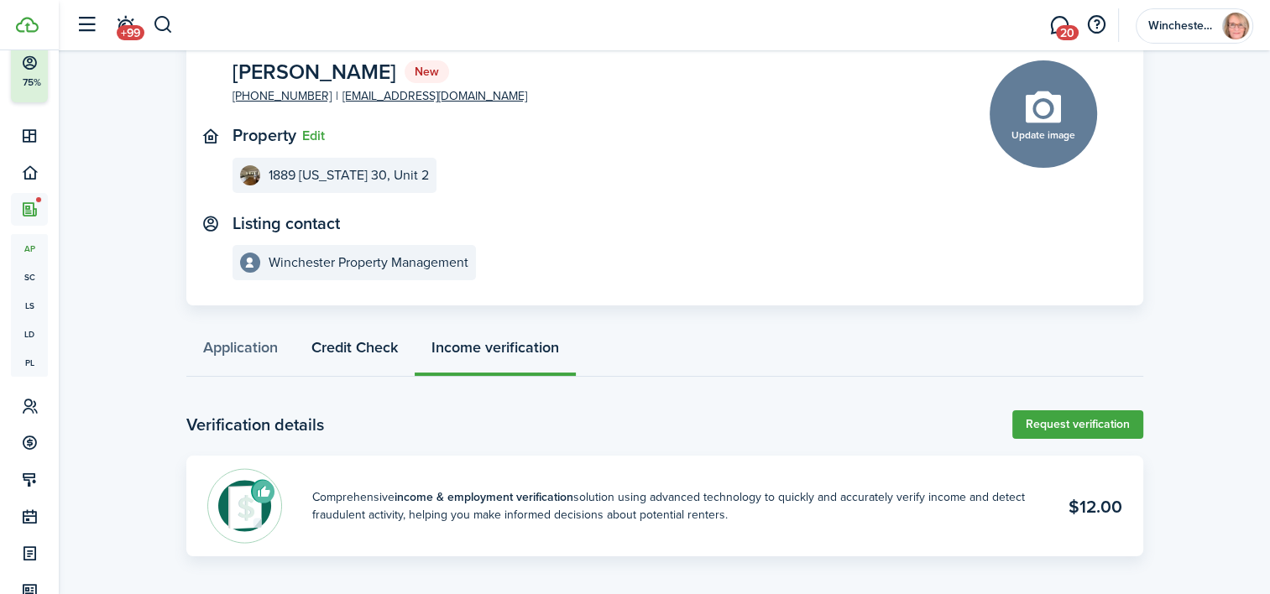
click at [363, 345] on link "Credit Check" at bounding box center [355, 352] width 120 height 50
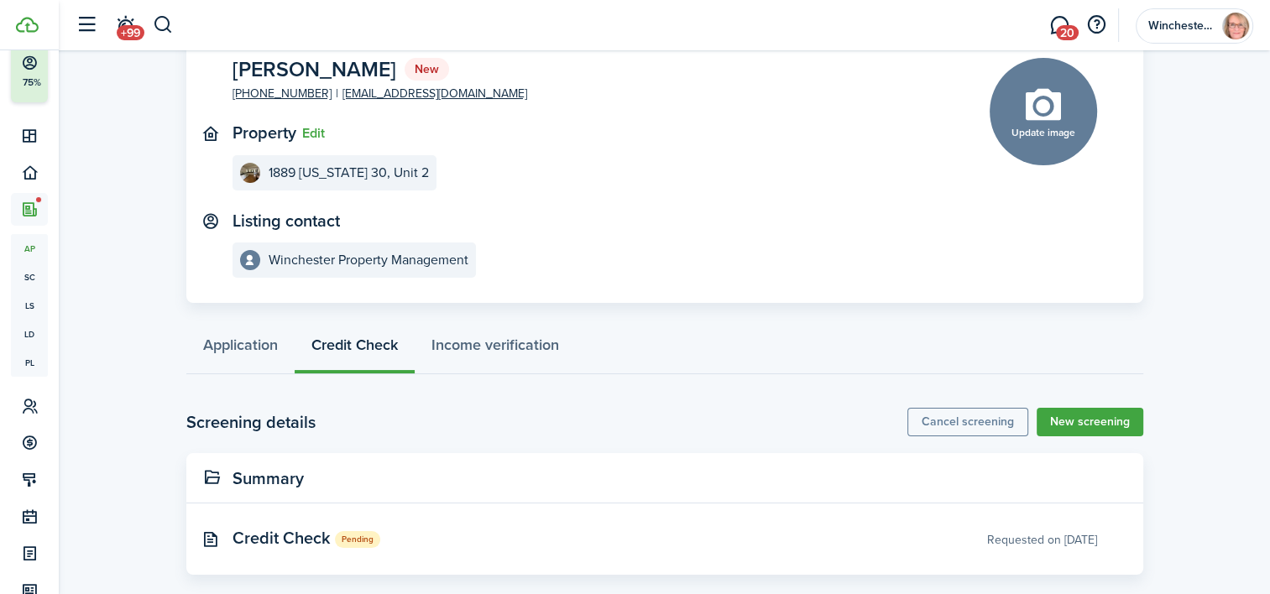
scroll to position [123, 0]
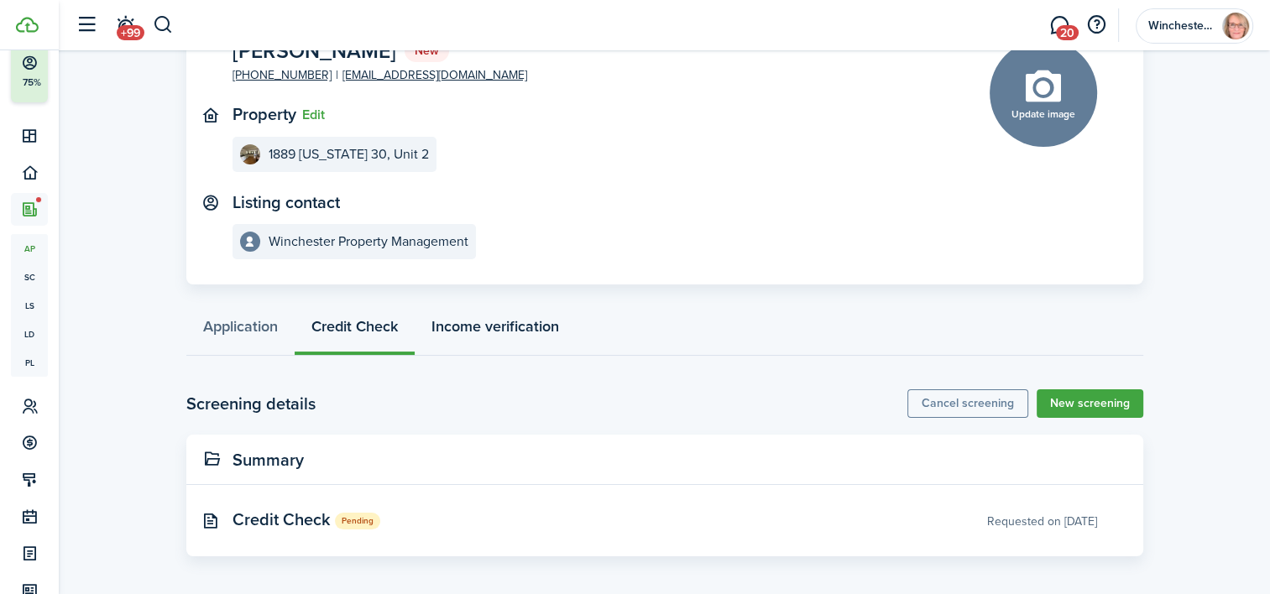
click at [533, 334] on link "Income verification" at bounding box center [495, 331] width 161 height 50
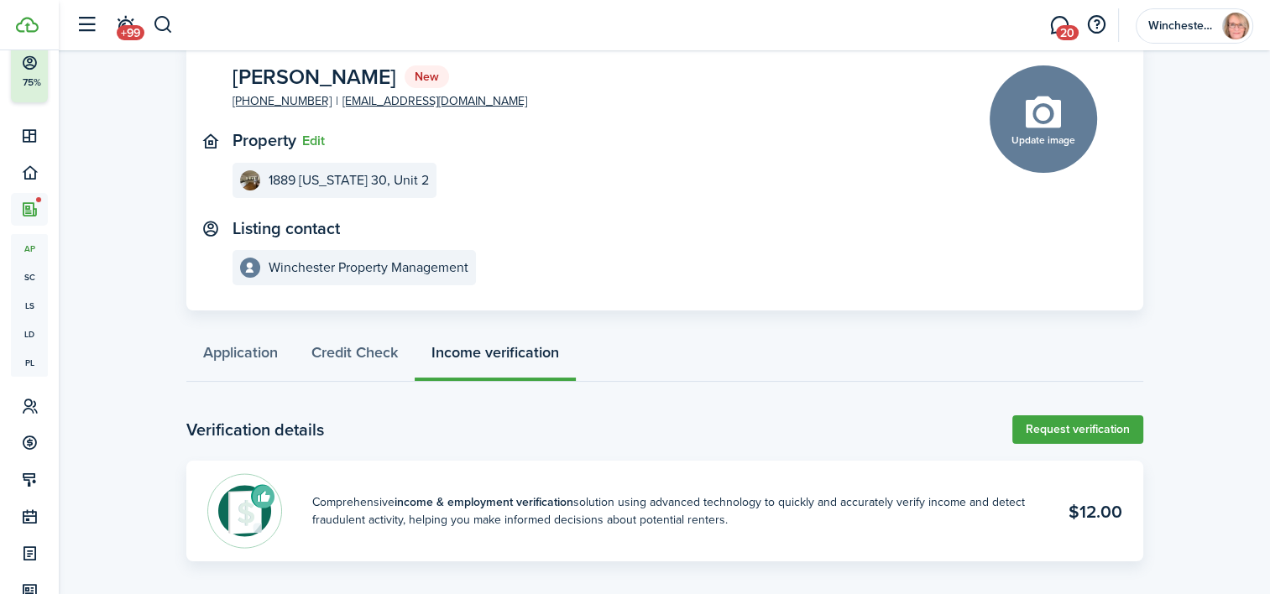
scroll to position [102, 0]
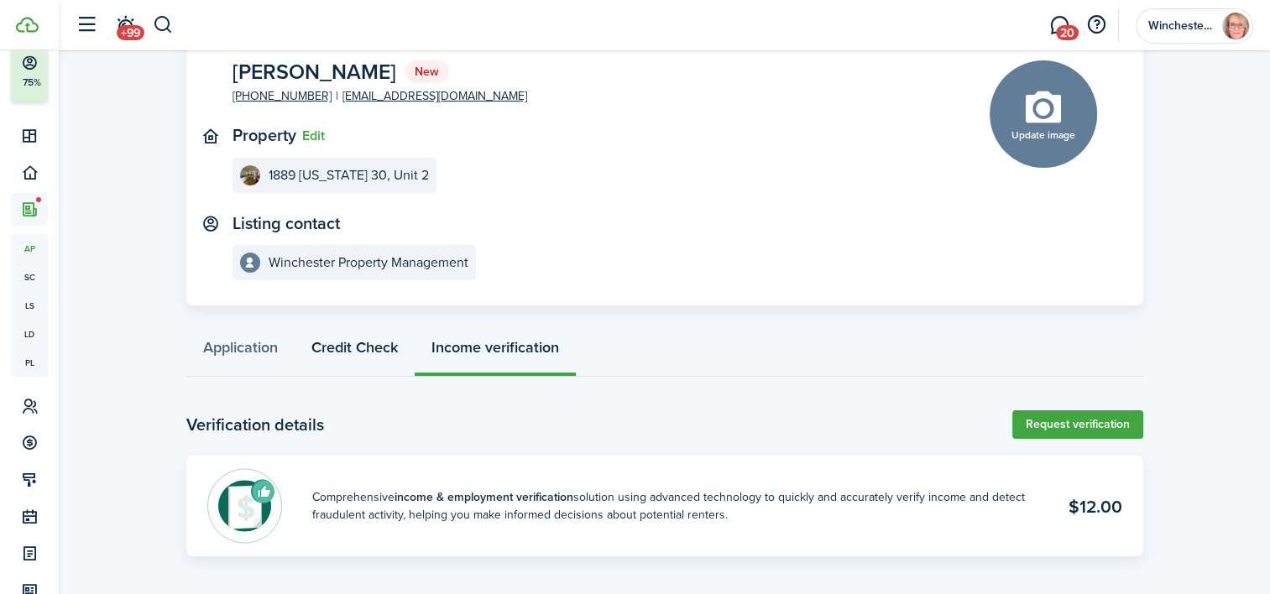
click at [353, 344] on link "Credit Check" at bounding box center [355, 352] width 120 height 50
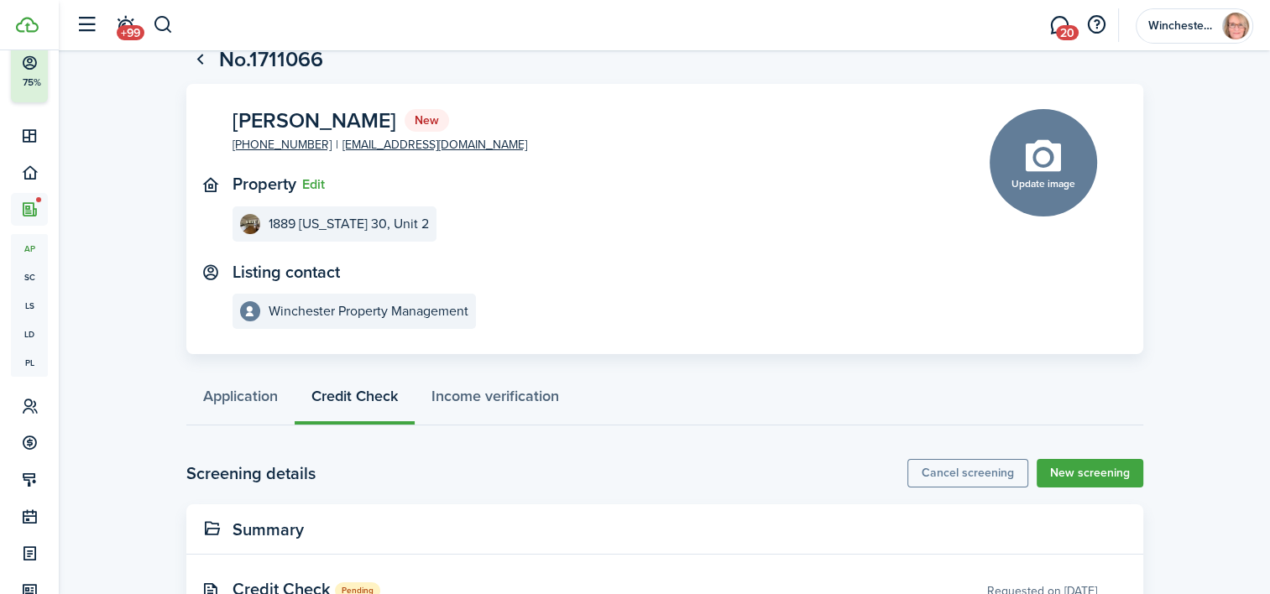
scroll to position [123, 0]
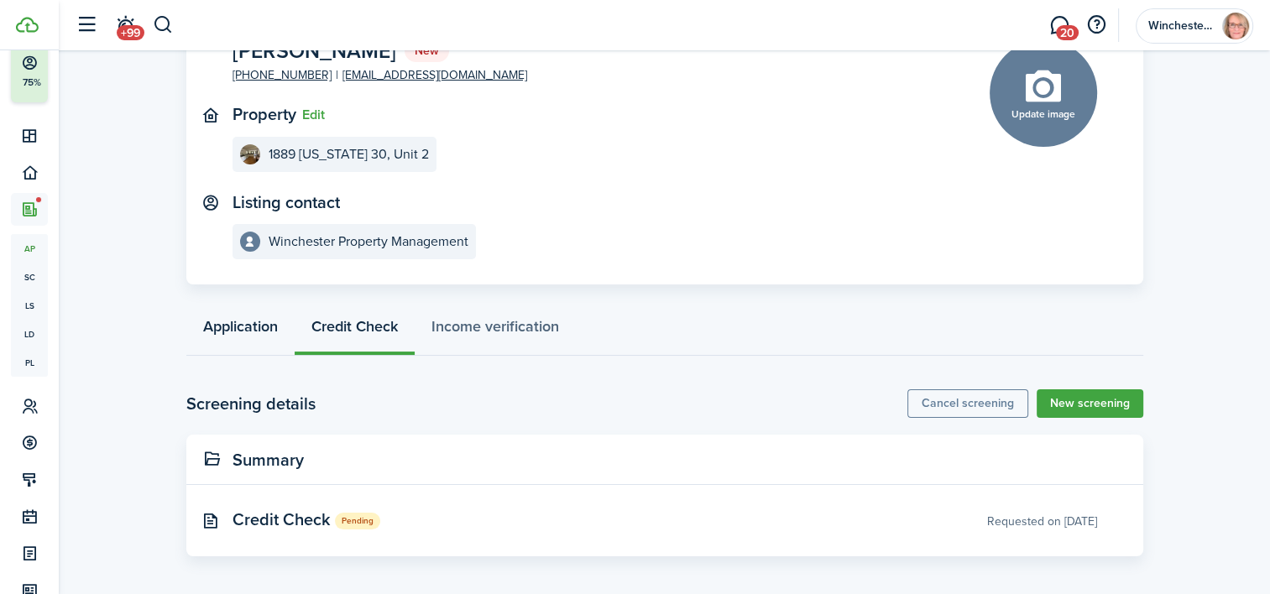
click at [242, 316] on link "Application" at bounding box center [240, 331] width 108 height 50
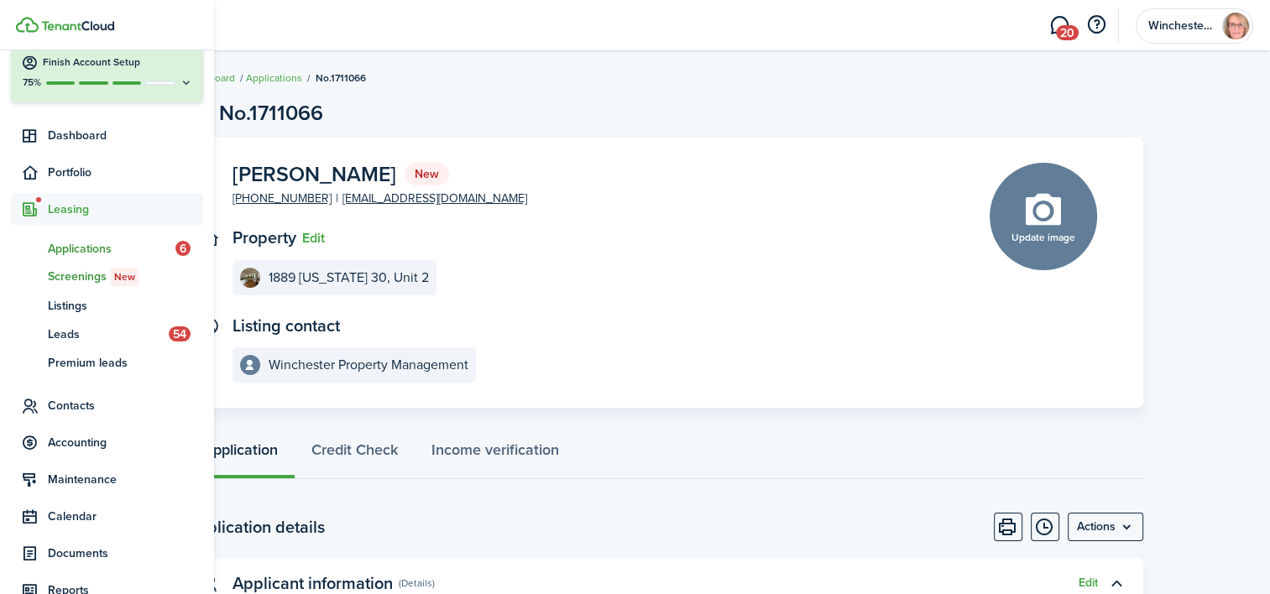
click at [77, 270] on span "Screenings New" at bounding box center [125, 277] width 155 height 18
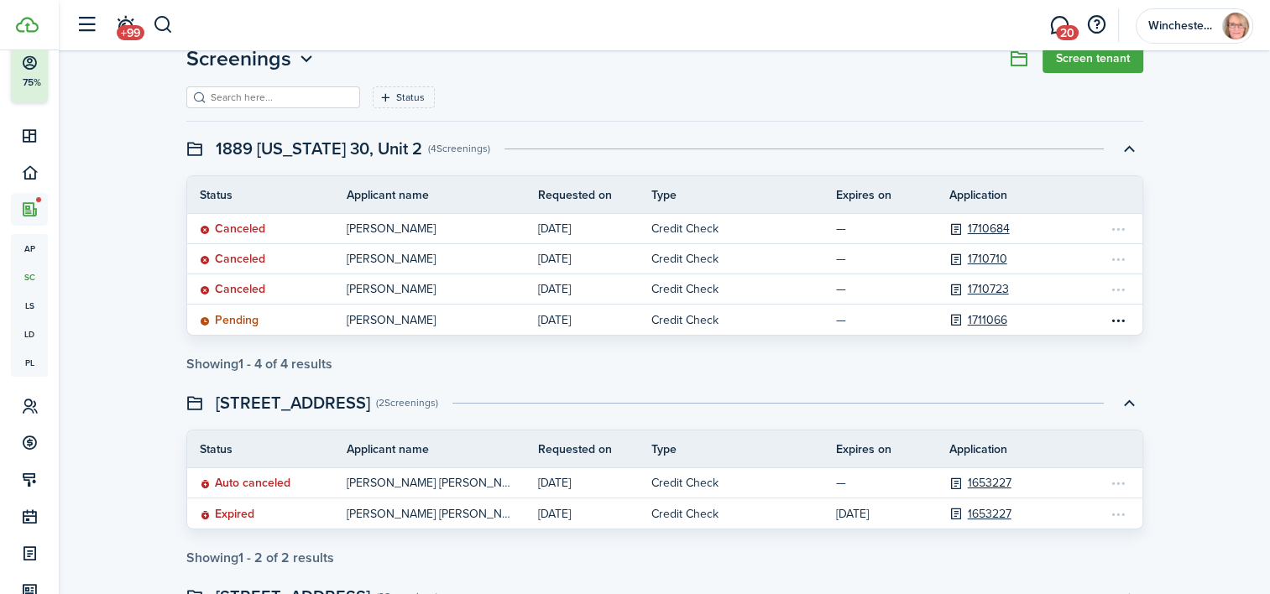
scroll to position [84, 0]
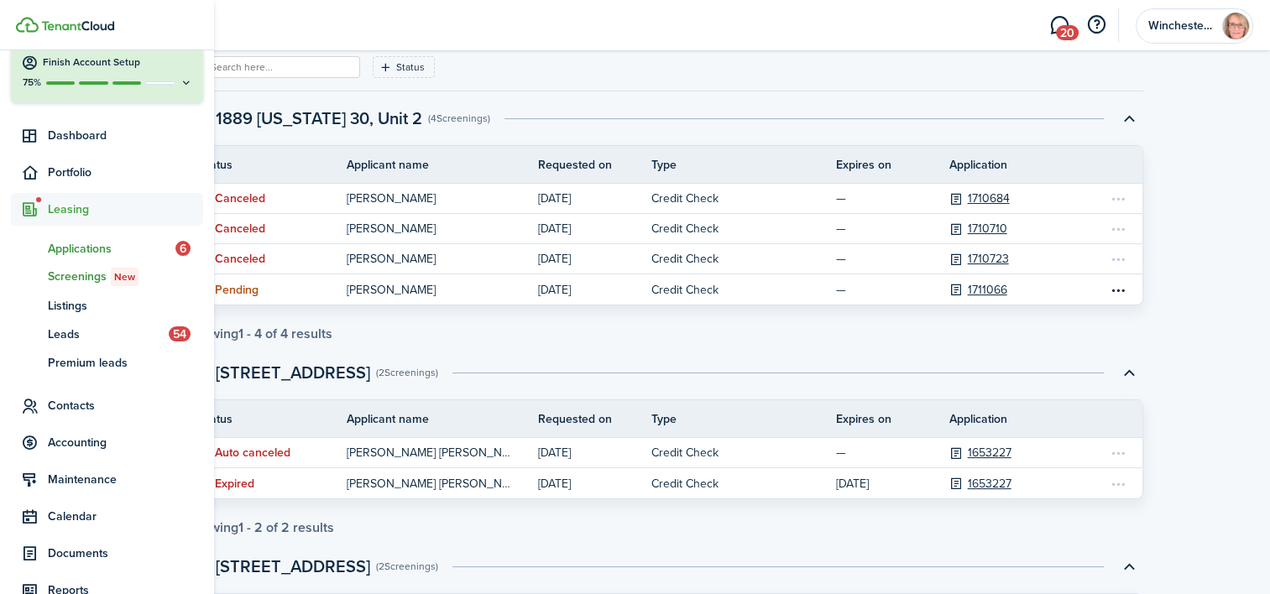
click at [72, 243] on span "Applications" at bounding box center [112, 249] width 128 height 18
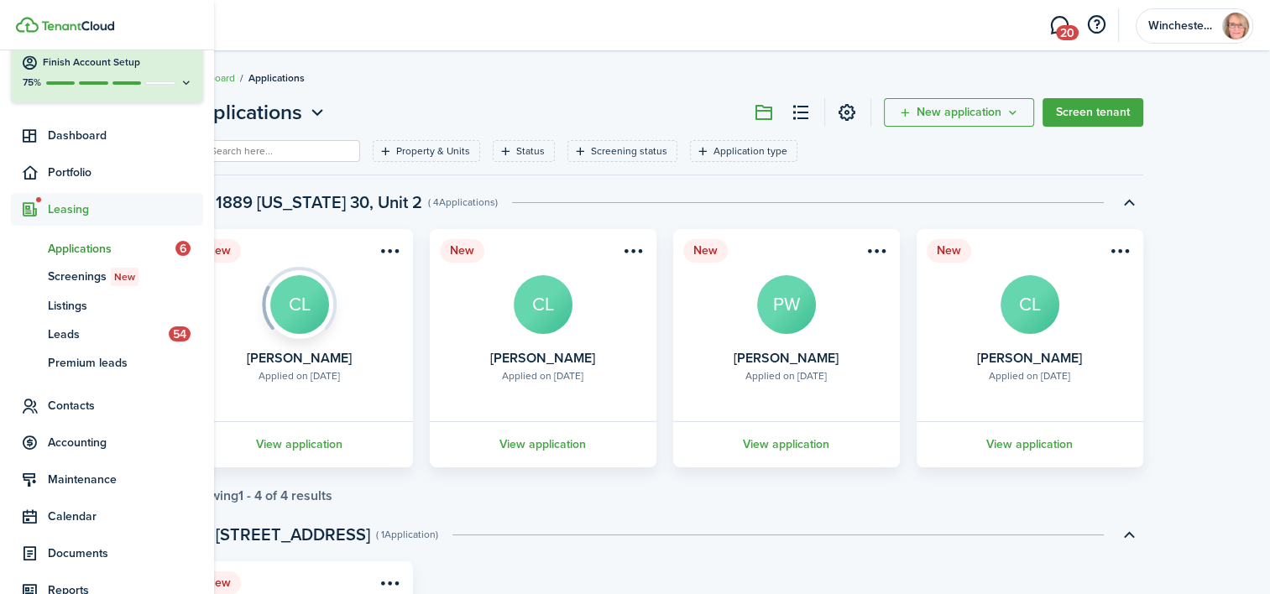
click at [65, 243] on span "Applications" at bounding box center [112, 249] width 128 height 18
click at [67, 248] on span "Applications" at bounding box center [112, 249] width 128 height 18
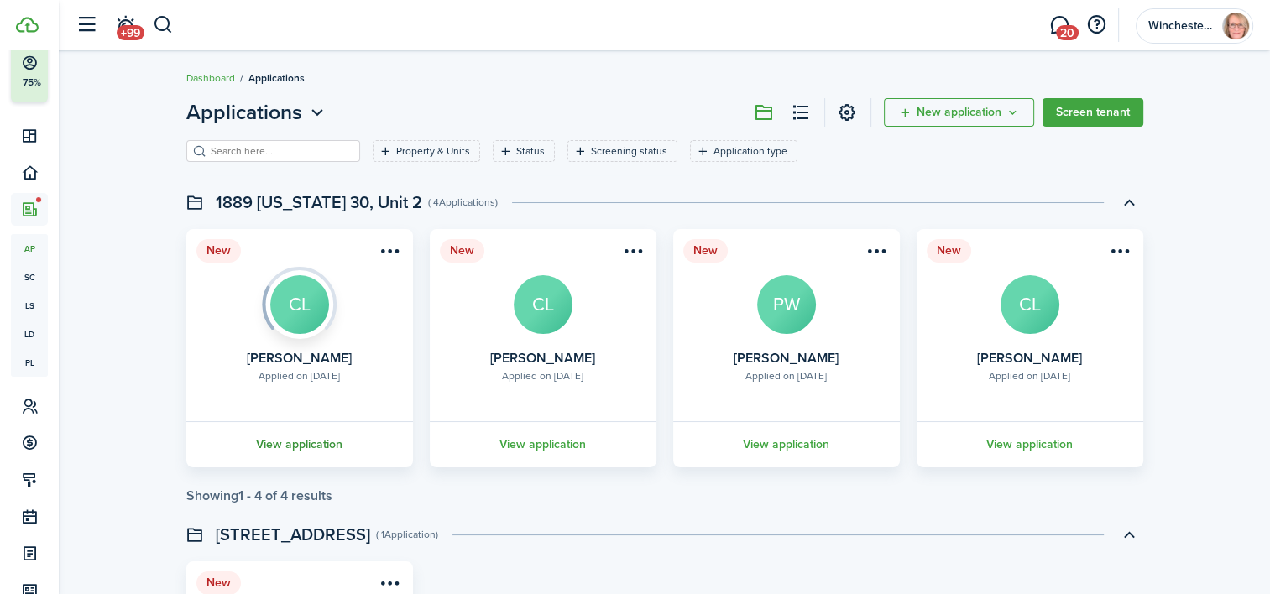
click at [272, 440] on link "View application" at bounding box center [300, 444] width 232 height 46
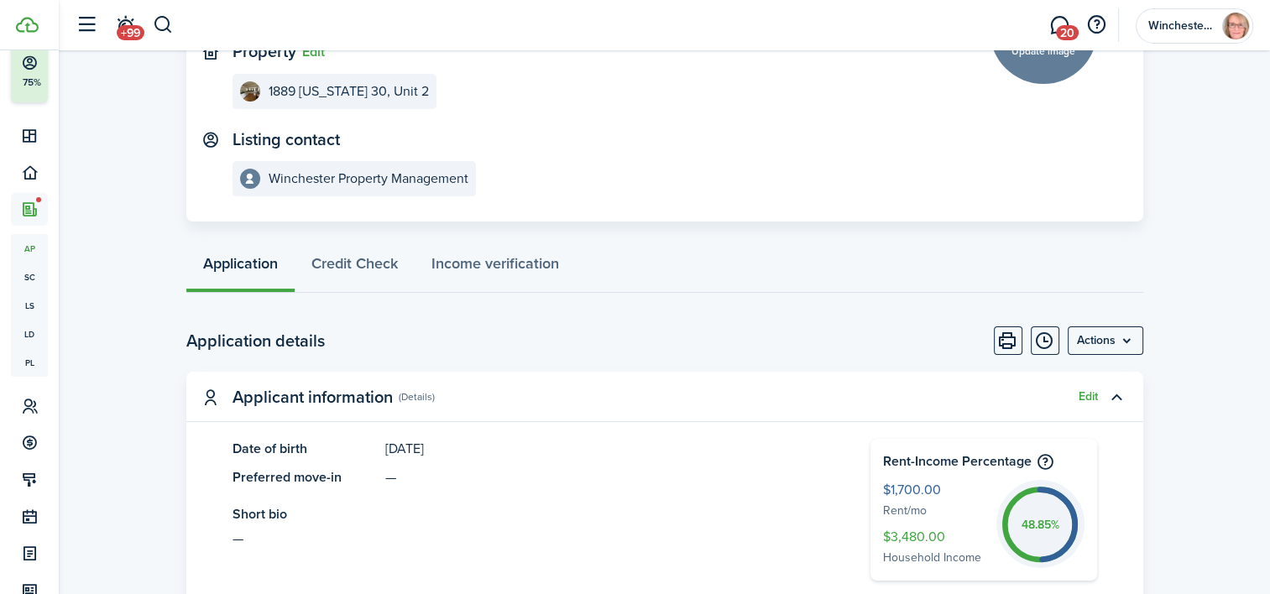
scroll to position [252, 0]
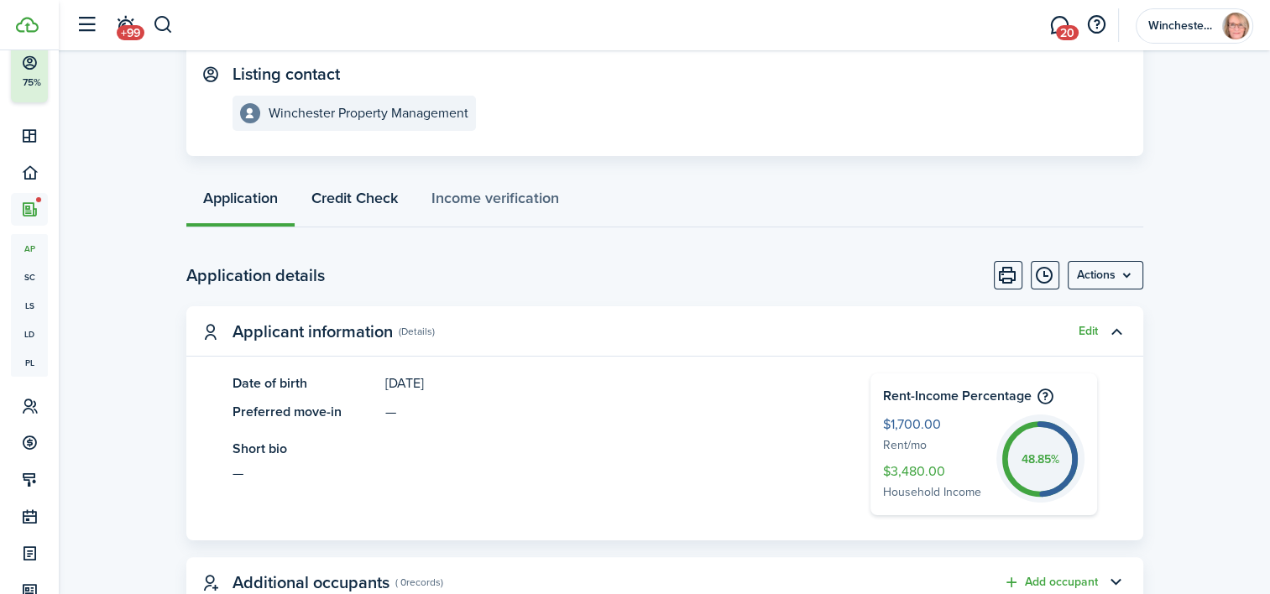
click at [383, 196] on link "Credit Check" at bounding box center [355, 202] width 120 height 50
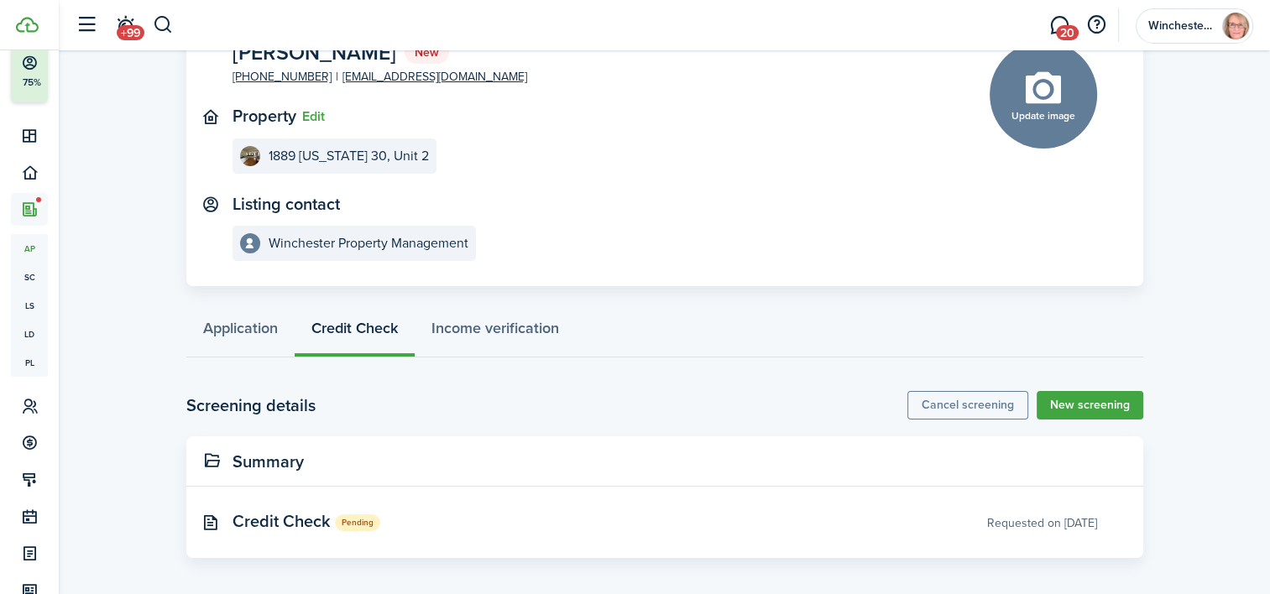
scroll to position [123, 0]
click at [496, 327] on link "Income verification" at bounding box center [495, 331] width 161 height 50
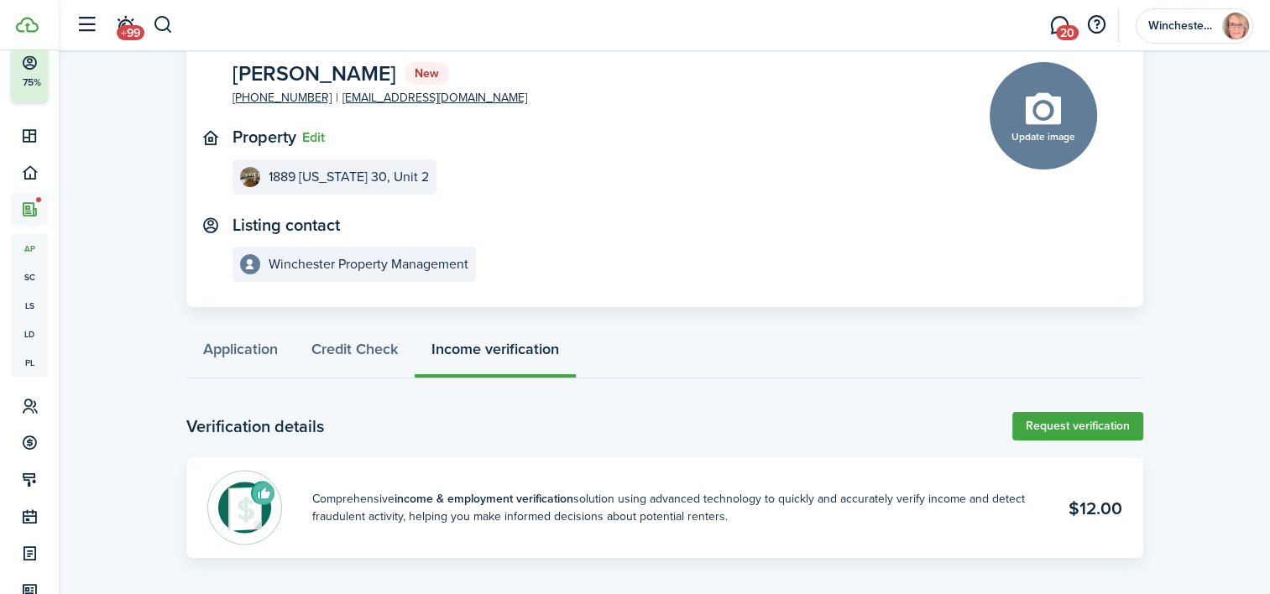
scroll to position [102, 0]
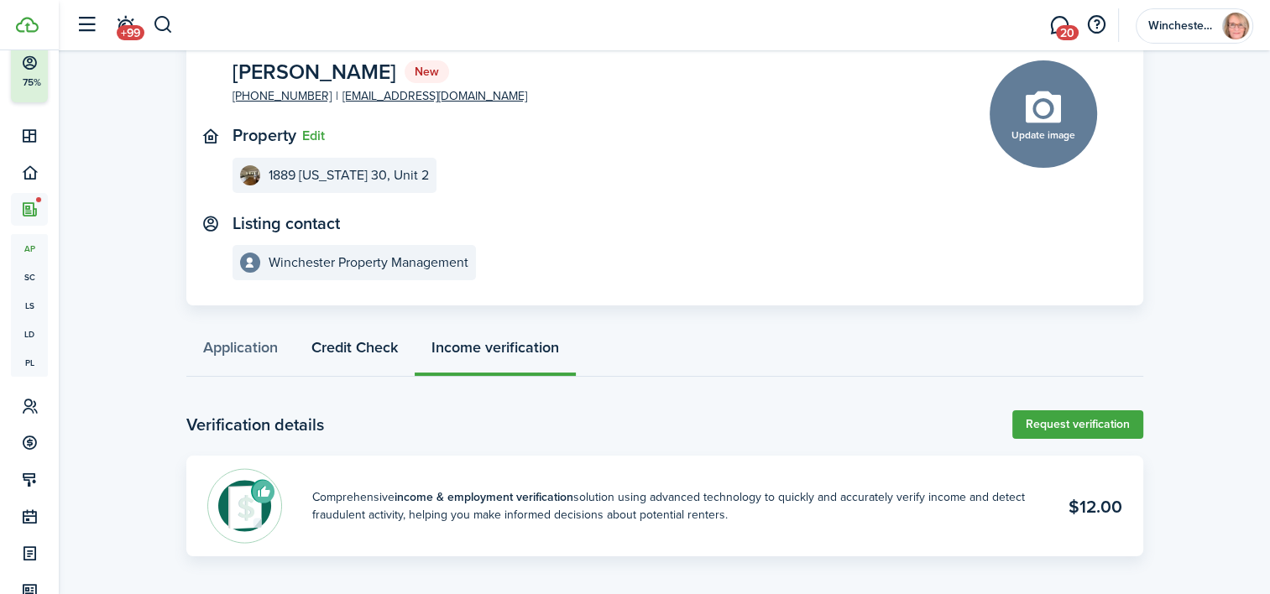
click at [332, 355] on link "Credit Check" at bounding box center [355, 352] width 120 height 50
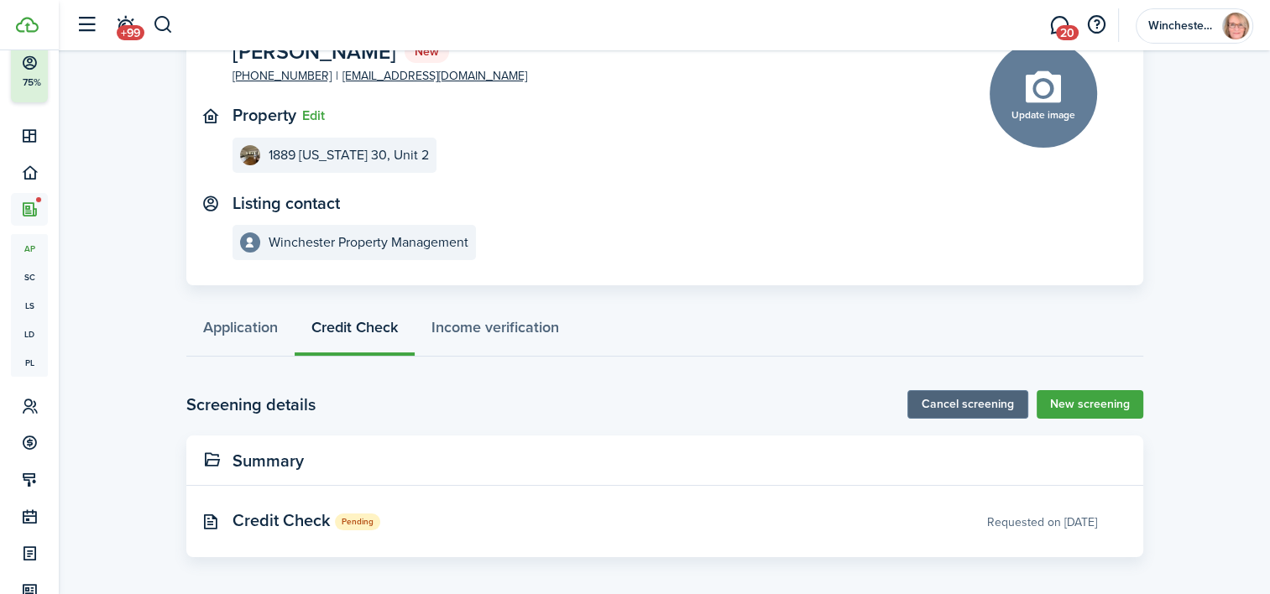
scroll to position [123, 0]
click at [243, 323] on link "Application" at bounding box center [240, 331] width 108 height 50
